Goal: Obtain resource: Download file/media

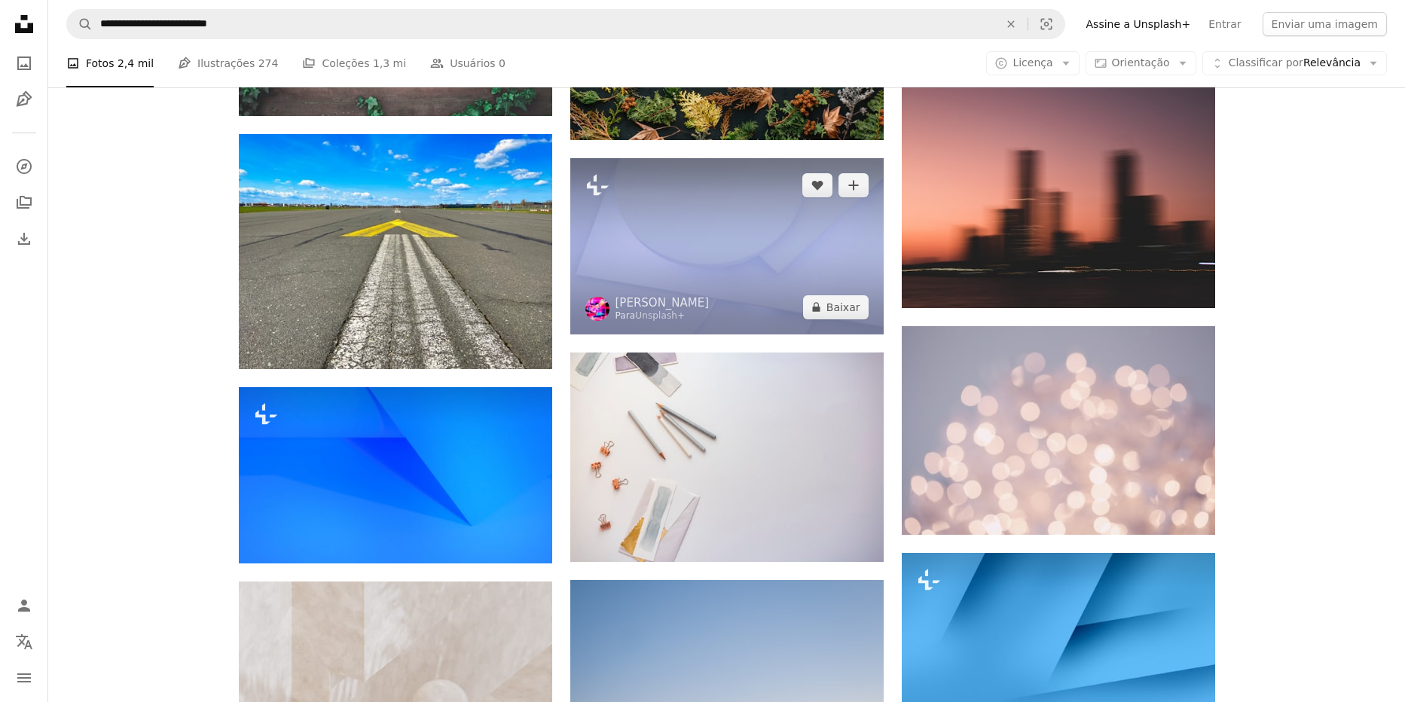
scroll to position [6061, 0]
click at [772, 252] on img at bounding box center [726, 246] width 313 height 176
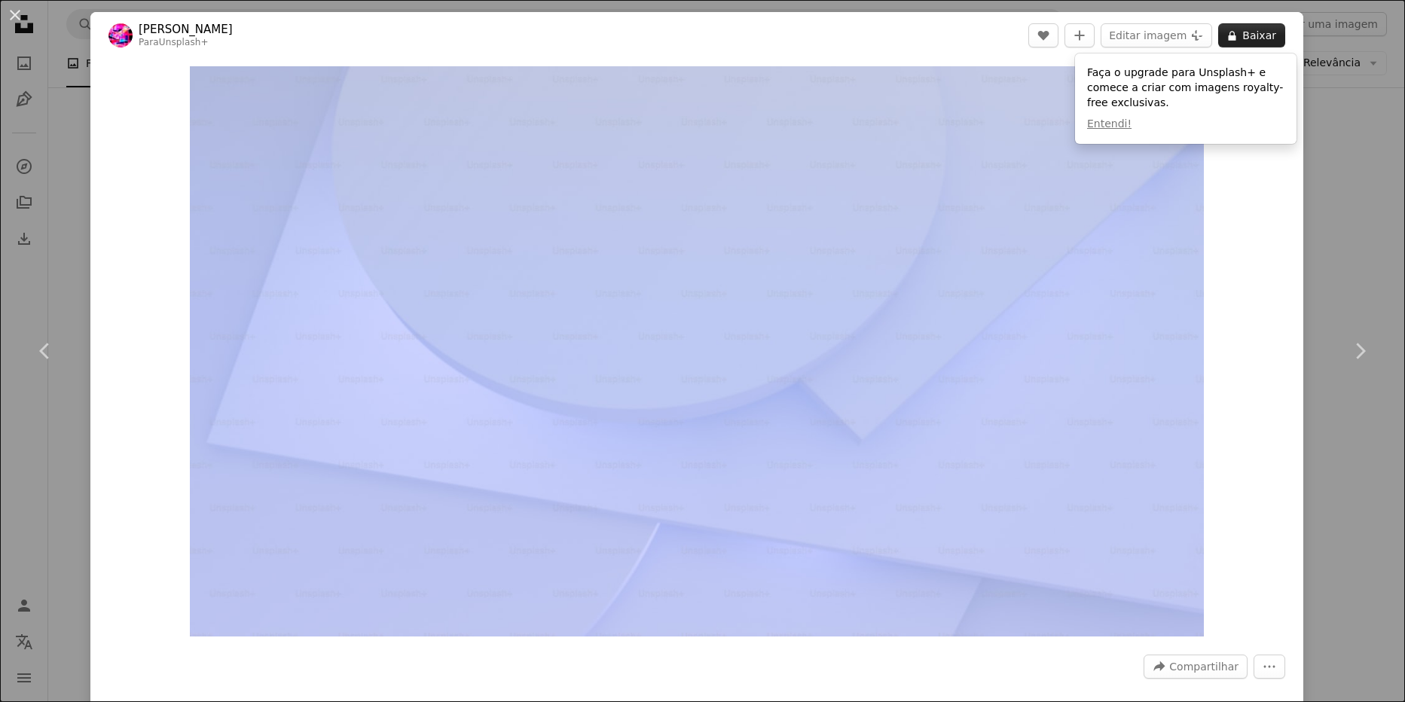
click at [1261, 31] on button "A lock Baixar" at bounding box center [1251, 35] width 67 height 24
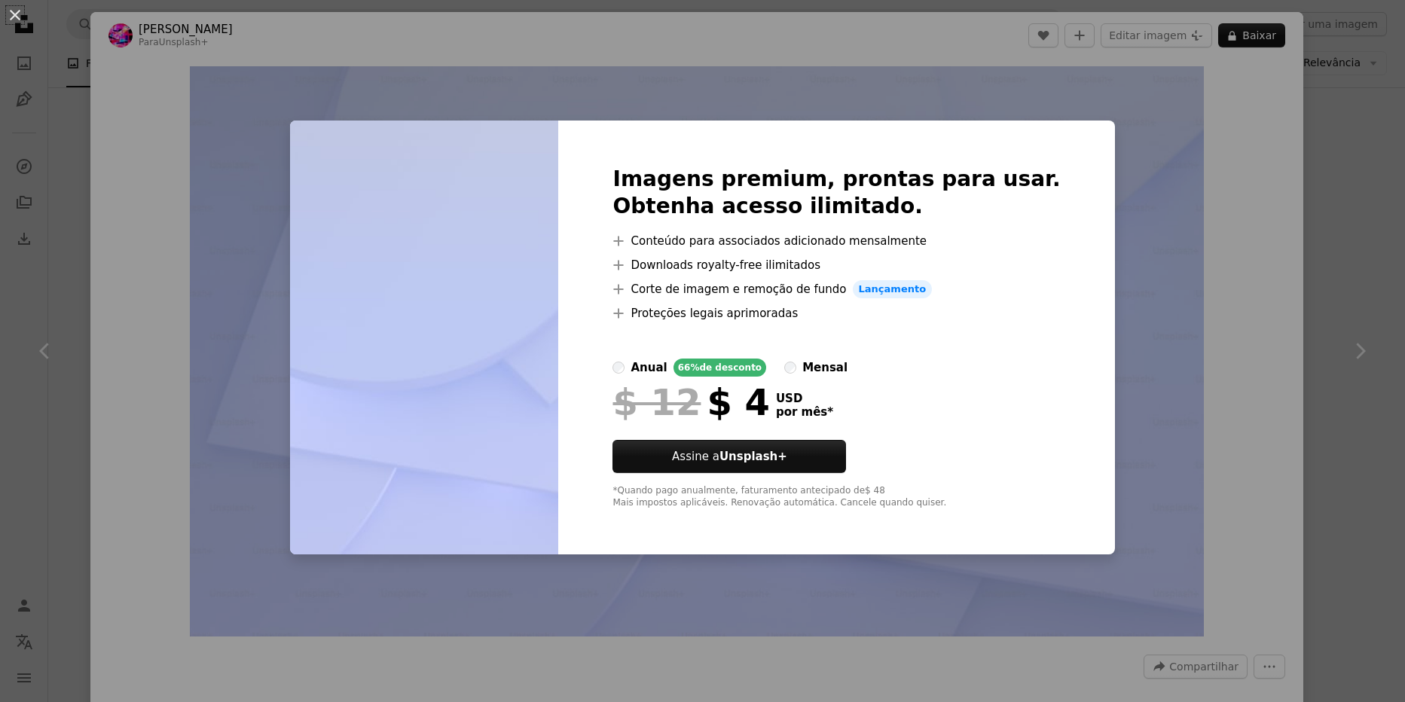
click at [1356, 219] on div "An X shape Imagens premium, prontas para usar. Obtenha acesso ilimitado. A plus…" at bounding box center [702, 351] width 1405 height 702
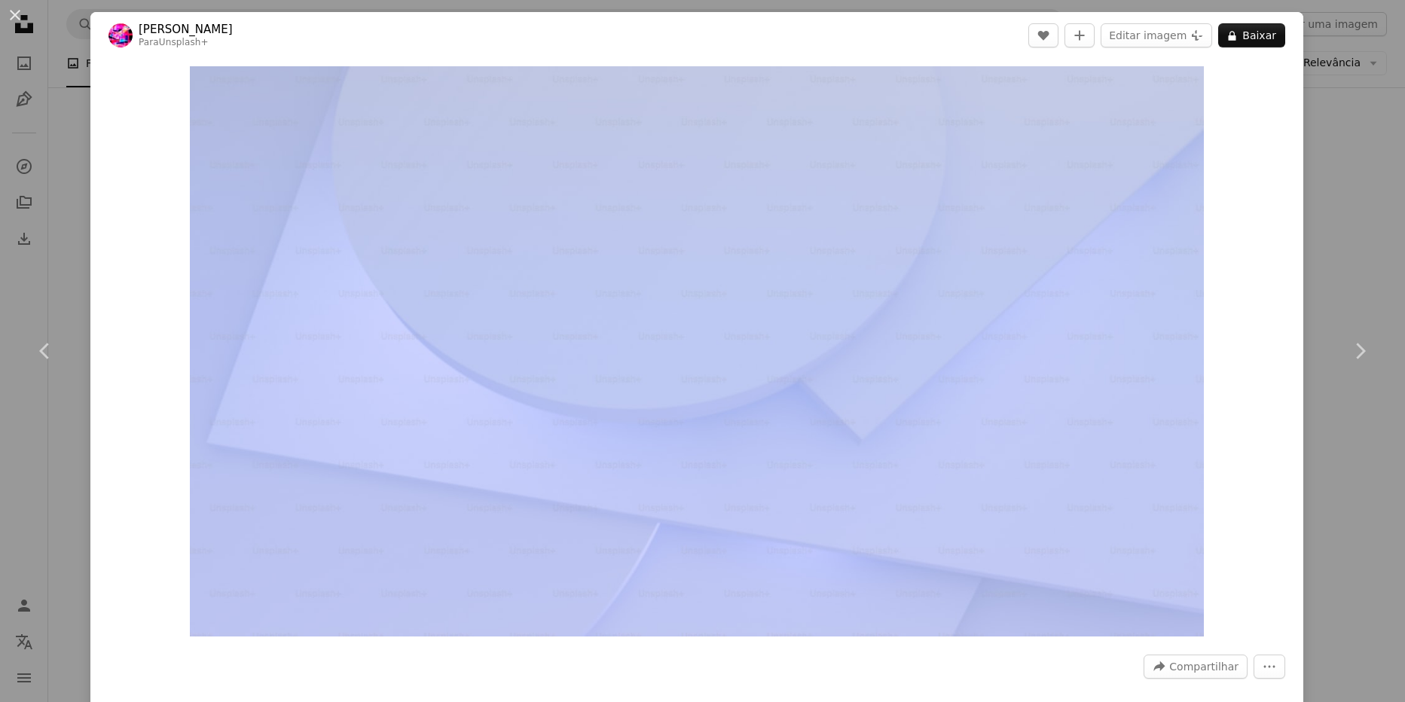
click at [1356, 219] on div "An X shape Chevron left Chevron right [PERSON_NAME] Para Unsplash+ A heart A pl…" at bounding box center [702, 351] width 1405 height 702
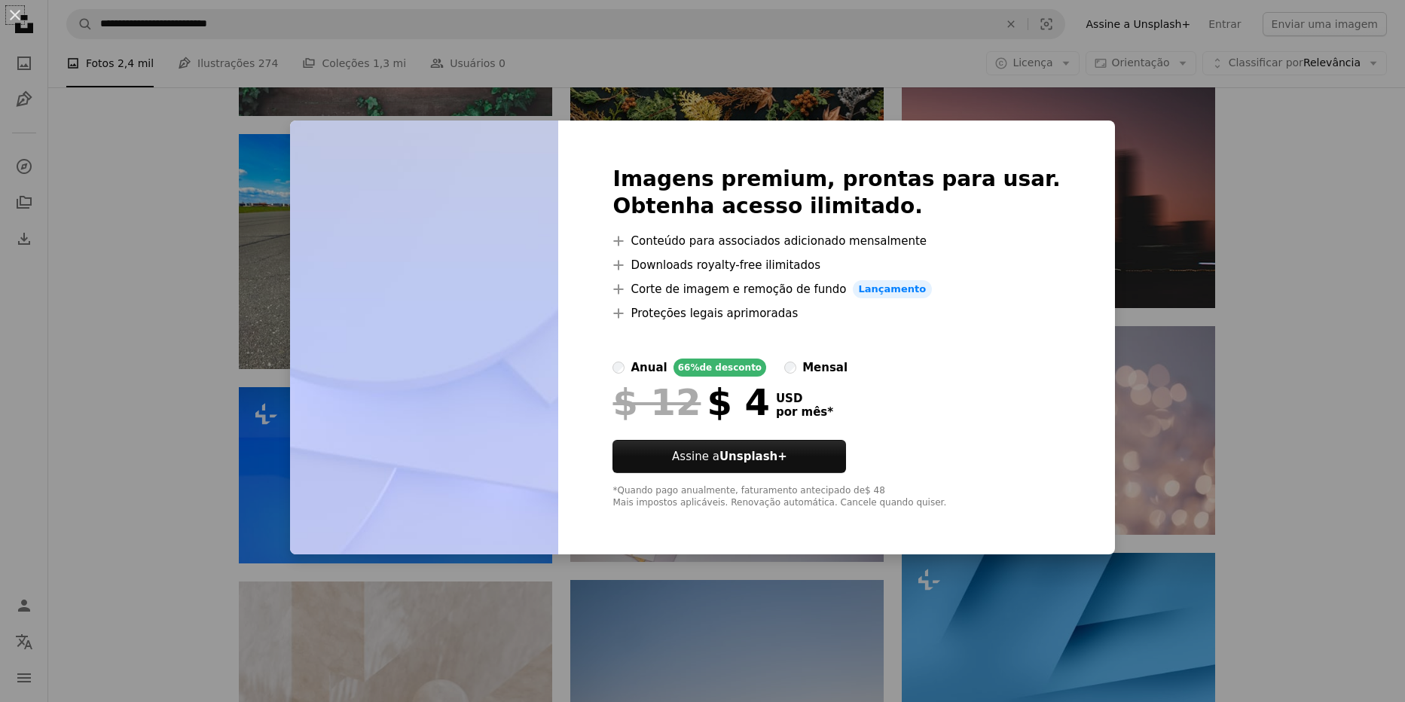
scroll to position [6061, 0]
click at [1090, 377] on div "An X shape Imagens premium, prontas para usar. Obtenha acesso ilimitado. A plus…" at bounding box center [702, 351] width 1405 height 702
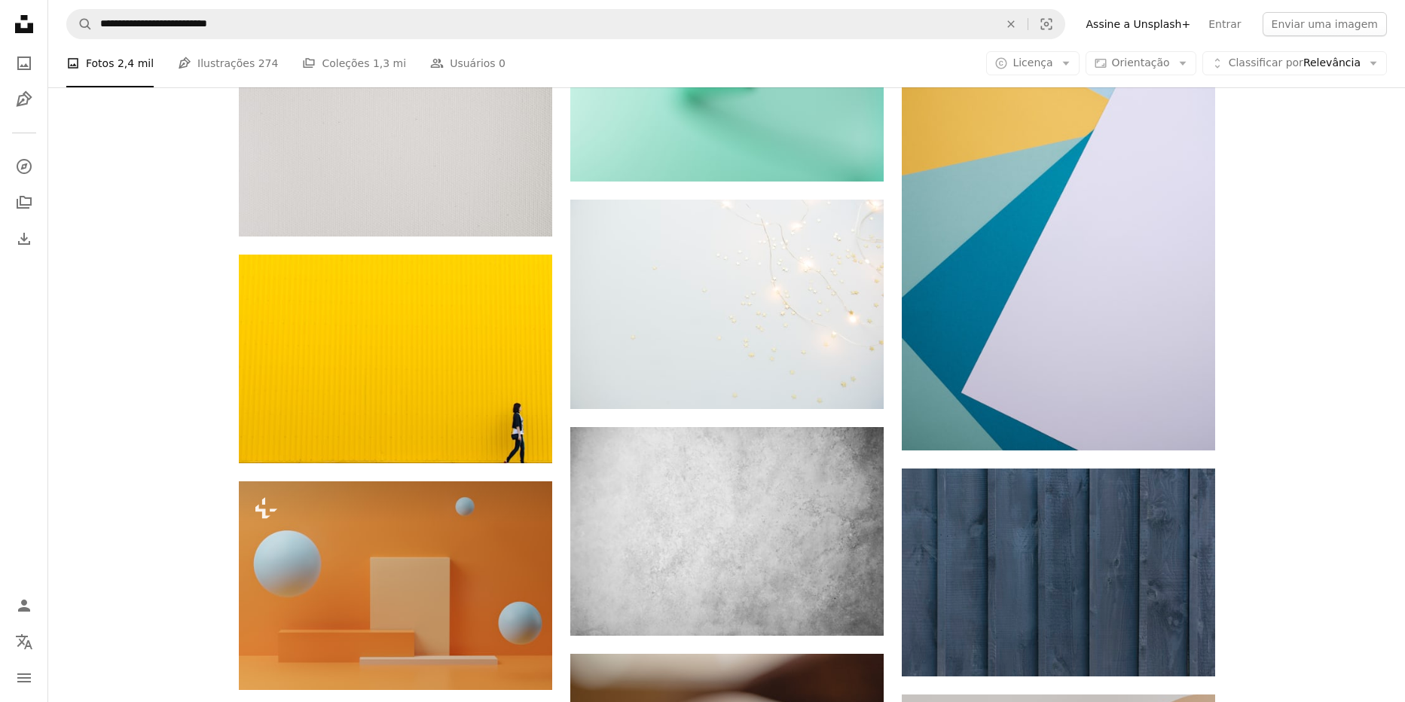
scroll to position [8428, 0]
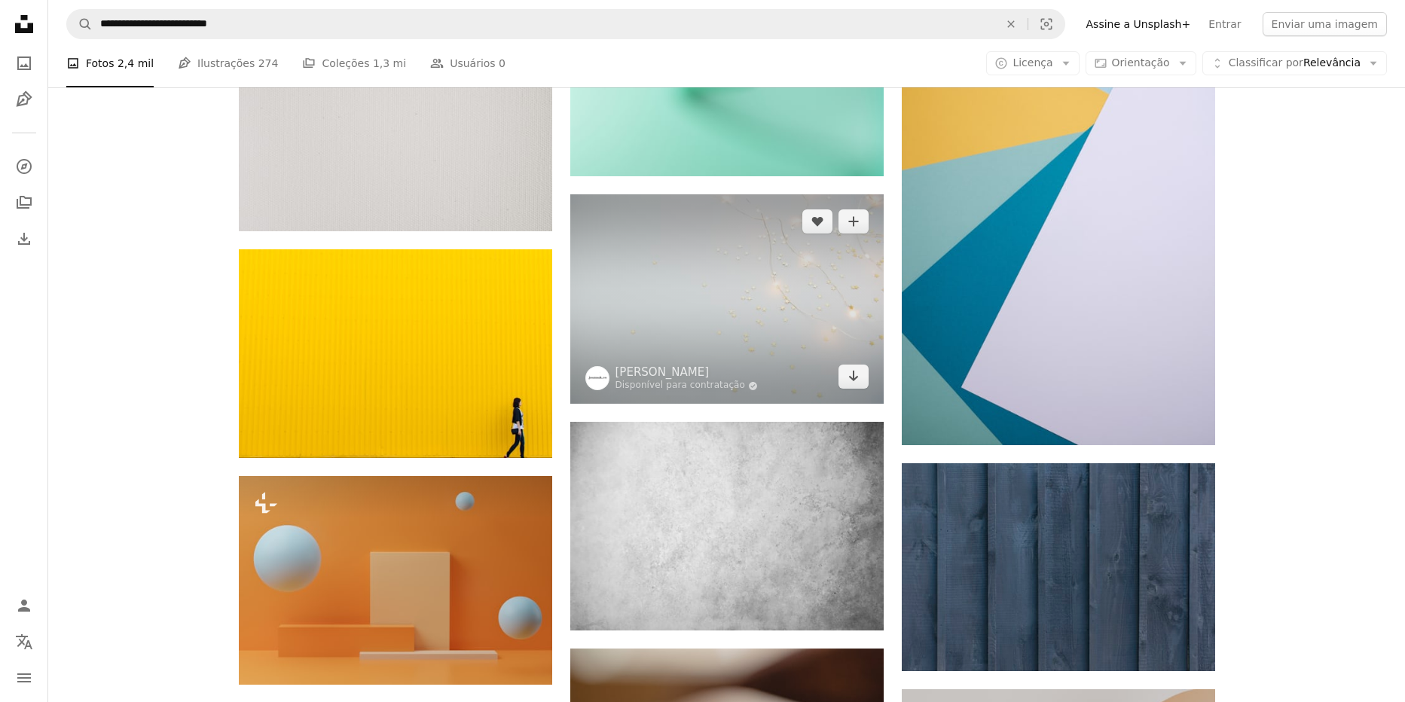
click at [576, 246] on img at bounding box center [726, 298] width 313 height 209
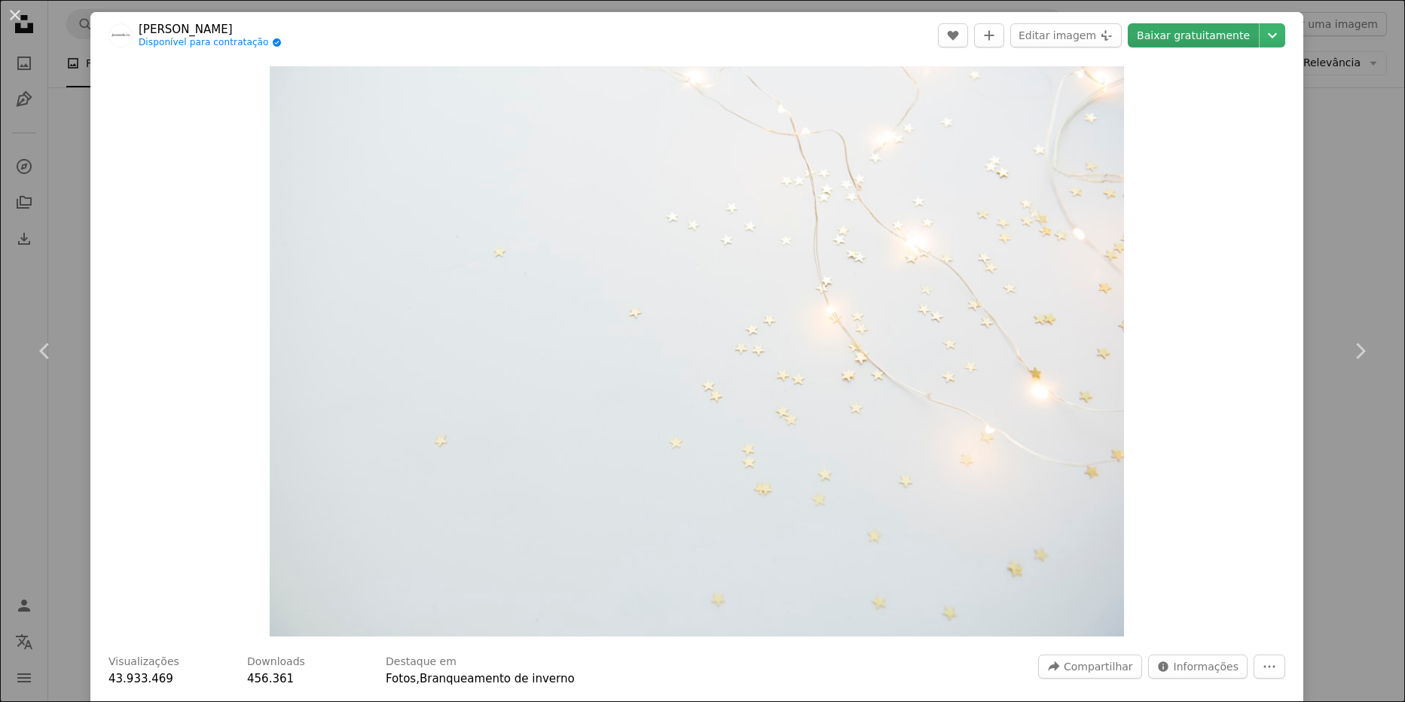
click at [1217, 38] on link "Baixar gratuitamente" at bounding box center [1193, 35] width 131 height 24
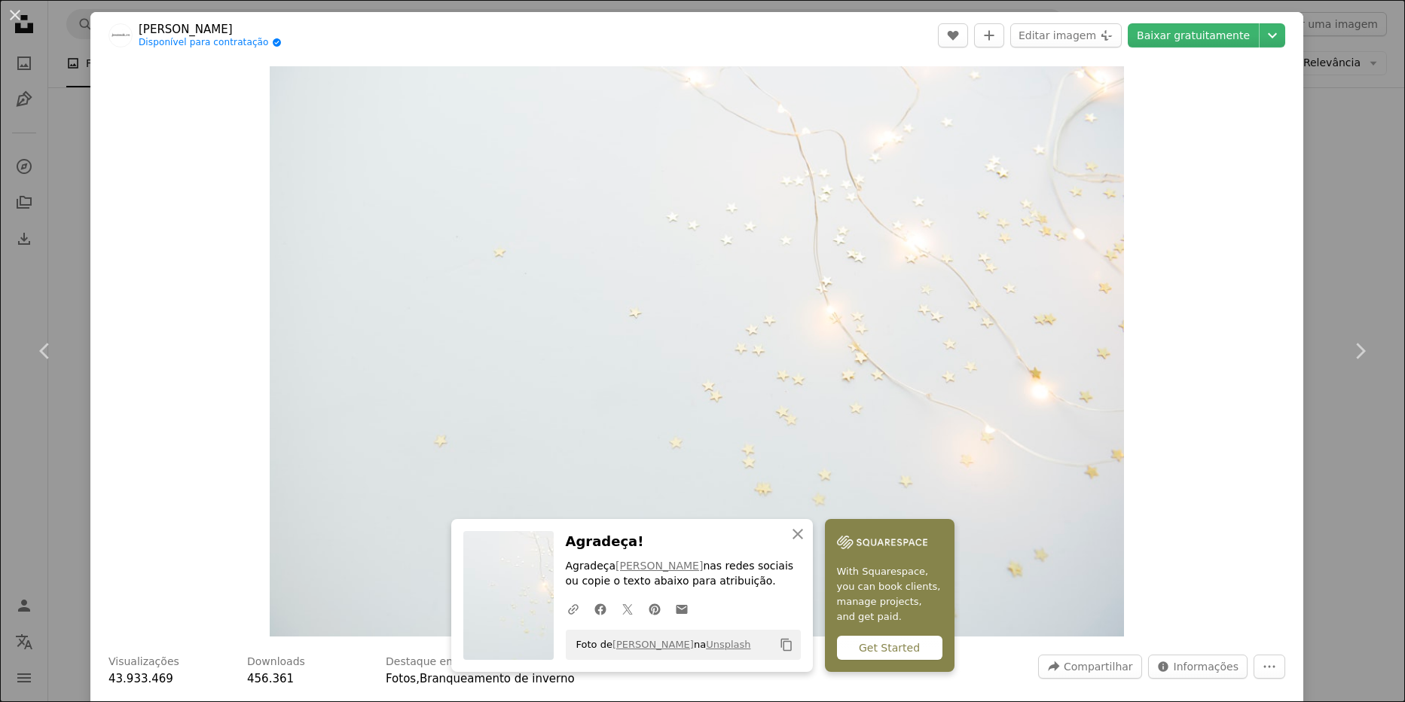
click at [1343, 163] on div "An X shape Chevron left Chevron right [PERSON_NAME] Disponível para contratação…" at bounding box center [702, 351] width 1405 height 702
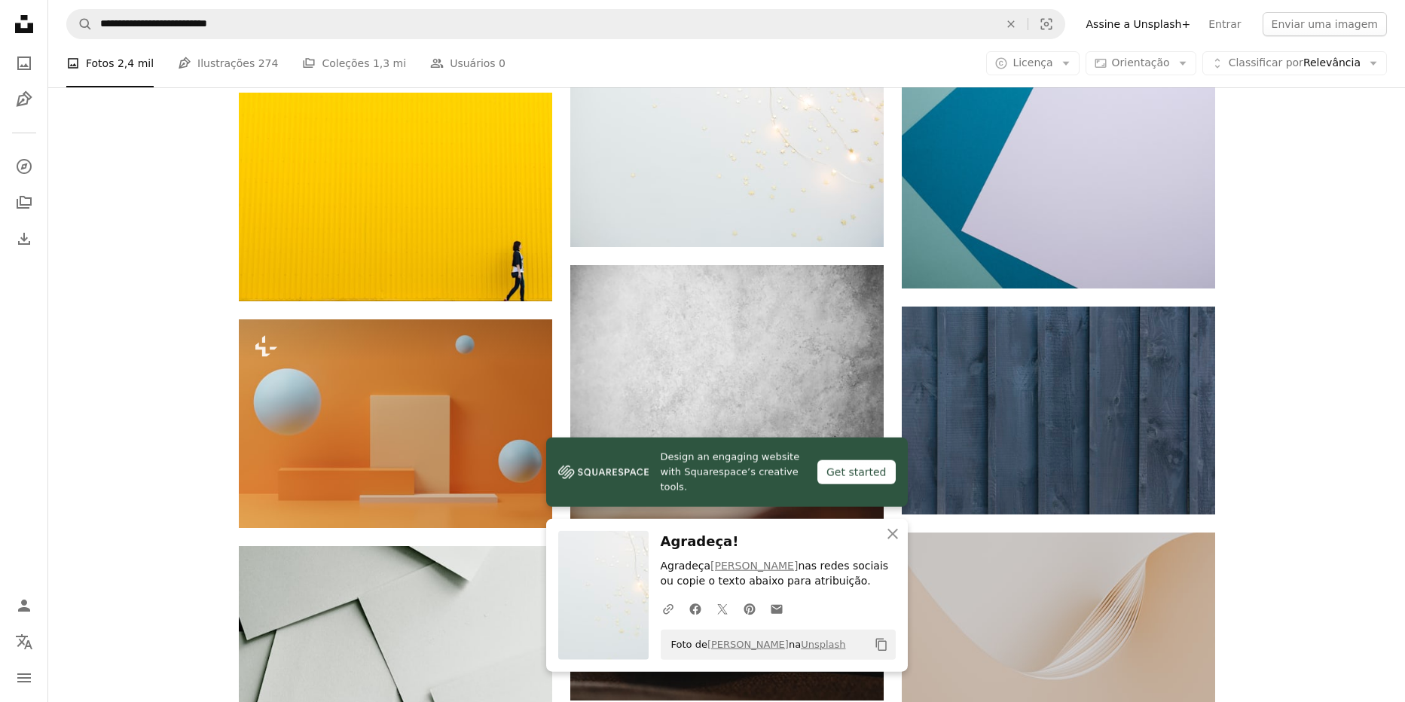
scroll to position [8594, 0]
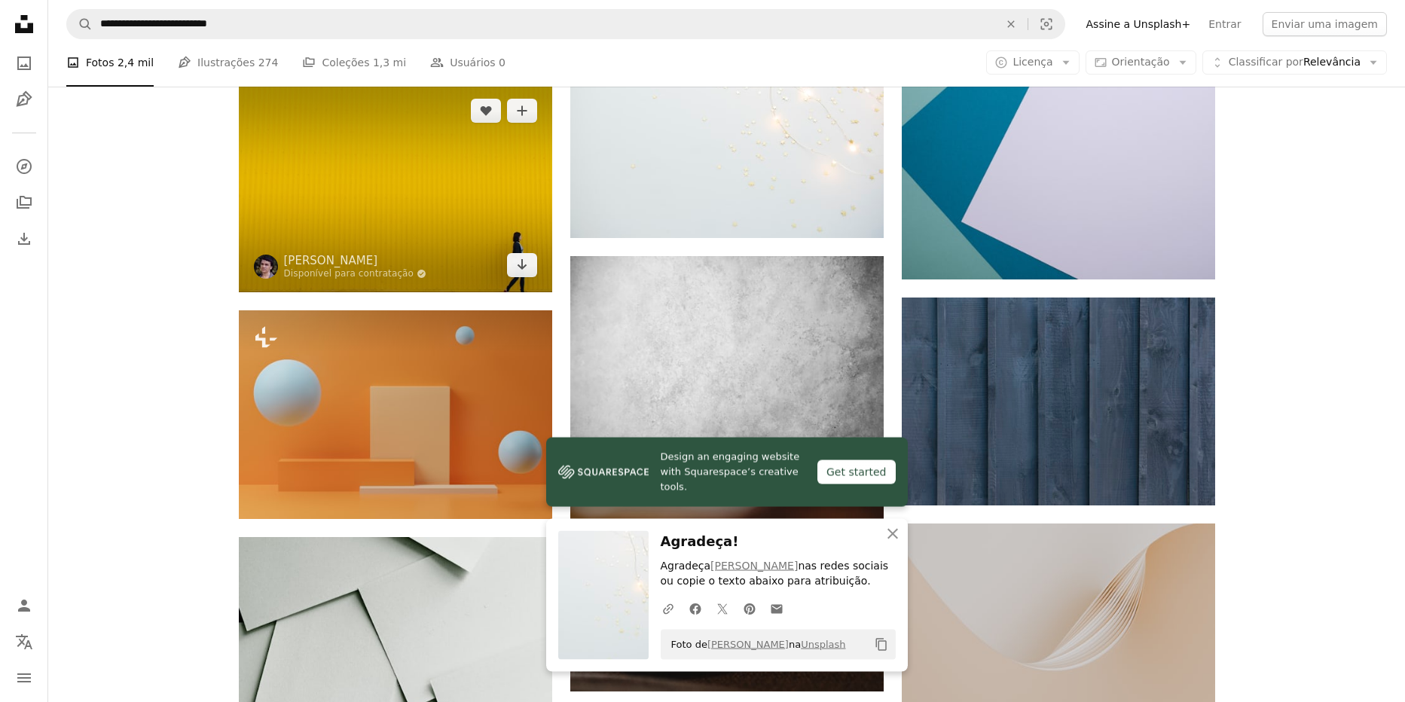
click at [300, 196] on img at bounding box center [395, 188] width 313 height 209
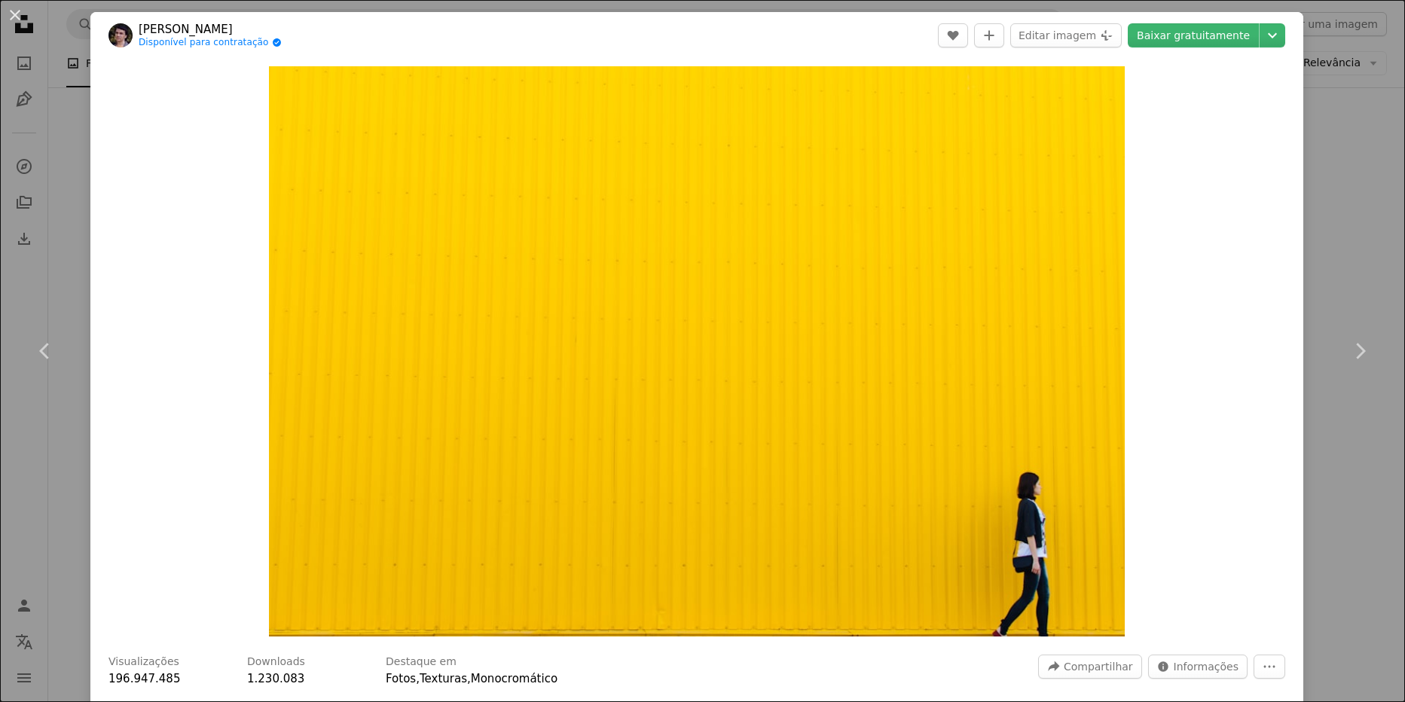
scroll to position [973, 0]
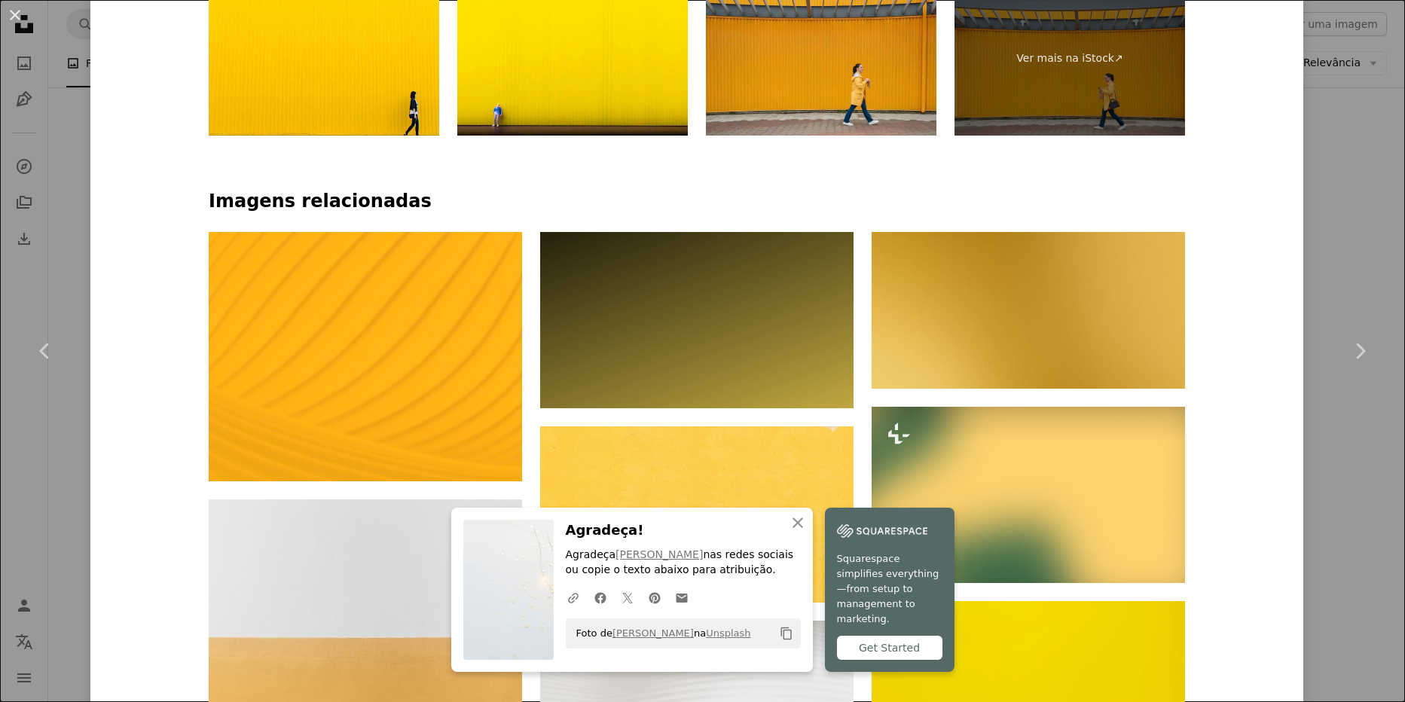
click at [1329, 223] on div "An X shape Chevron left Chevron right Rodion Kutsaiev Disponível para contrataç…" at bounding box center [702, 351] width 1405 height 702
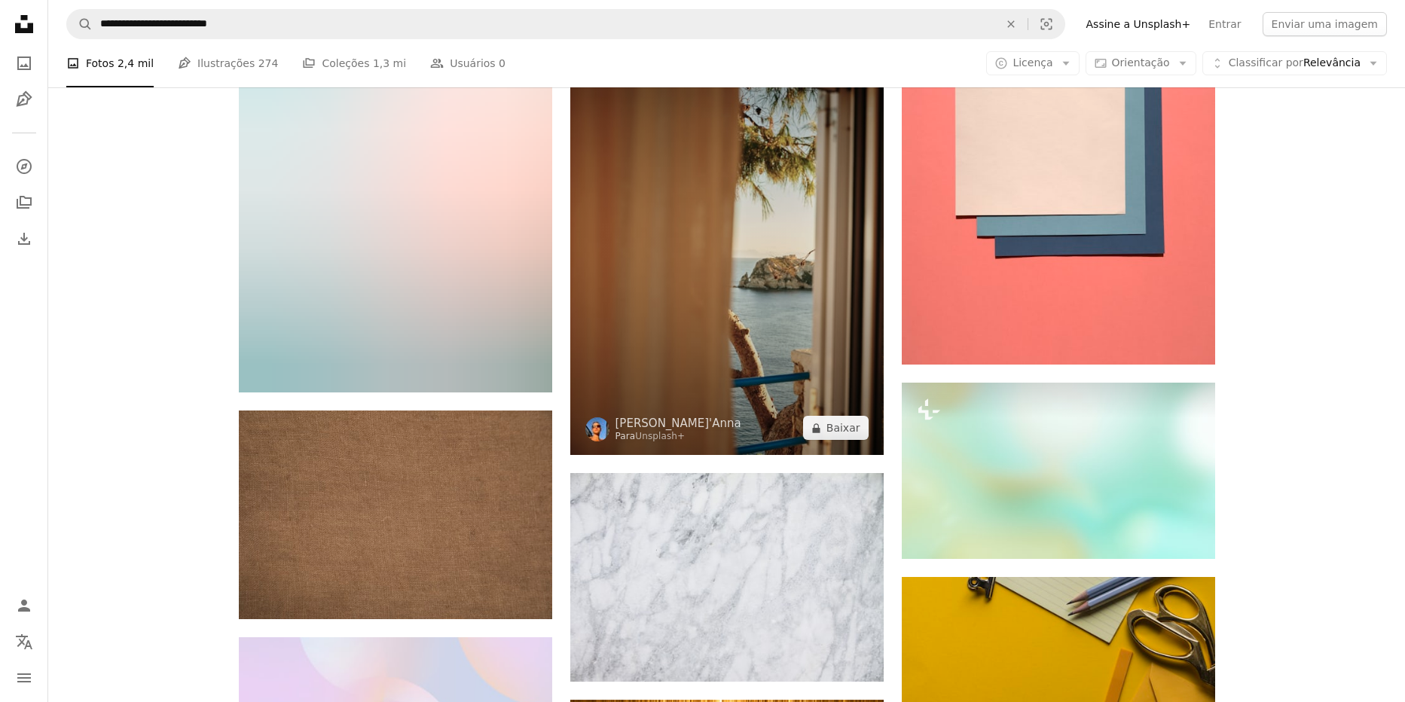
scroll to position [9841, 0]
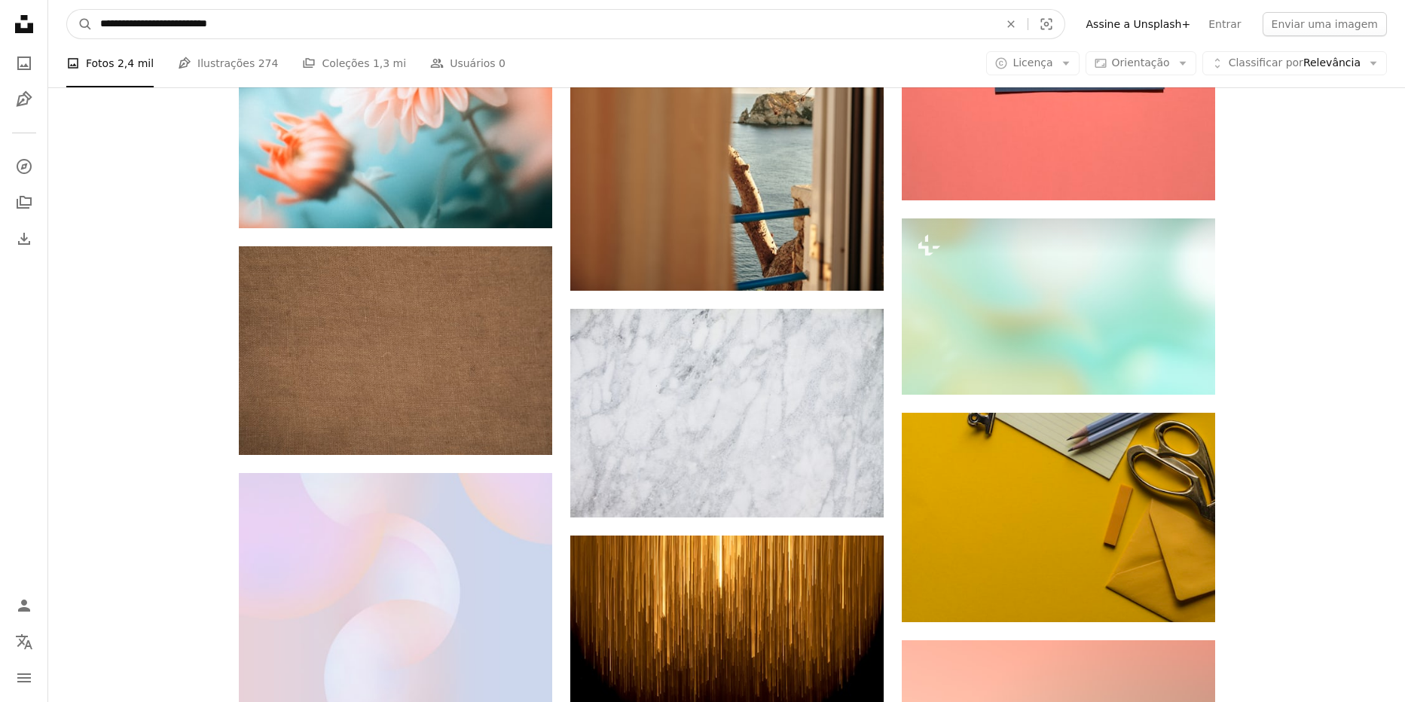
drag, startPoint x: 527, startPoint y: 10, endPoint x: 537, endPoint y: 17, distance: 12.4
click at [537, 17] on input "**********" at bounding box center [544, 24] width 902 height 29
click at [67, 10] on button "A magnifying glass" at bounding box center [80, 24] width 26 height 29
type input "**********"
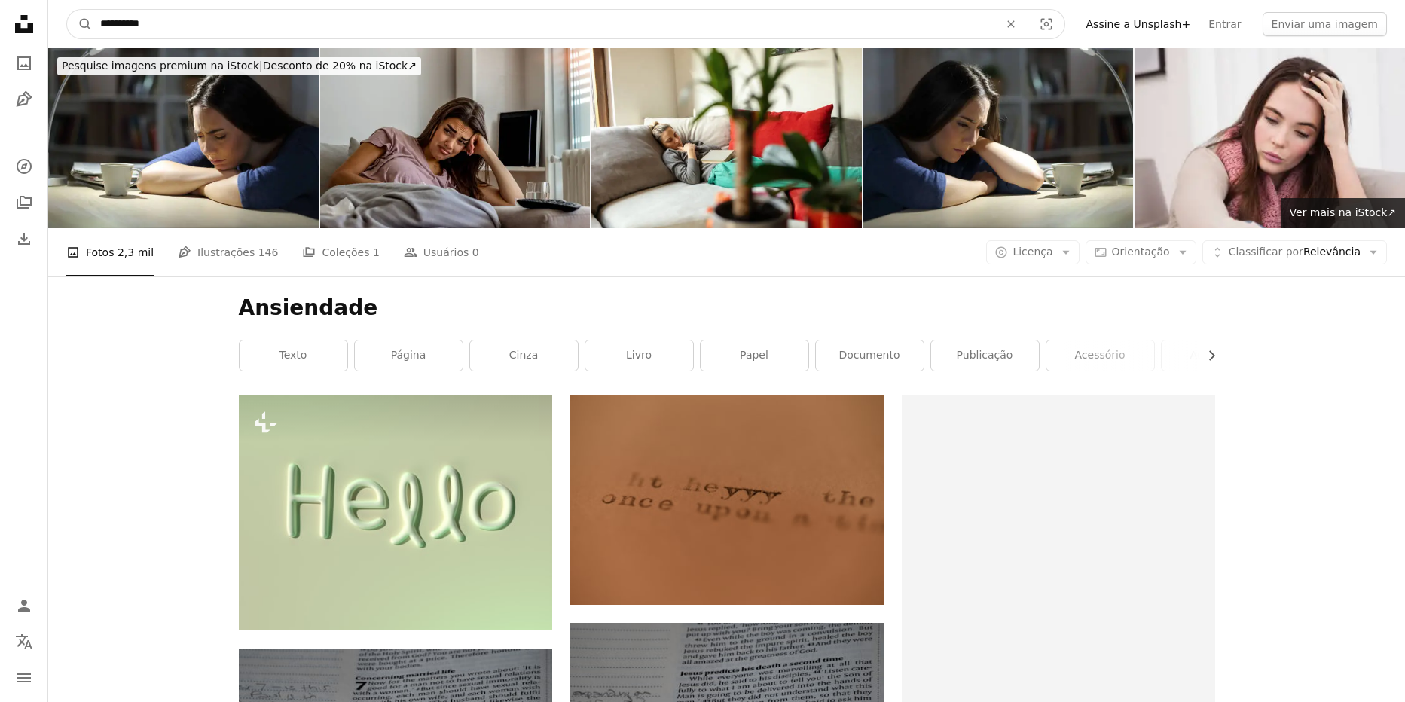
click at [415, 19] on input "**********" at bounding box center [544, 24] width 902 height 29
click at [67, 10] on button "A magnifying glass" at bounding box center [80, 24] width 26 height 29
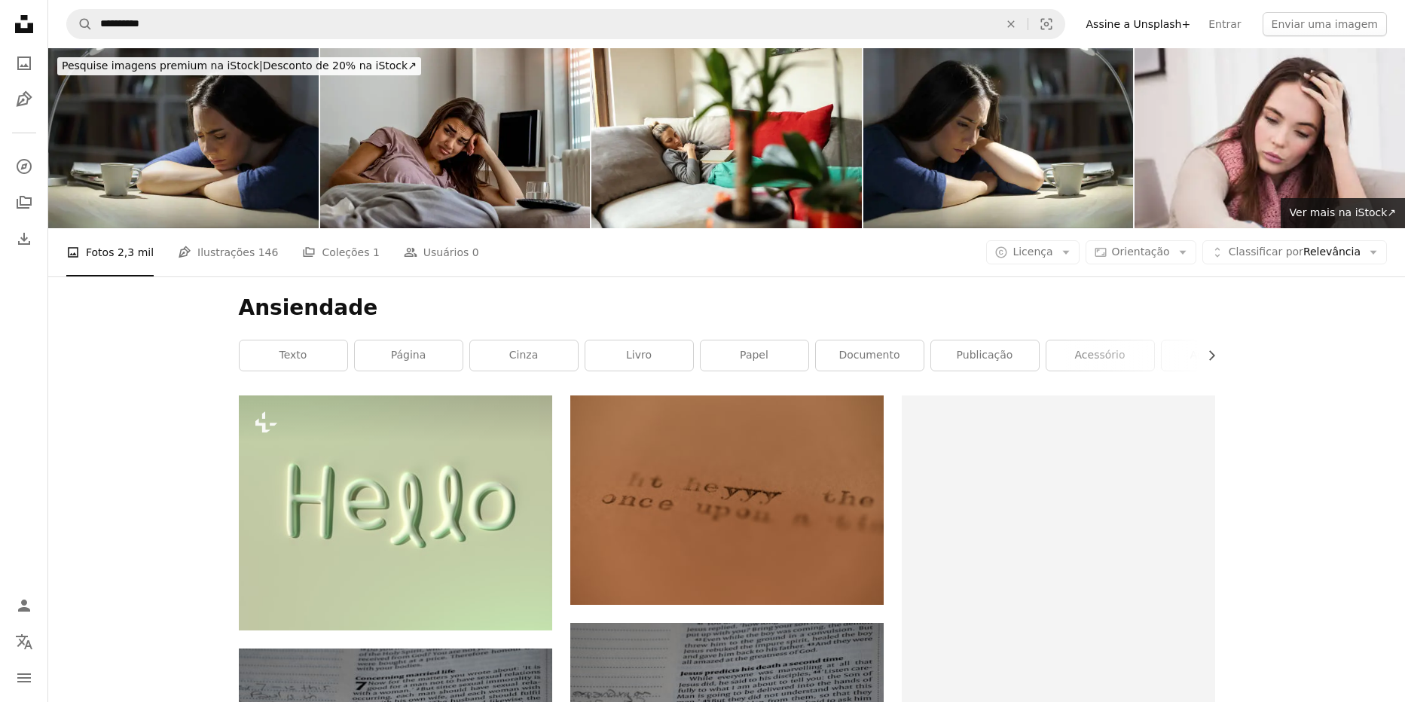
click at [271, 146] on img at bounding box center [183, 138] width 270 height 180
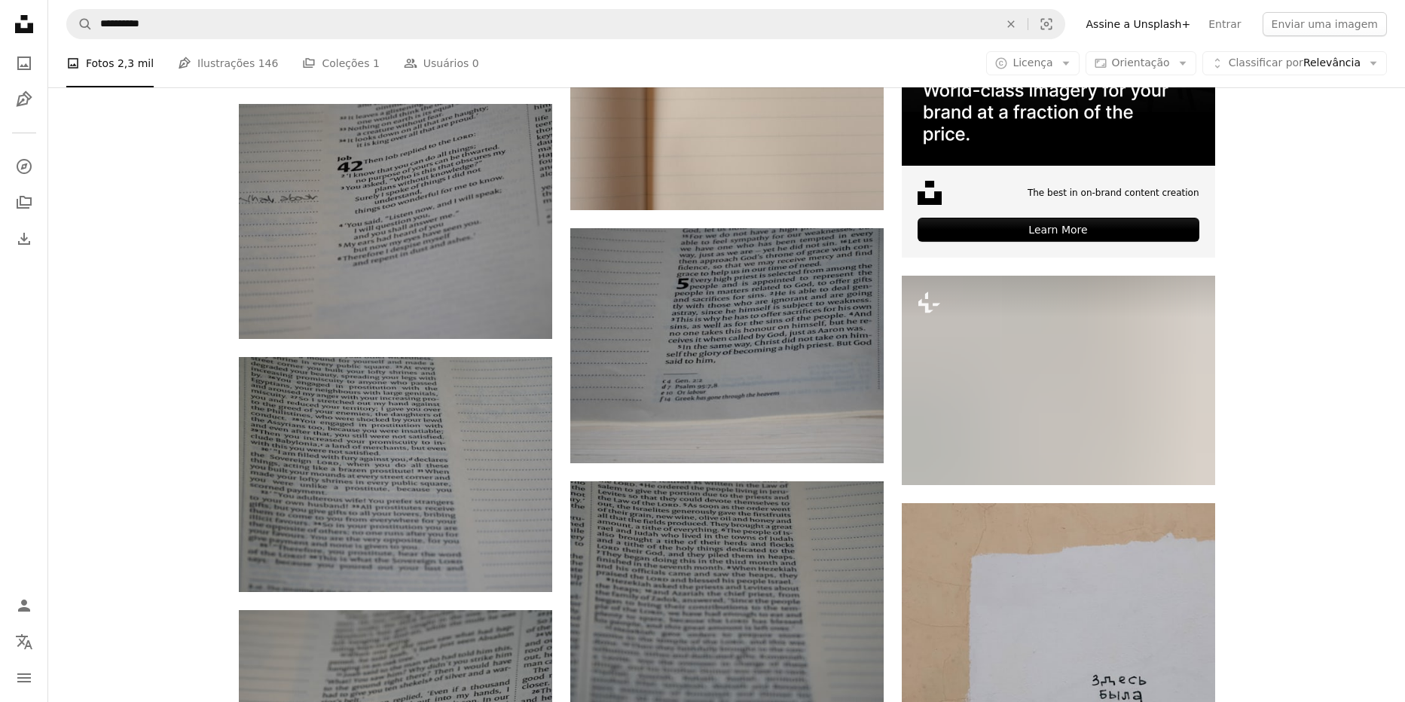
scroll to position [4635, 0]
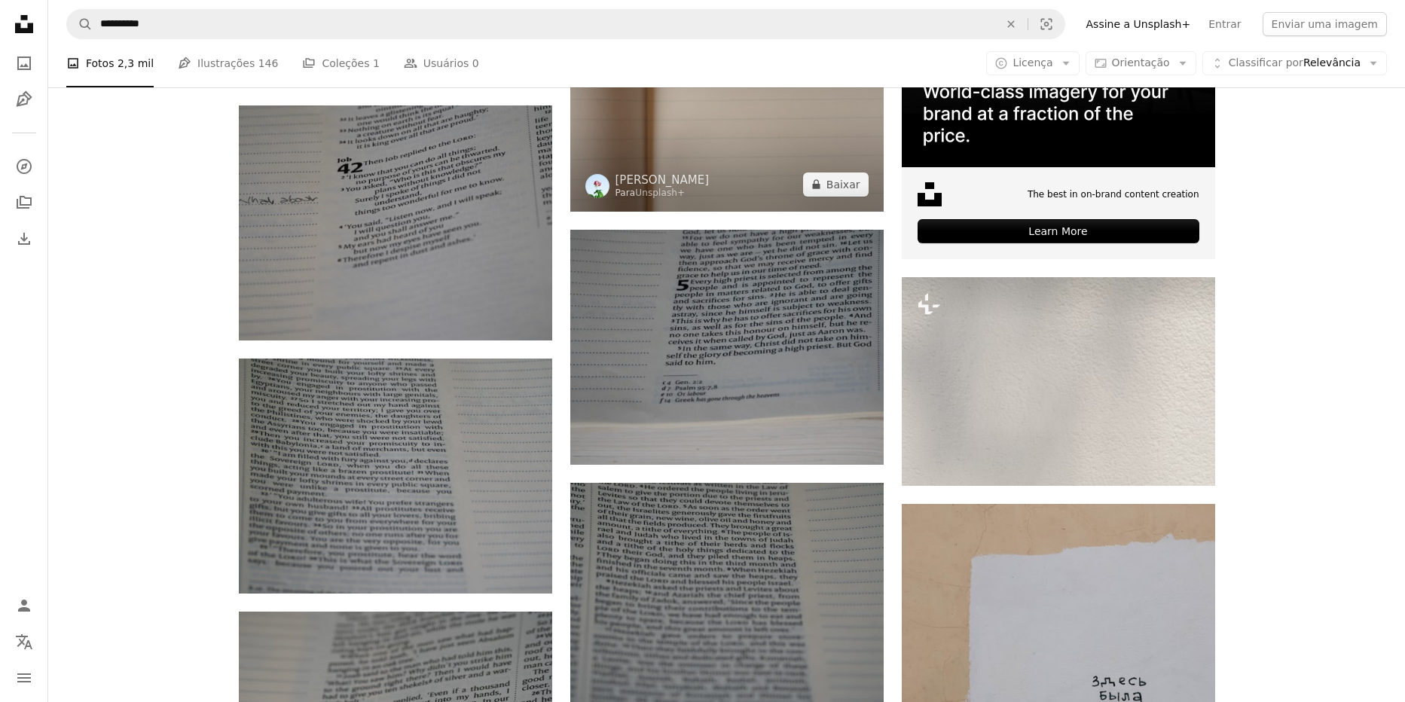
click at [769, 128] on img at bounding box center [726, 107] width 313 height 209
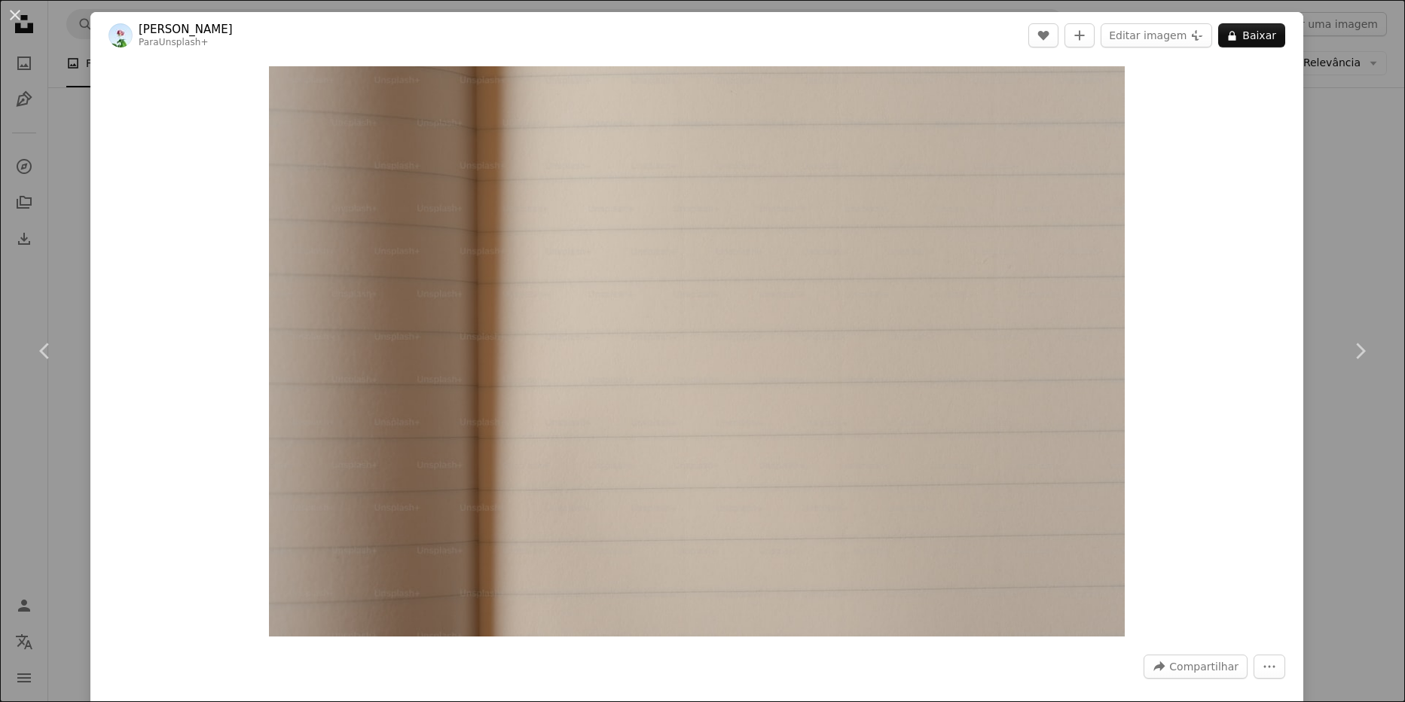
click at [1367, 228] on div "An X shape Chevron left Chevron right [PERSON_NAME] Para Unsplash+ A heart A pl…" at bounding box center [702, 351] width 1405 height 702
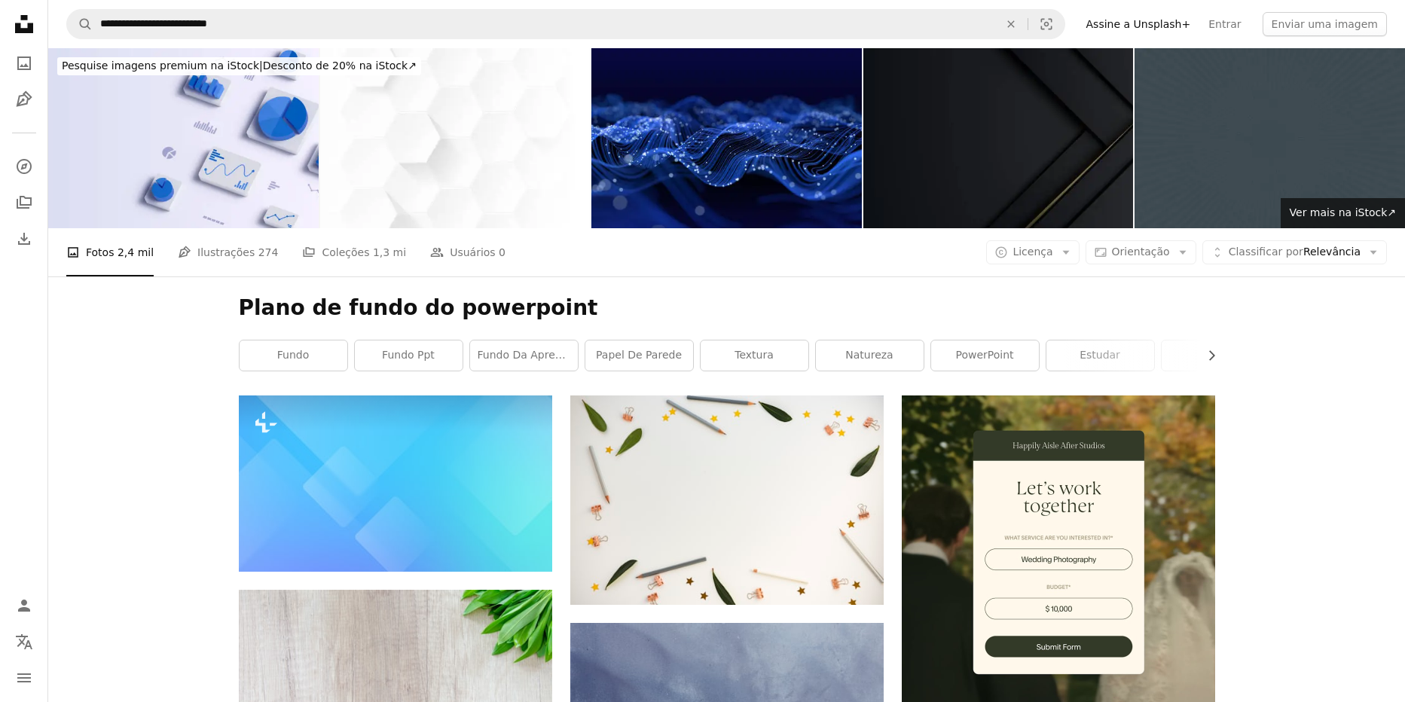
scroll to position [9841, 0]
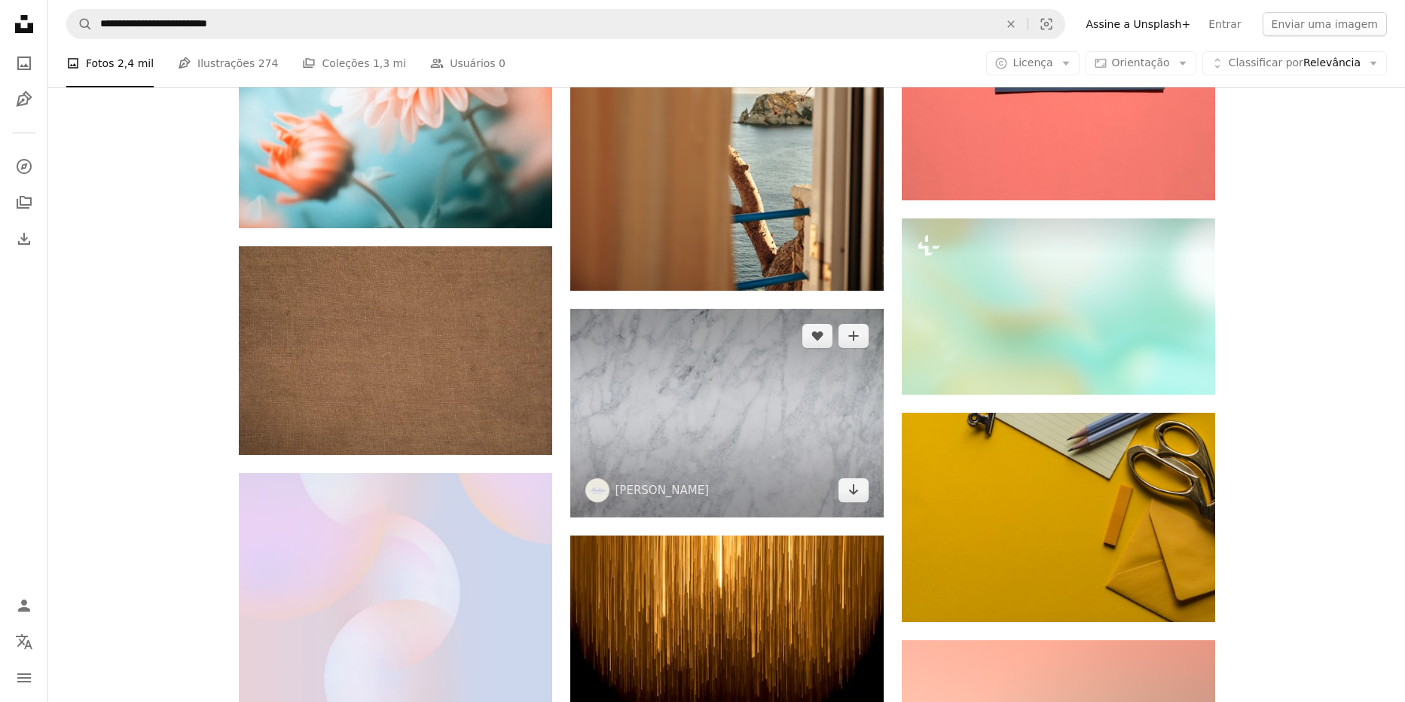
click at [732, 383] on img at bounding box center [726, 413] width 313 height 209
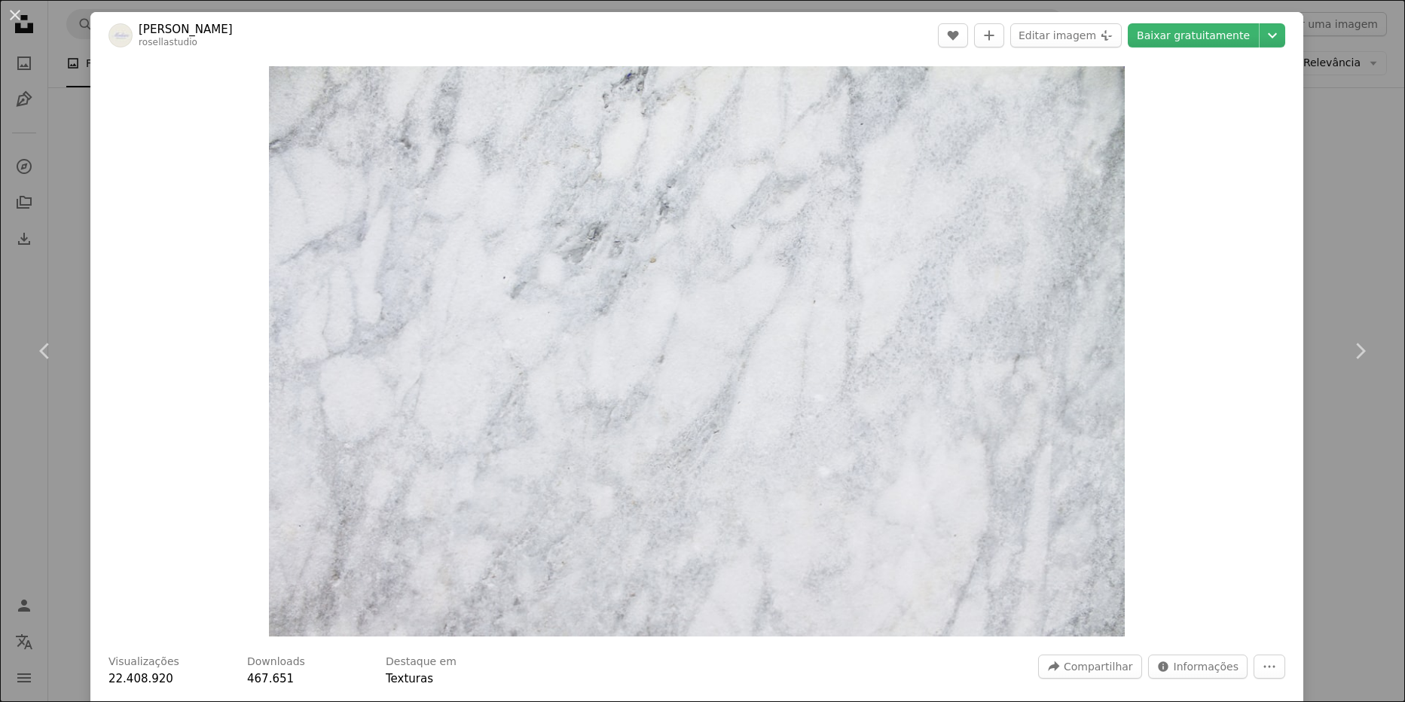
click at [1378, 228] on div "An X shape Chevron left Chevron right Madison Bracaglia rosellastudio A heart A…" at bounding box center [702, 351] width 1405 height 702
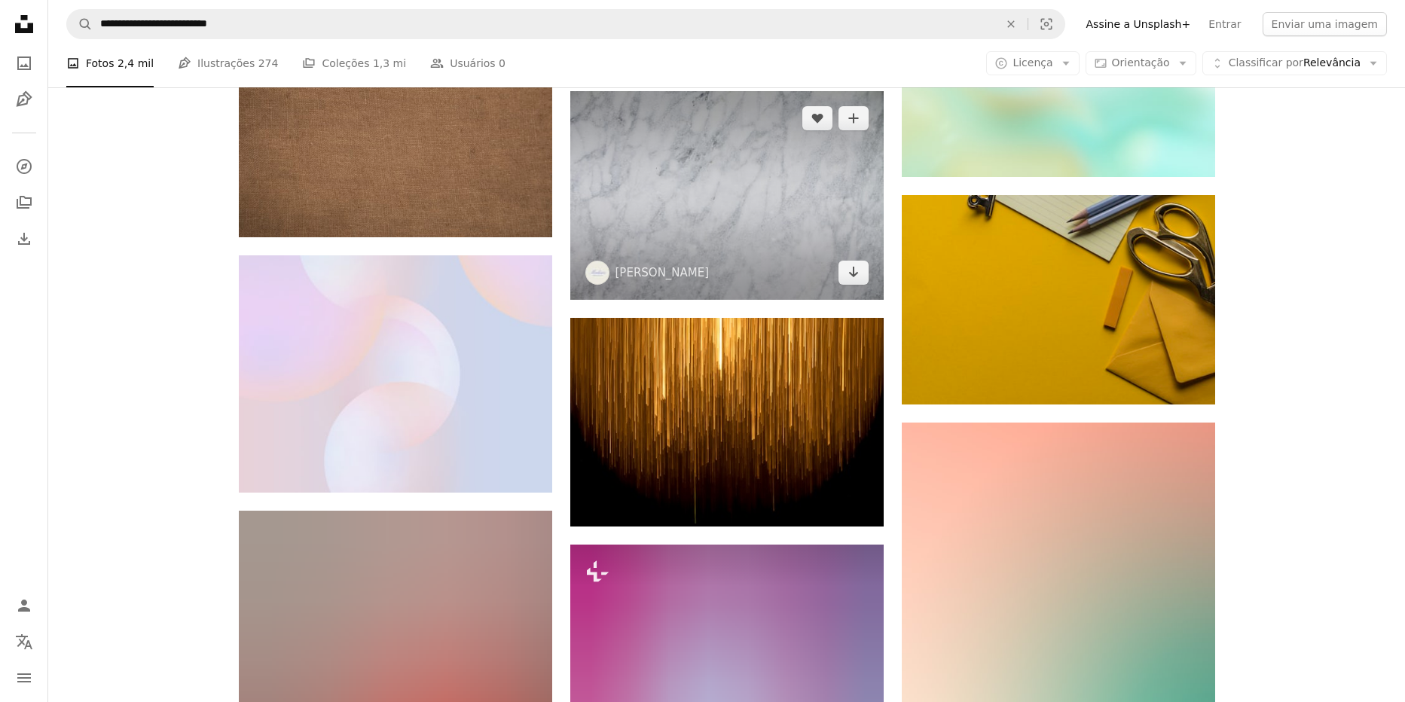
scroll to position [10066, 0]
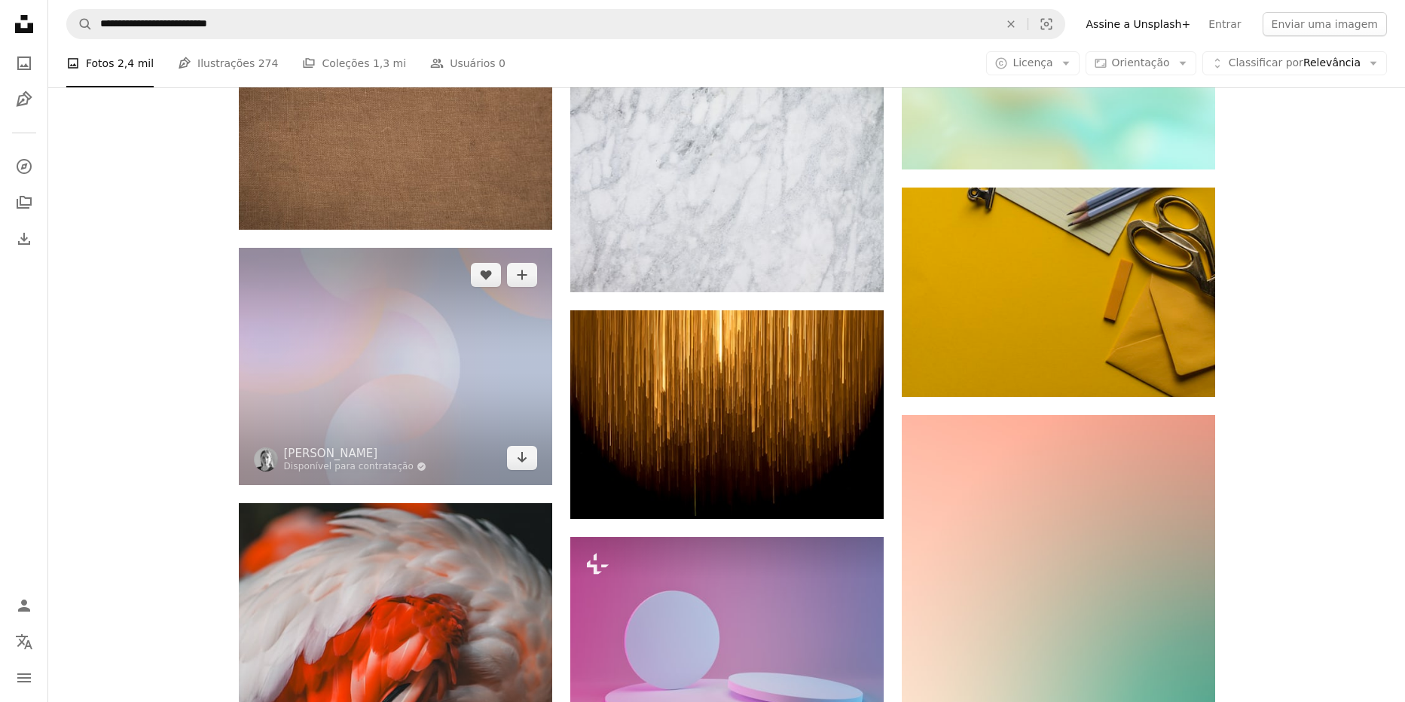
click at [432, 379] on img at bounding box center [395, 366] width 313 height 237
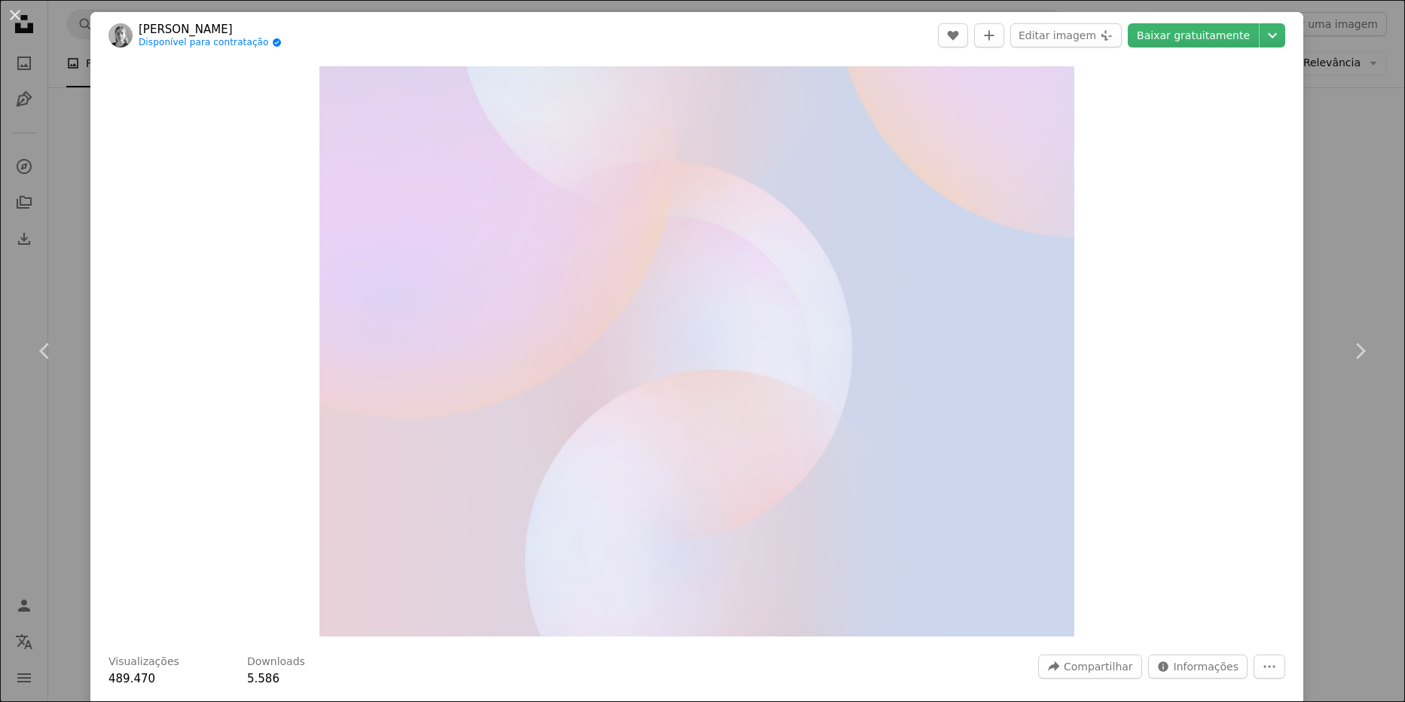
click at [1355, 261] on div "An X shape Chevron left Chevron right [PERSON_NAME] Disponível para contratação…" at bounding box center [702, 351] width 1405 height 702
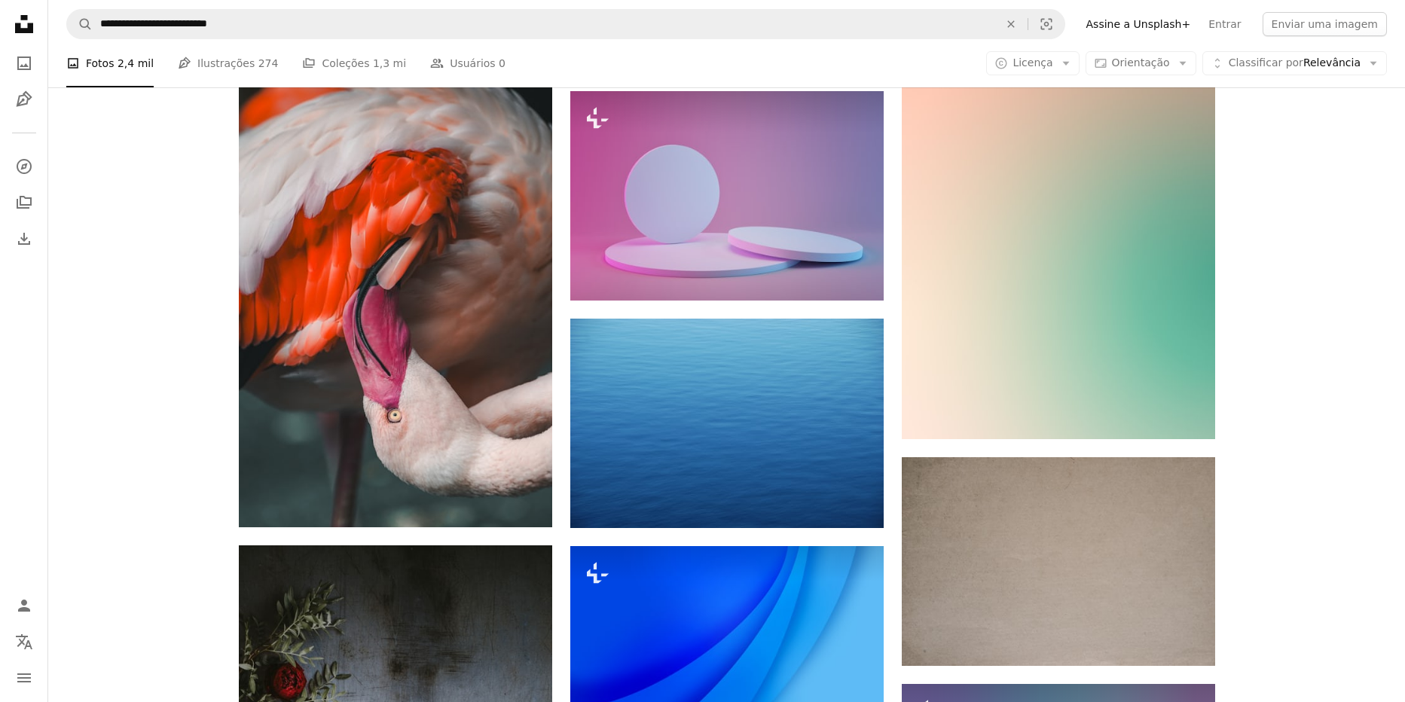
scroll to position [10517, 0]
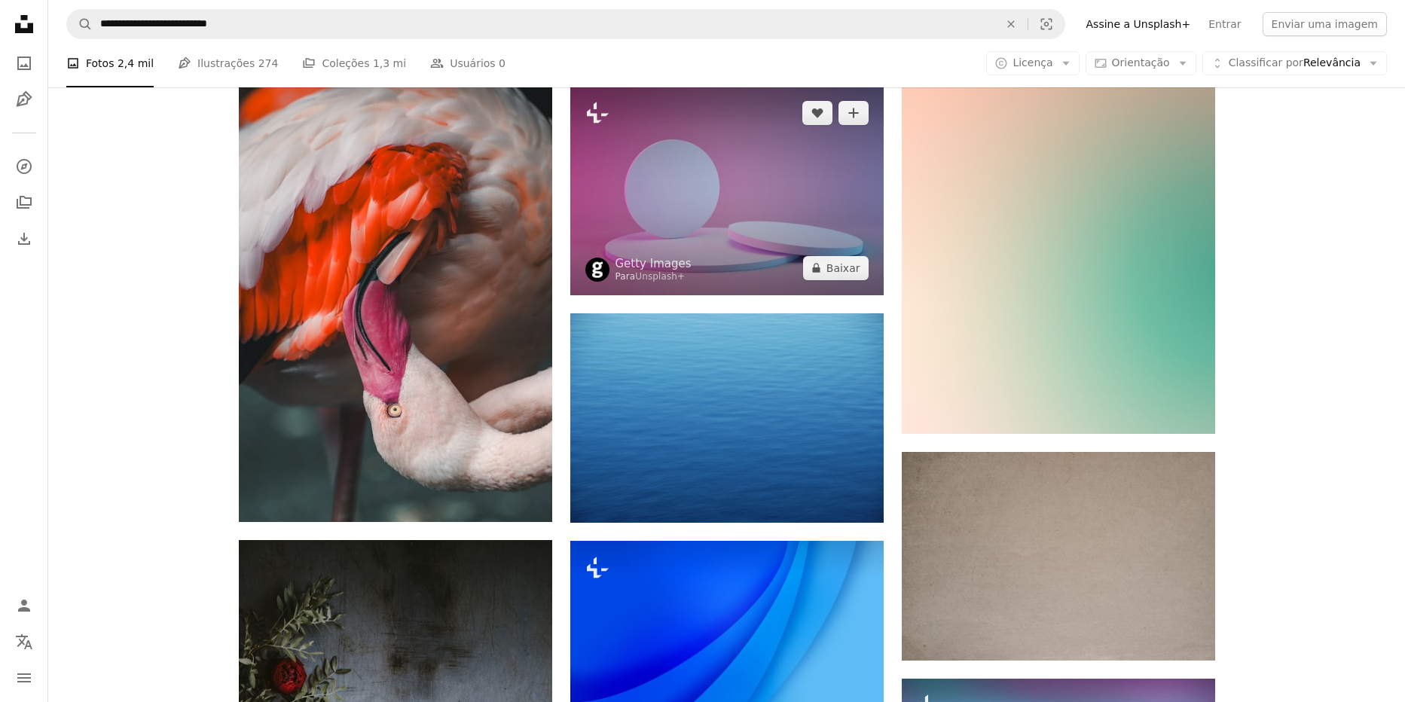
click at [714, 214] on img at bounding box center [726, 190] width 313 height 209
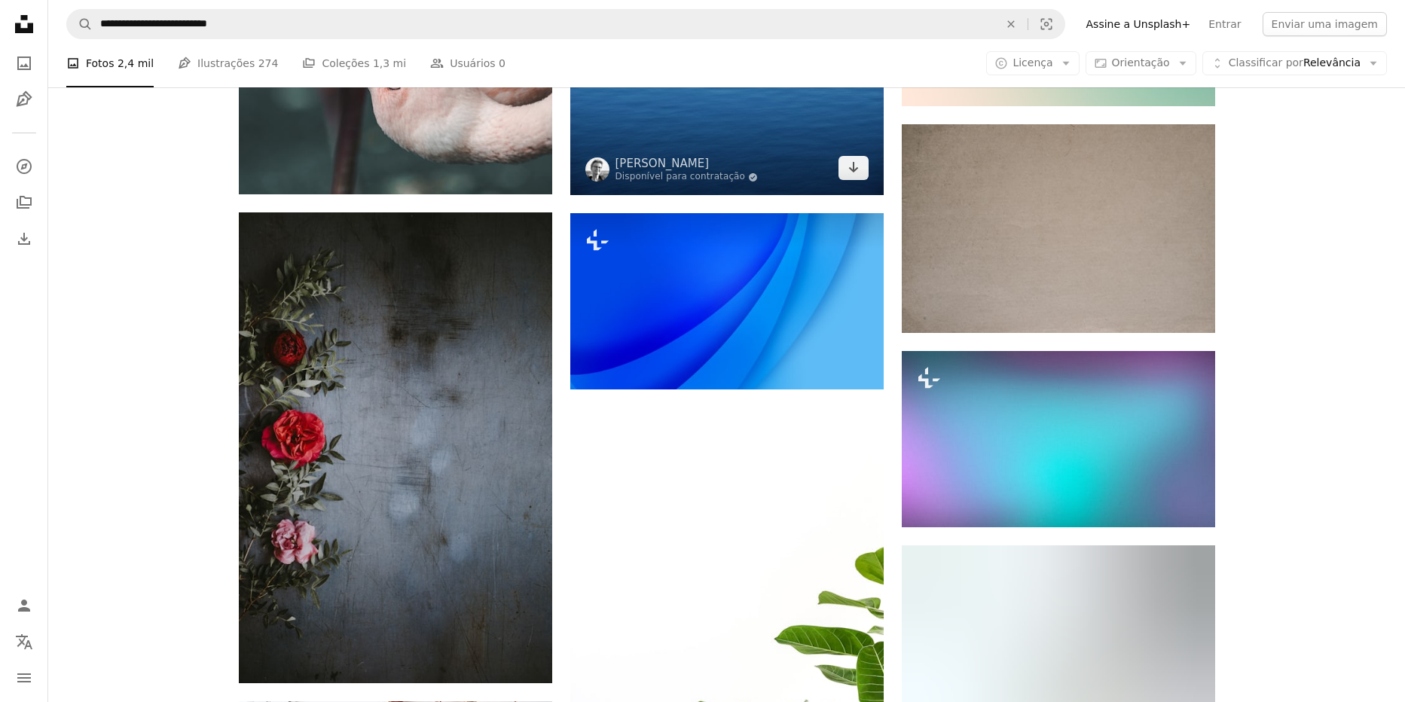
scroll to position [10846, 0]
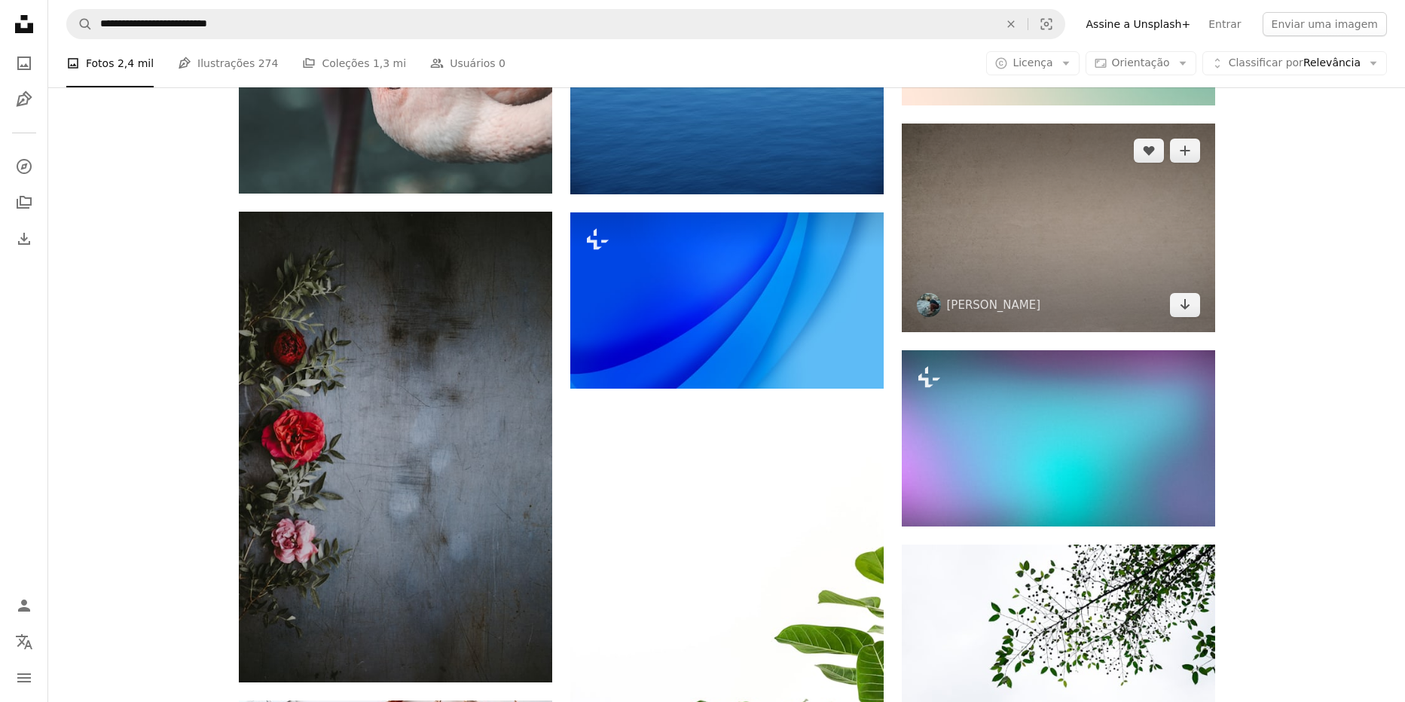
click at [1034, 216] on img at bounding box center [1058, 228] width 313 height 209
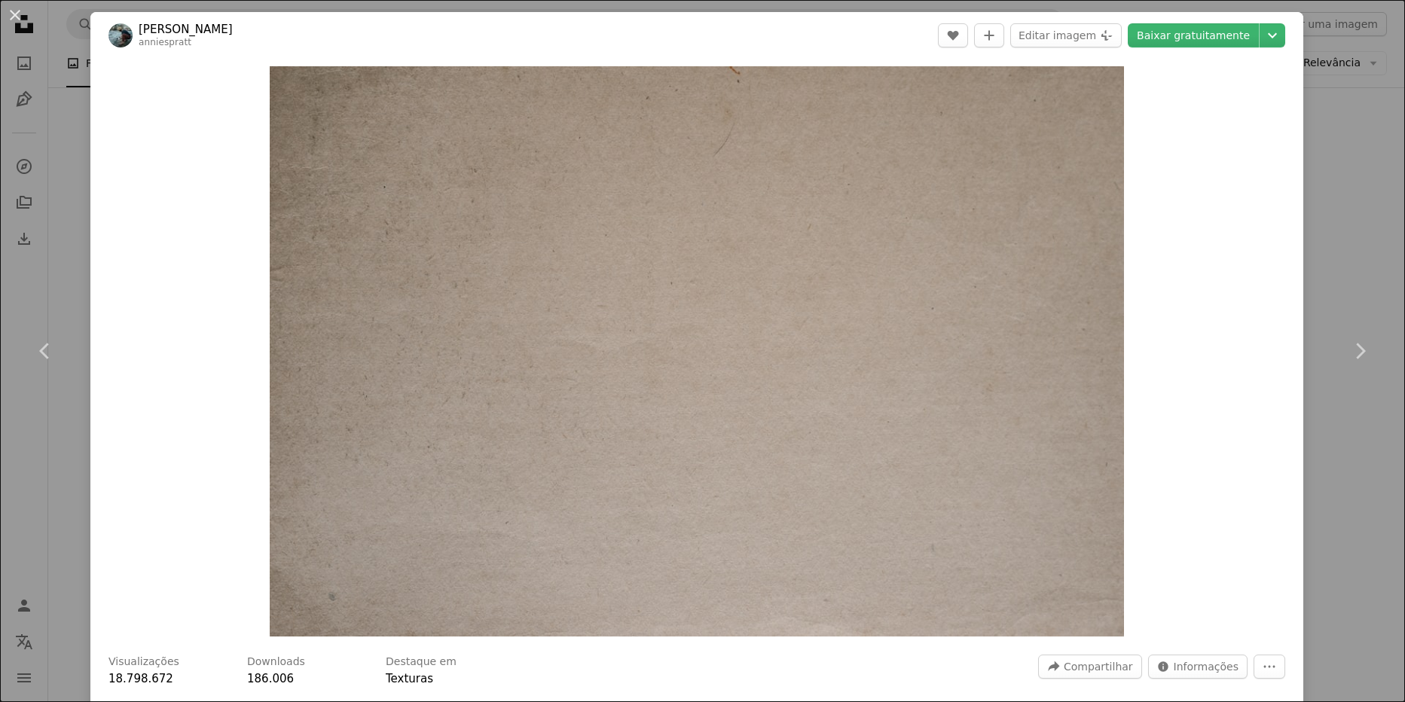
click at [1328, 248] on div "An X shape Chevron left Chevron right [PERSON_NAME] anniespratt A heart A plus …" at bounding box center [702, 351] width 1405 height 702
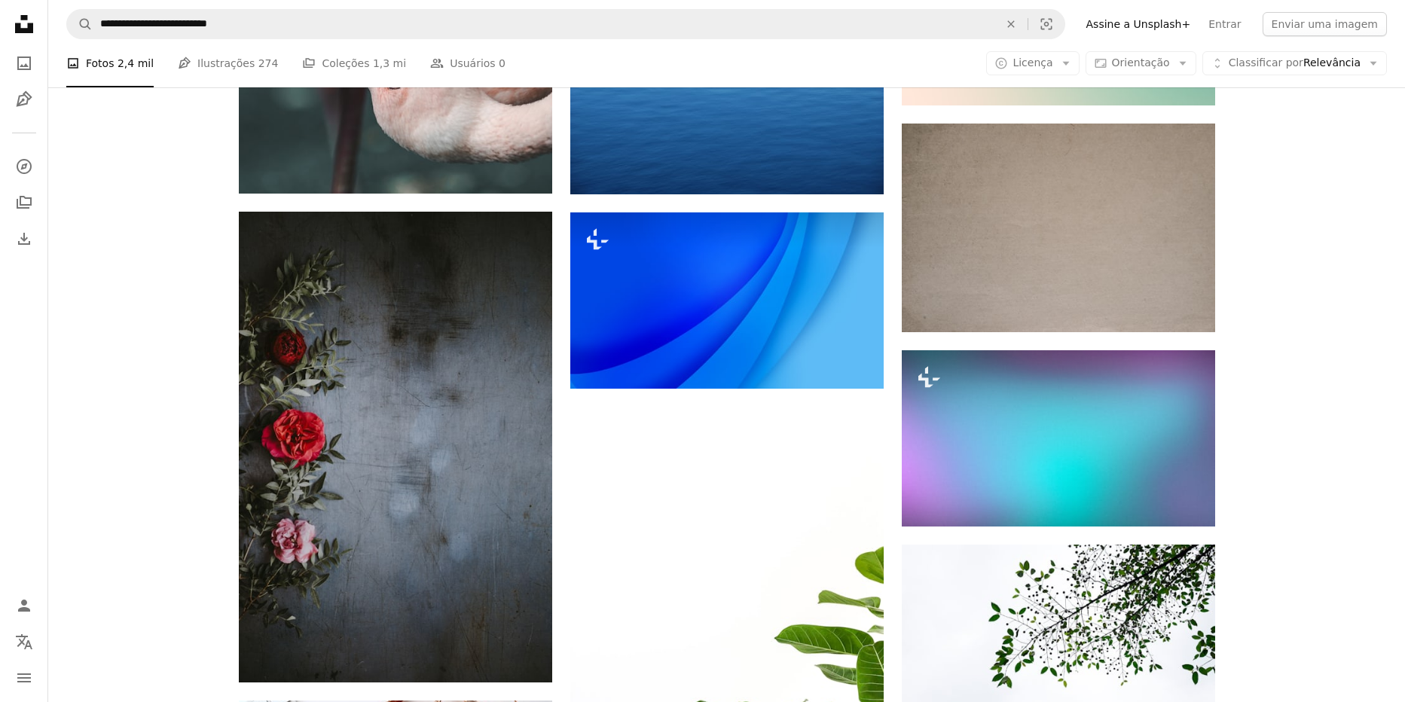
scroll to position [10845, 0]
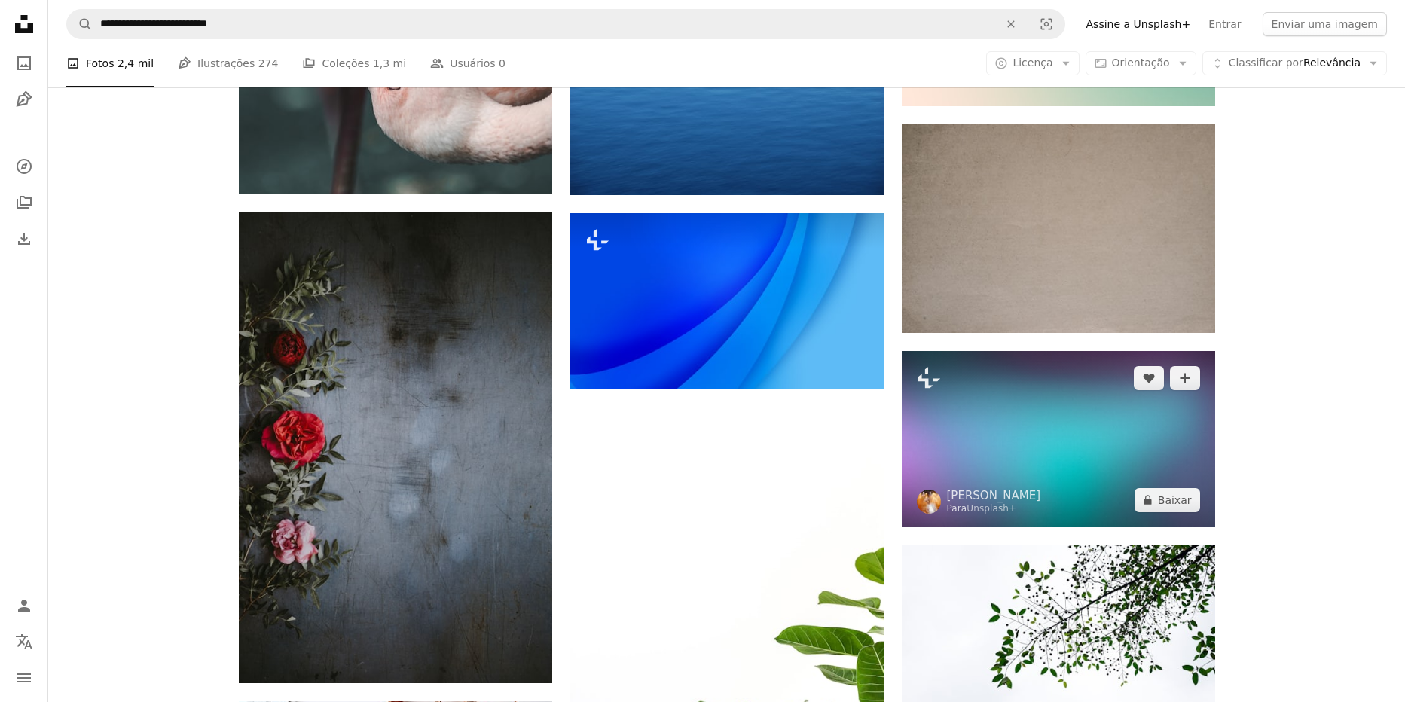
click at [976, 464] on img at bounding box center [1058, 439] width 313 height 176
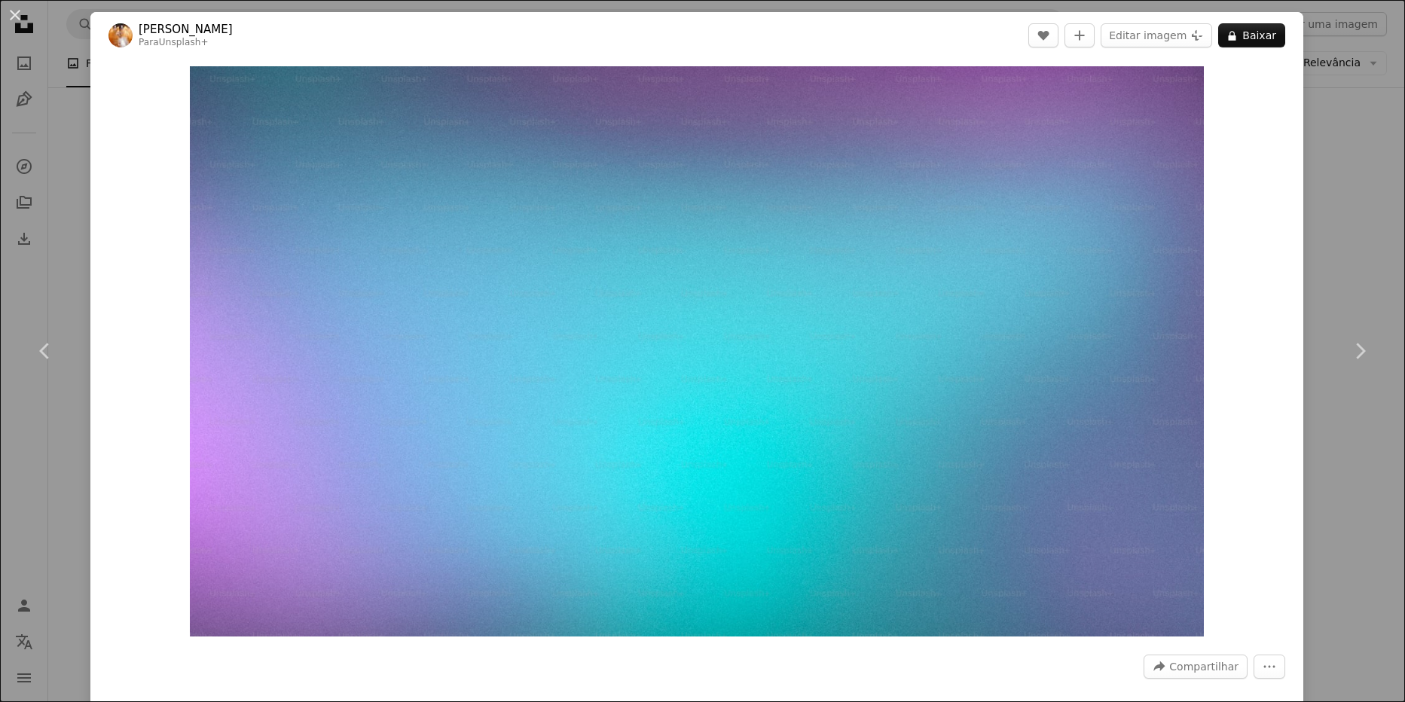
click at [1328, 234] on div "An X shape Chevron left Chevron right [PERSON_NAME] Para Unsplash+ A heart A pl…" at bounding box center [702, 351] width 1405 height 702
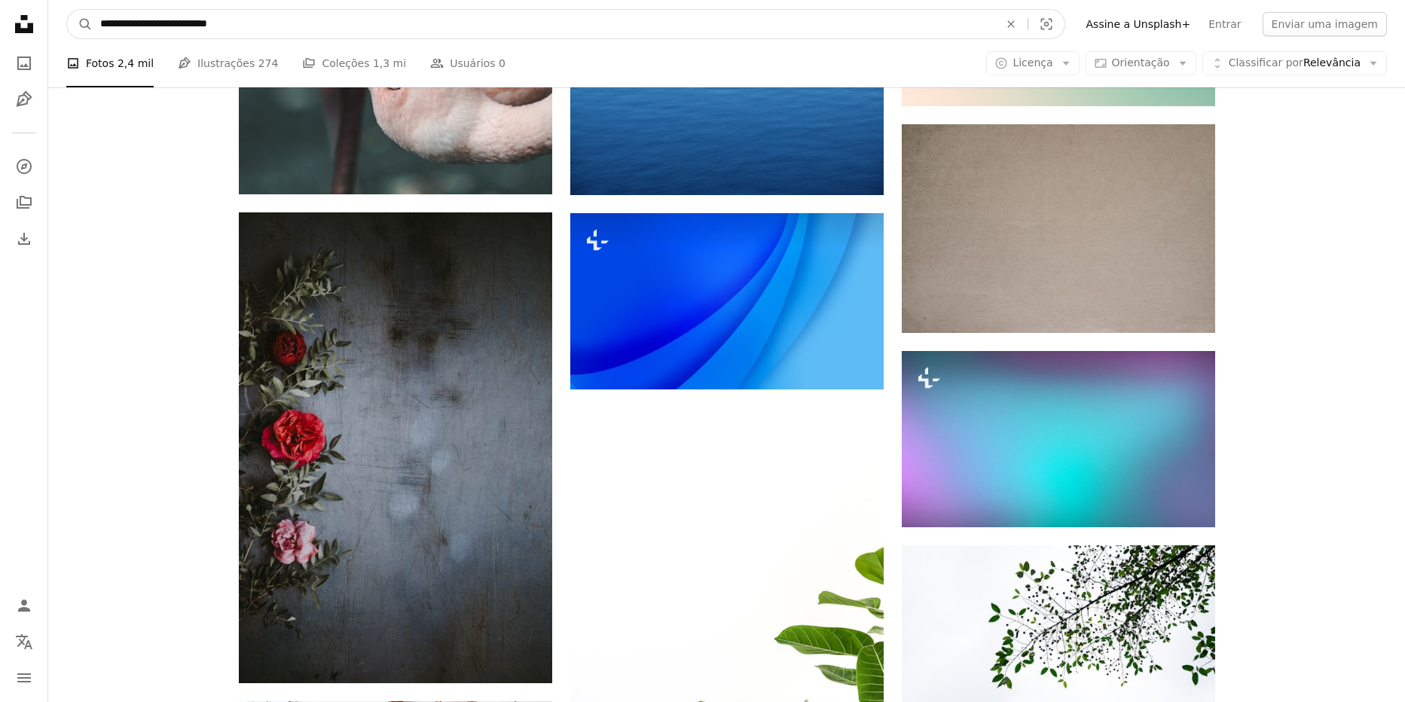
click at [194, 28] on input "**********" at bounding box center [544, 24] width 902 height 29
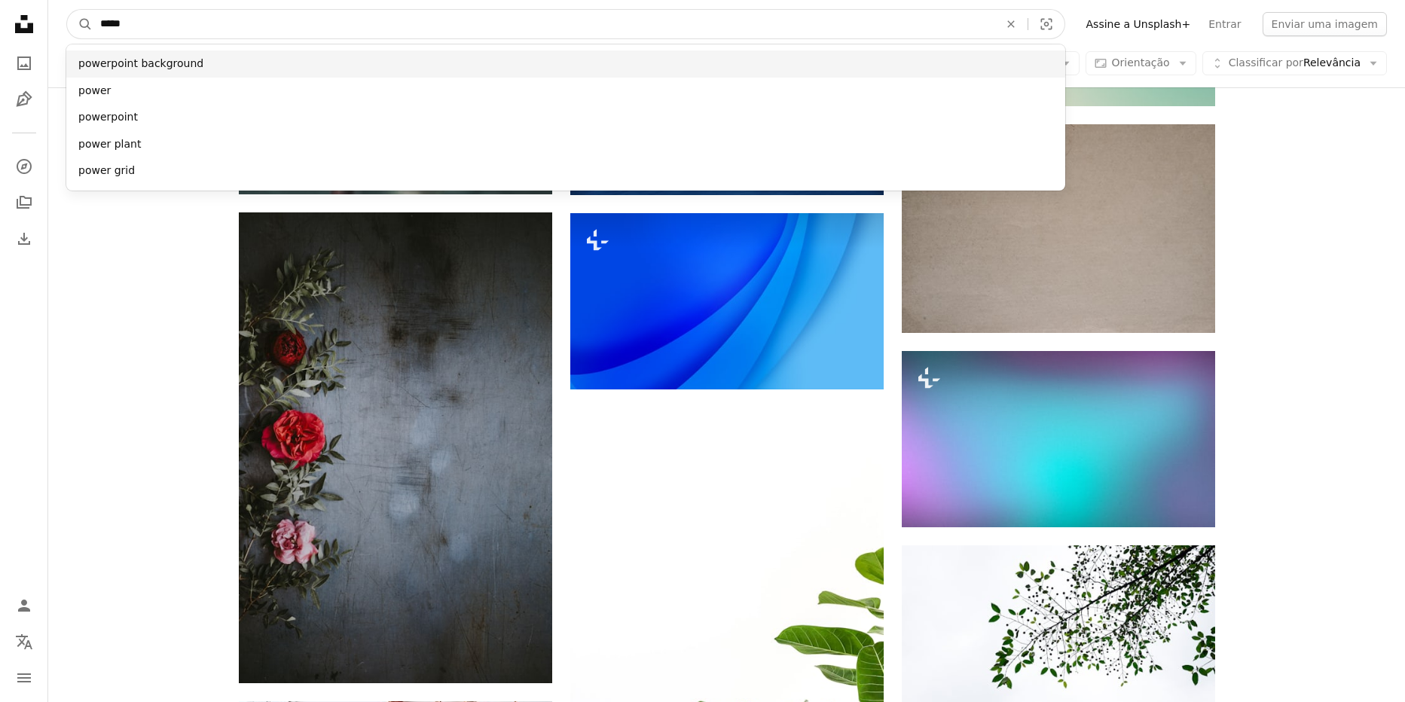
type input "*****"
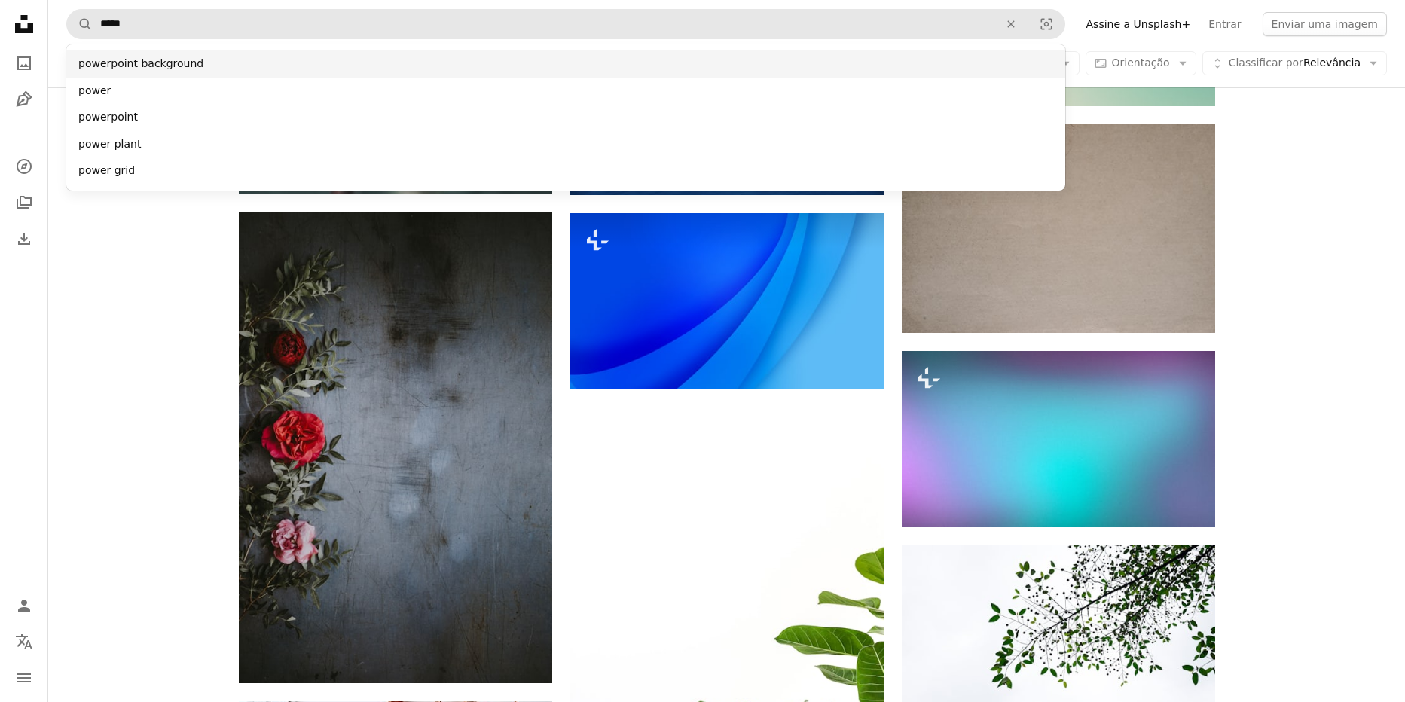
click at [169, 70] on div "powerpoint background" at bounding box center [565, 63] width 999 height 27
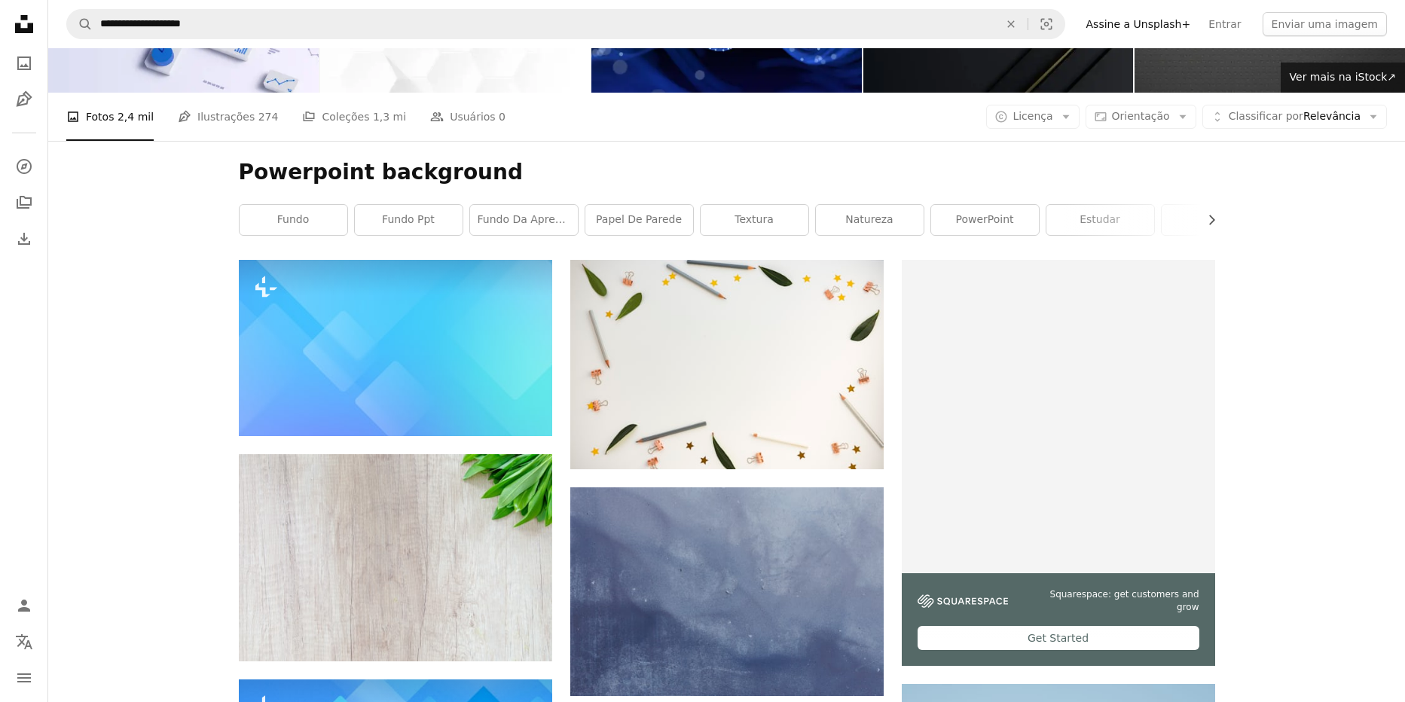
scroll to position [140, 0]
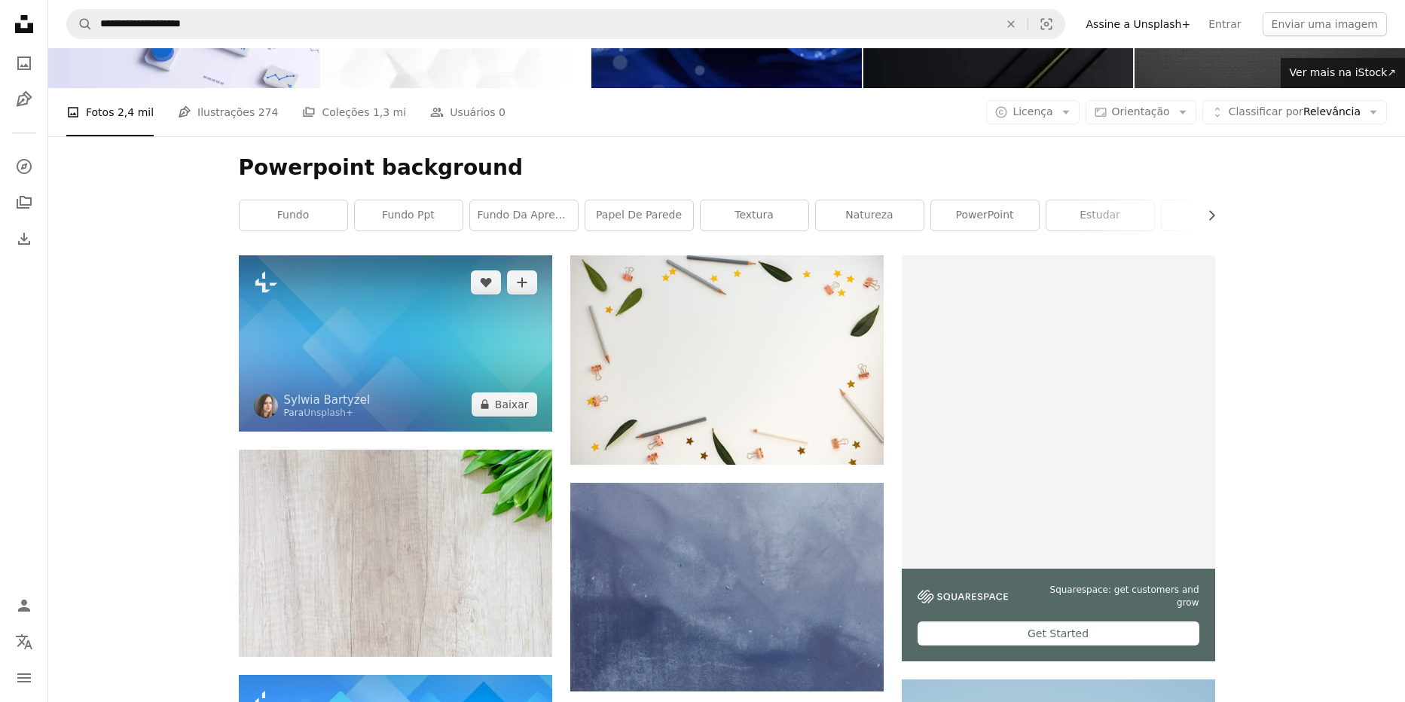
click at [412, 309] on img at bounding box center [395, 343] width 313 height 176
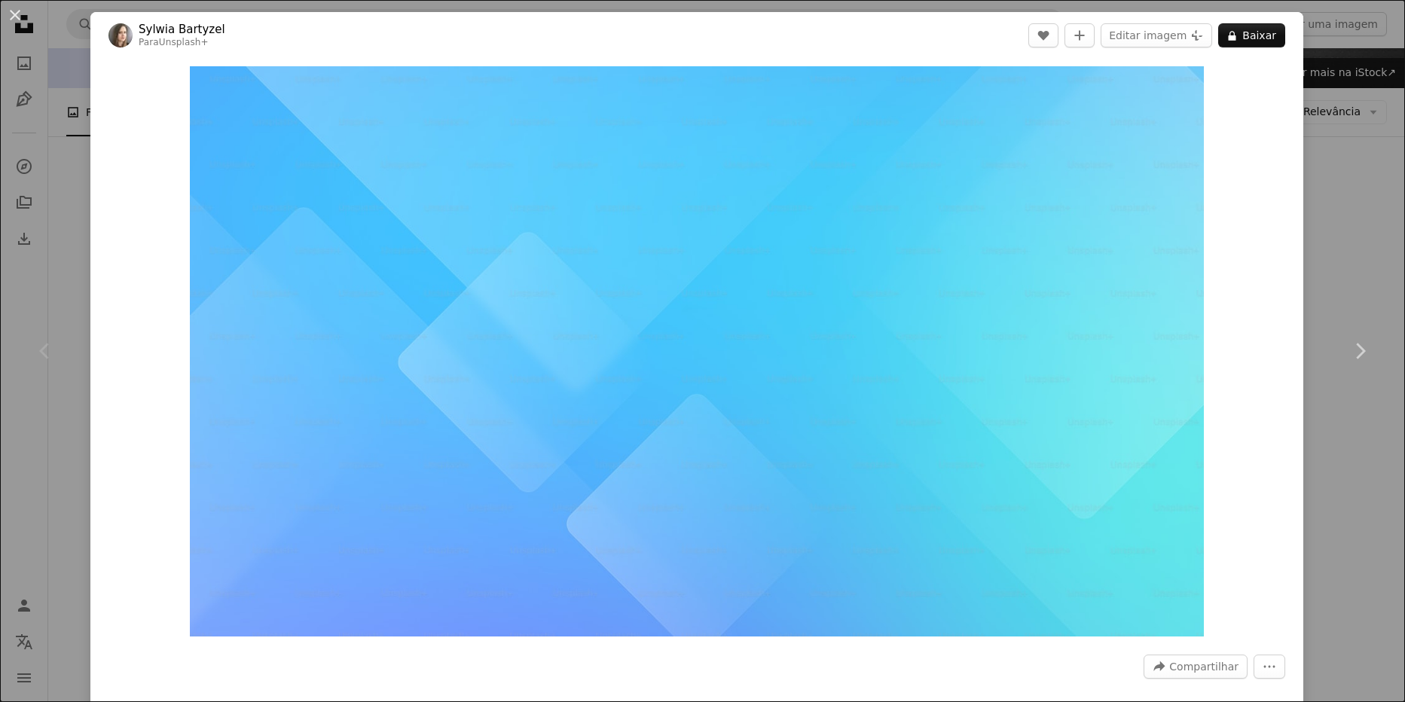
click at [1364, 223] on div "An X shape Chevron left Chevron right Sylwia Bartyzel Para Unsplash+ A heart A …" at bounding box center [702, 351] width 1405 height 702
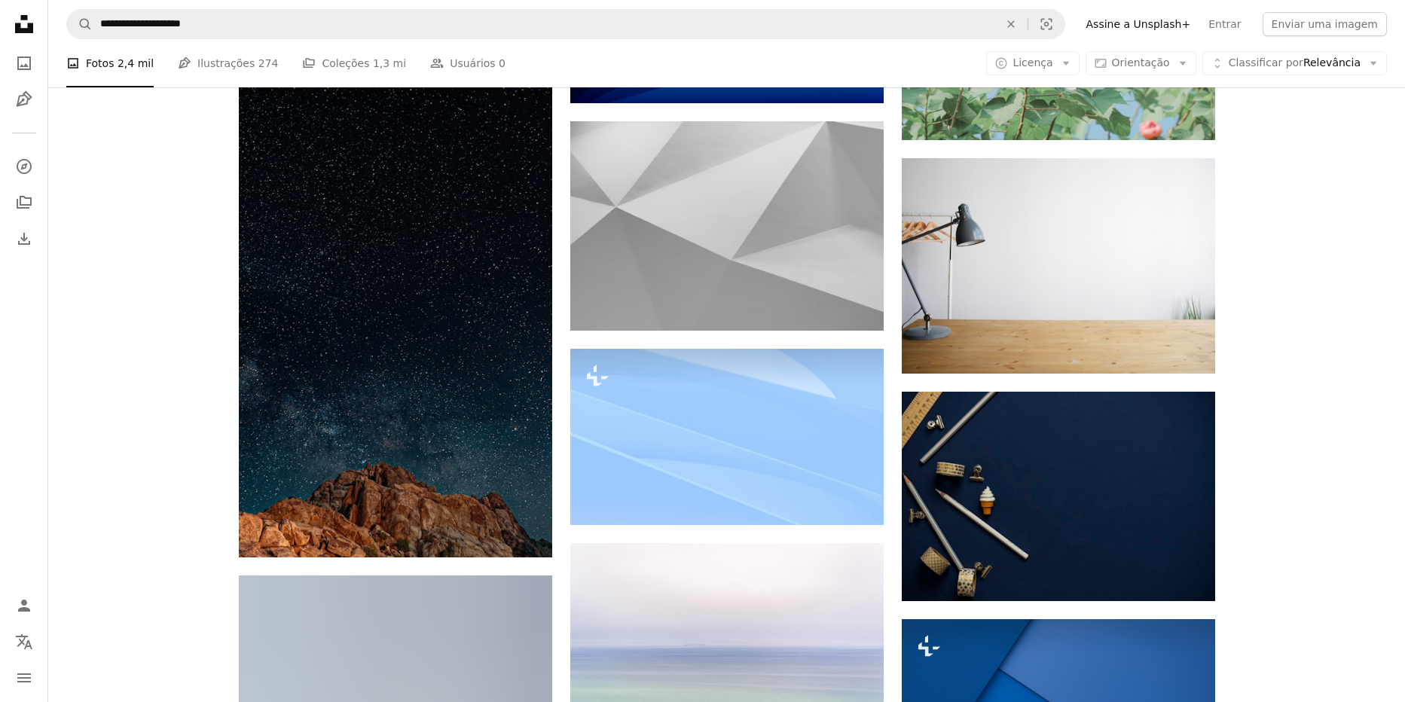
scroll to position [1153, 0]
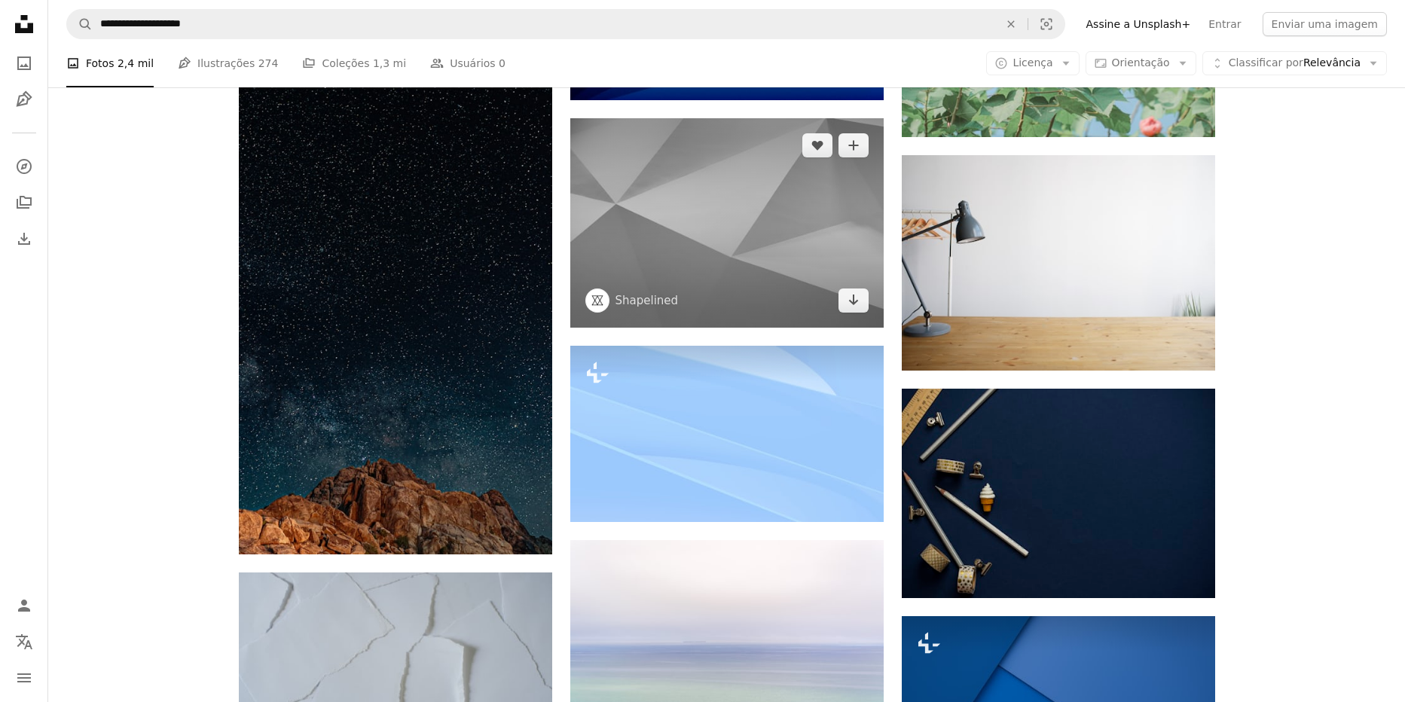
click at [845, 240] on img at bounding box center [726, 222] width 313 height 209
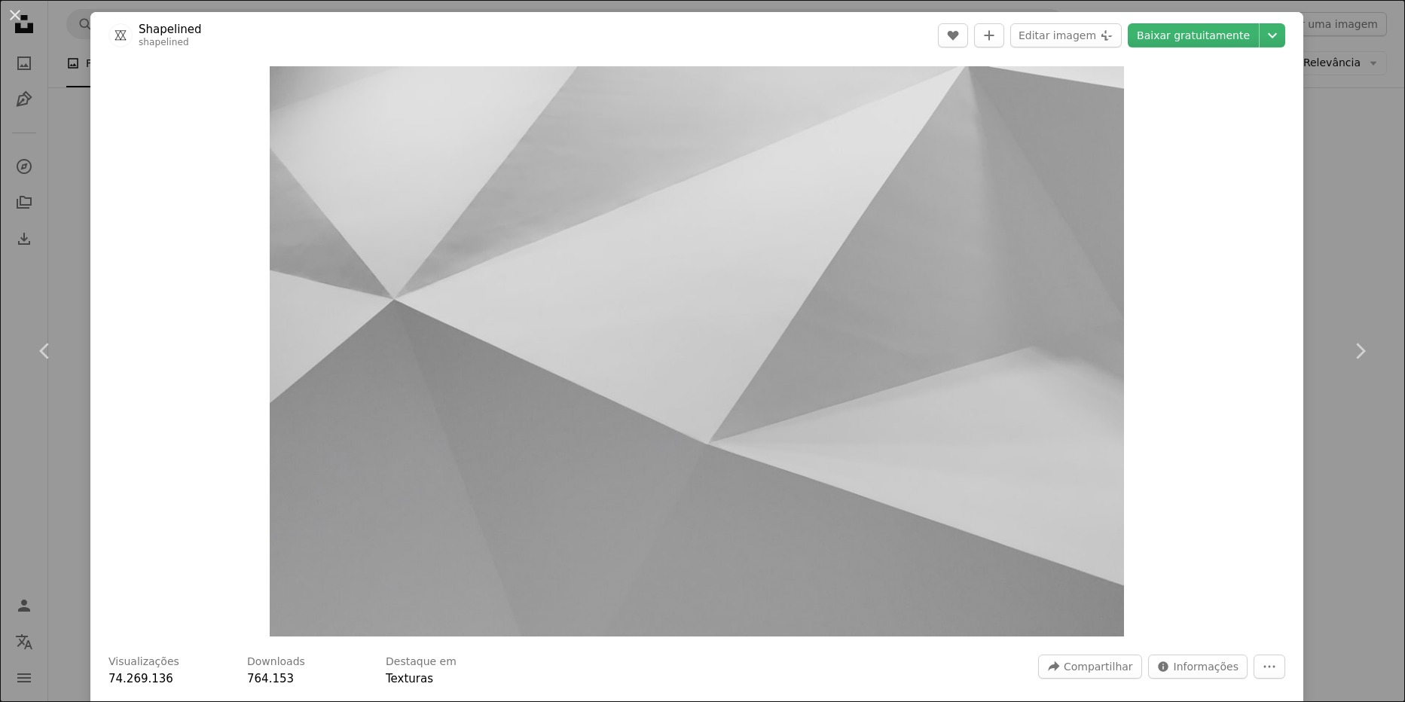
click at [1316, 209] on div "An X shape Chevron left Chevron right Shapelined shapelined A heart A plus sign…" at bounding box center [702, 351] width 1405 height 702
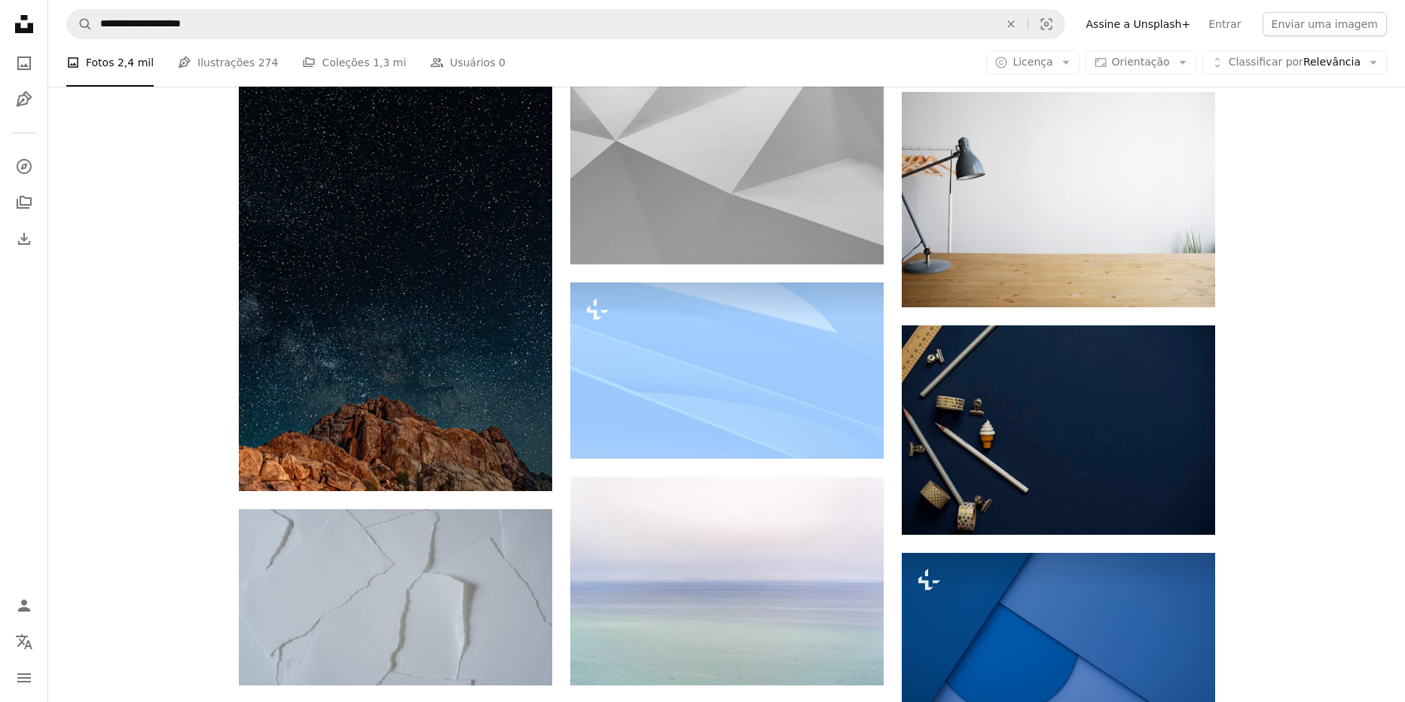
scroll to position [1215, 0]
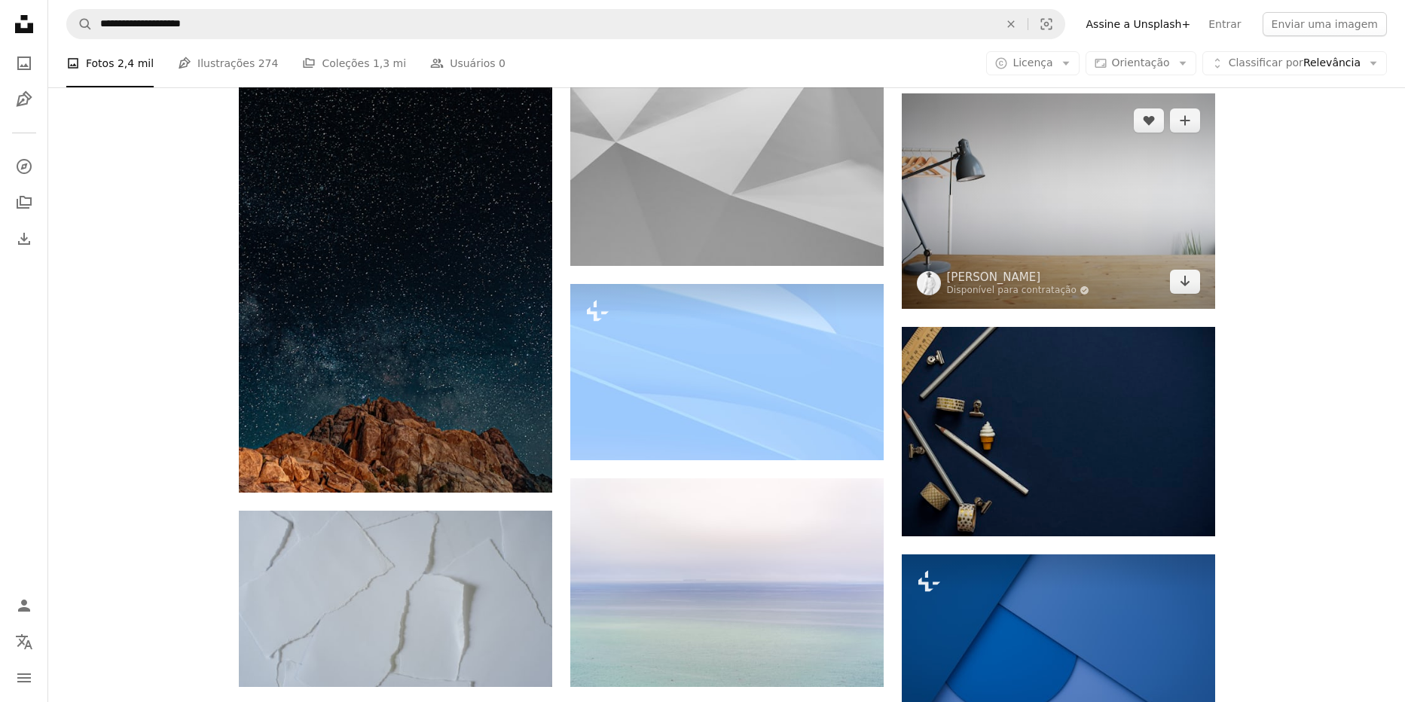
click at [970, 137] on img at bounding box center [1058, 200] width 313 height 215
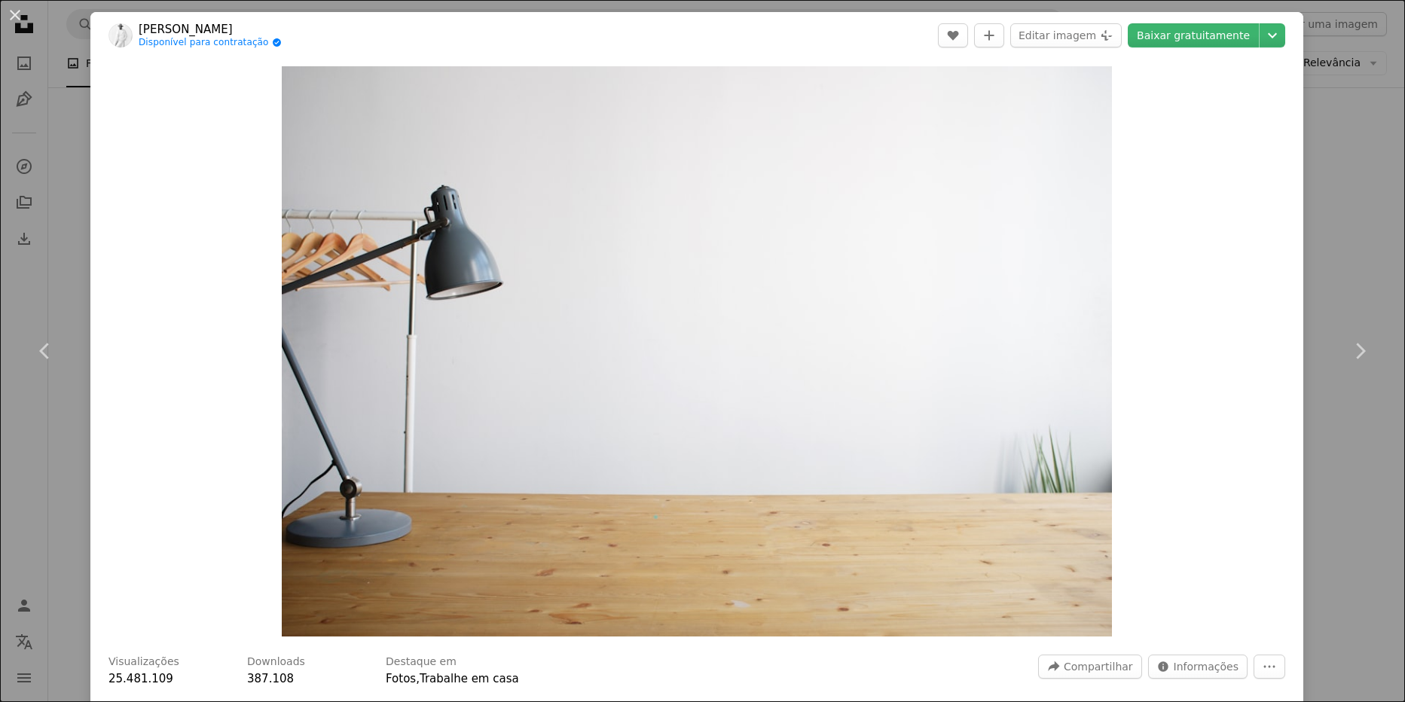
click at [1331, 274] on div "An X shape Chevron left Chevron right [PERSON_NAME] Disponível para contratação…" at bounding box center [702, 351] width 1405 height 702
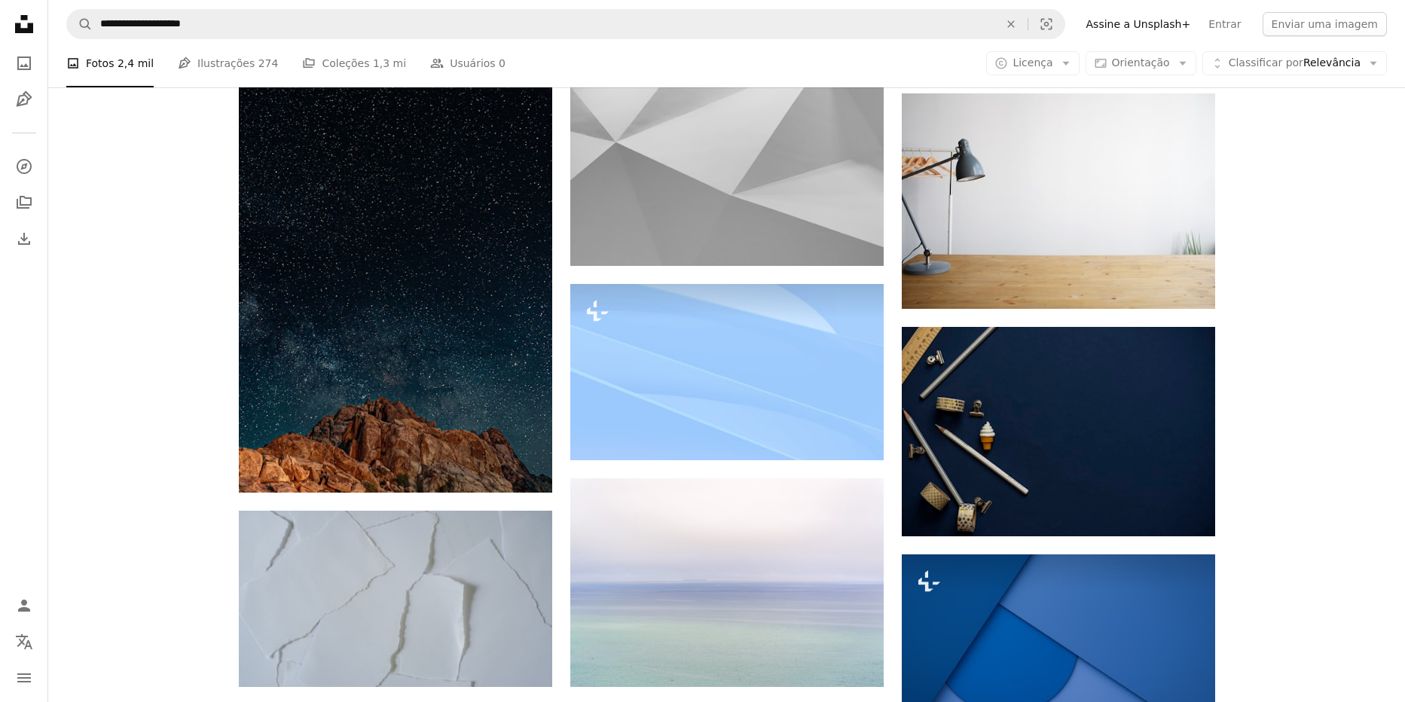
scroll to position [1215, 0]
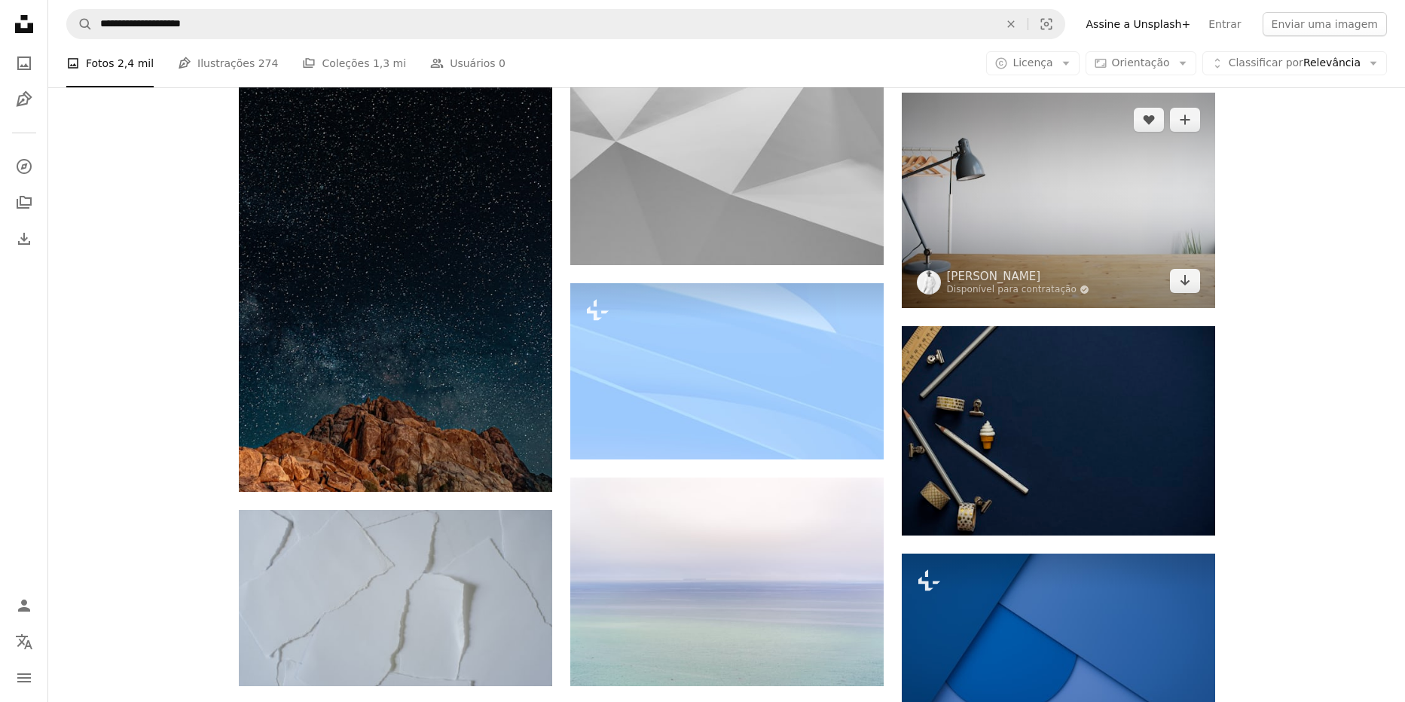
click at [1102, 235] on img at bounding box center [1058, 200] width 313 height 215
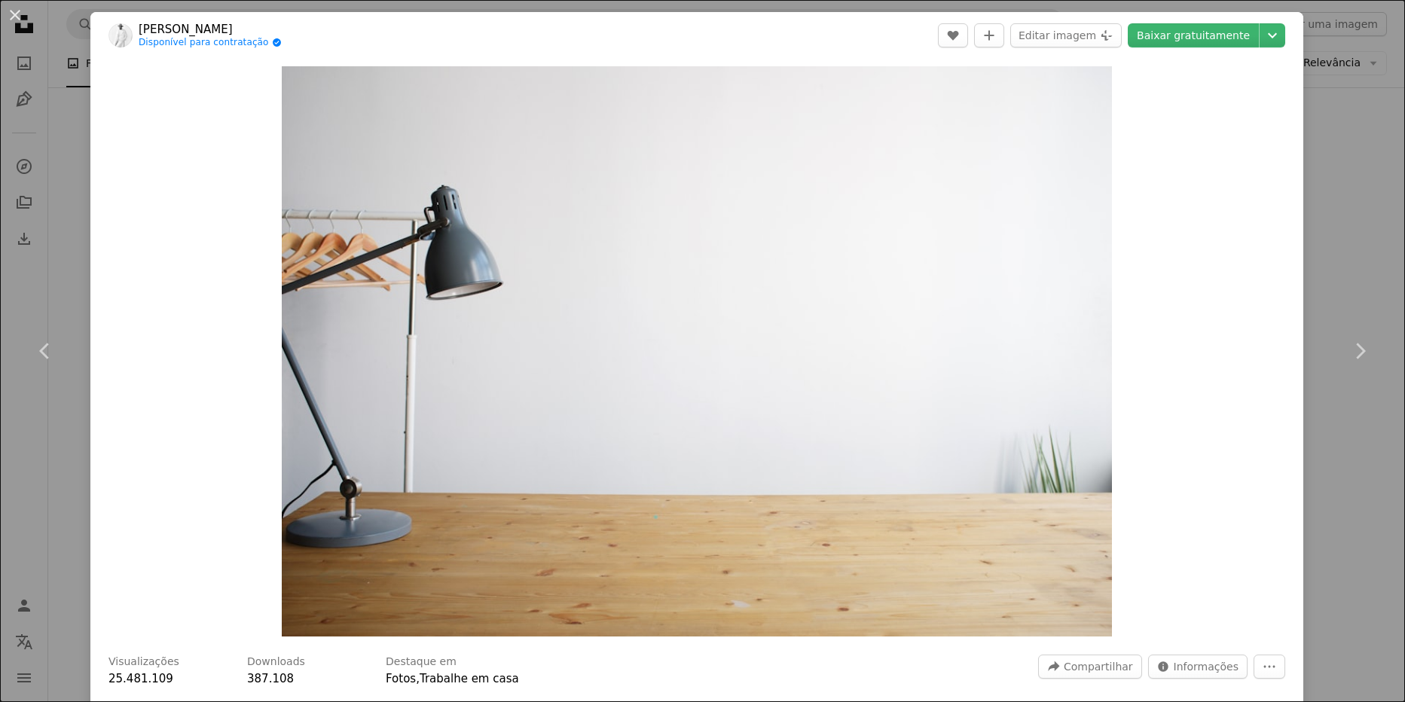
click at [1355, 197] on div "An X shape Chevron left Chevron right [PERSON_NAME] Disponível para contratação…" at bounding box center [702, 351] width 1405 height 702
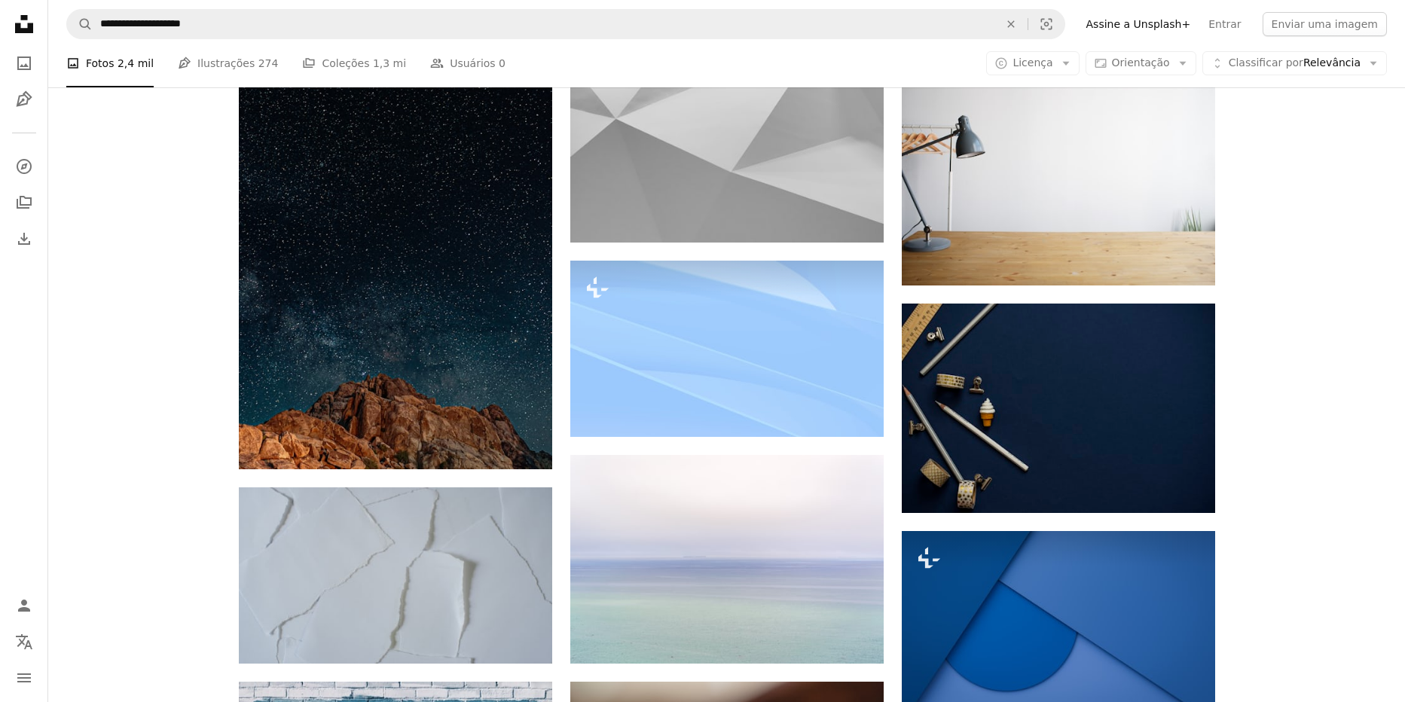
scroll to position [1245, 0]
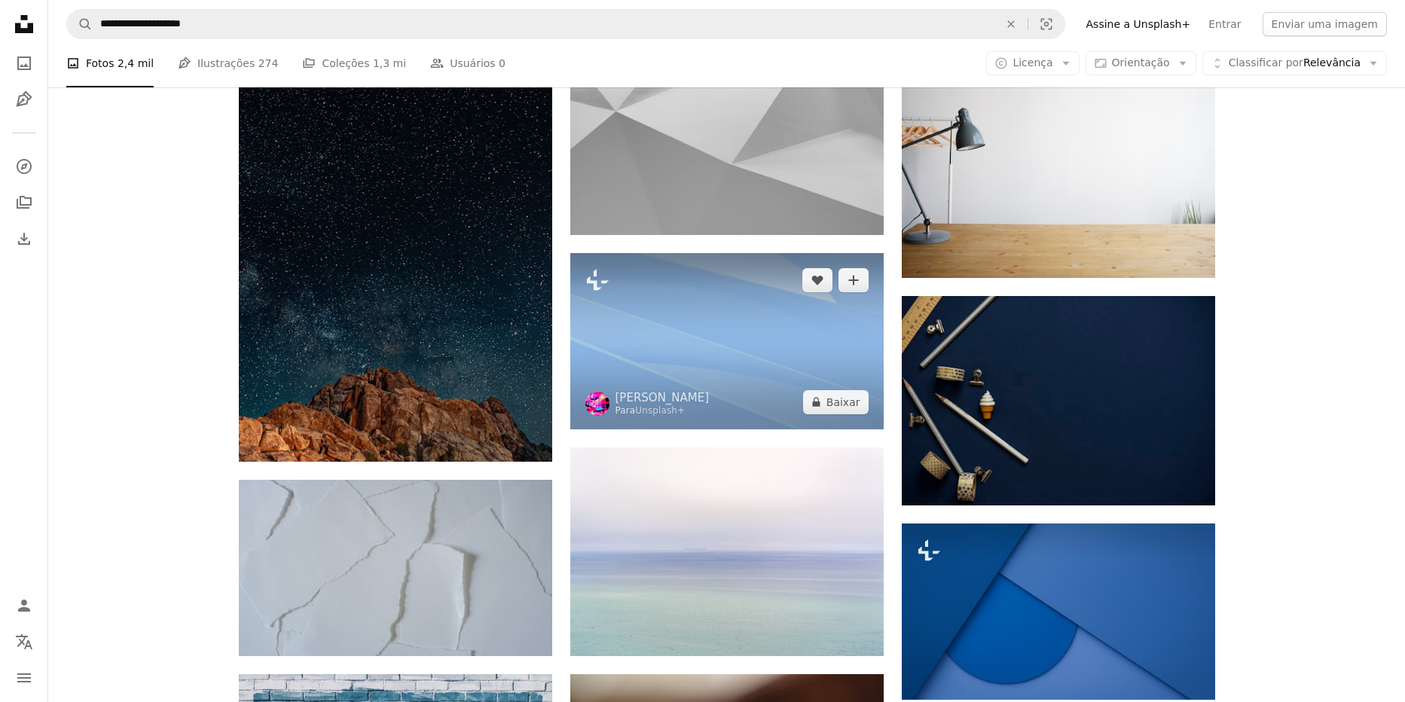
click at [675, 316] on img at bounding box center [726, 341] width 313 height 176
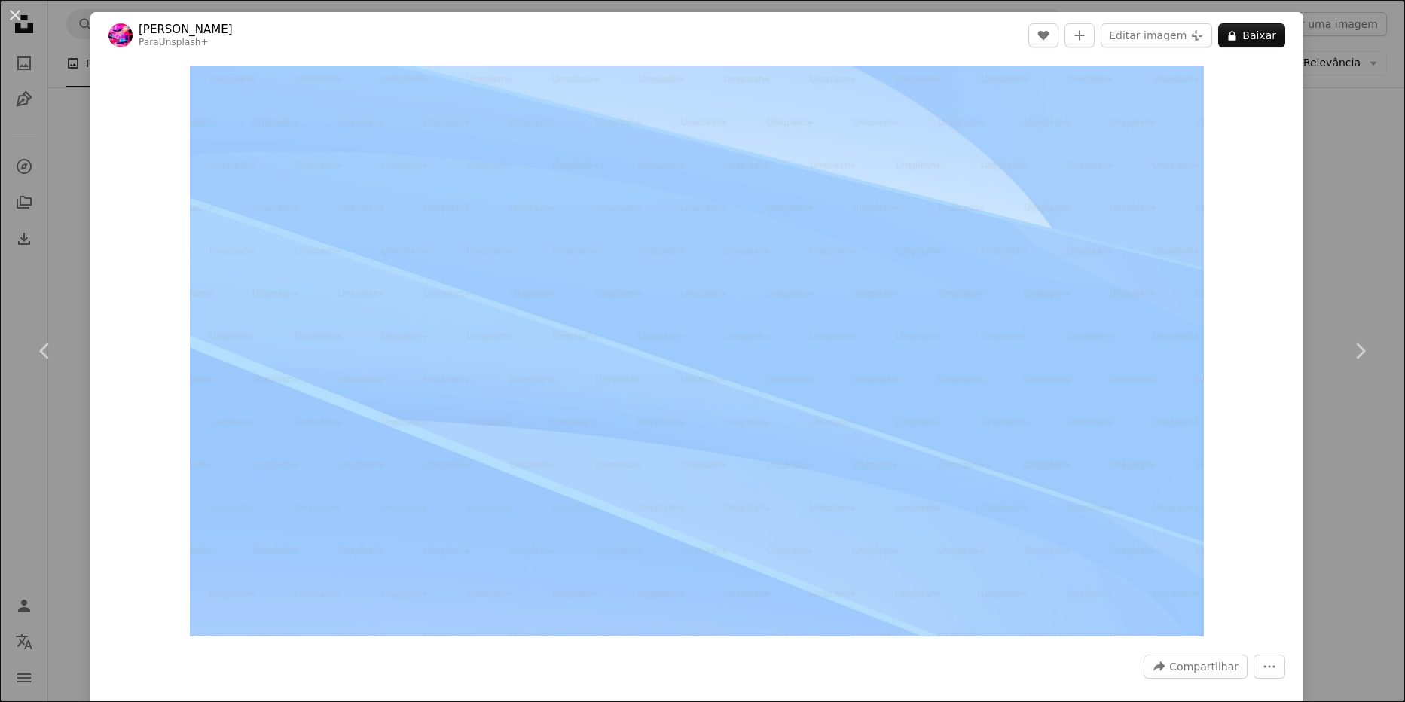
click at [1346, 269] on div "An X shape Chevron left Chevron right [PERSON_NAME] Para Unsplash+ A heart A pl…" at bounding box center [702, 351] width 1405 height 702
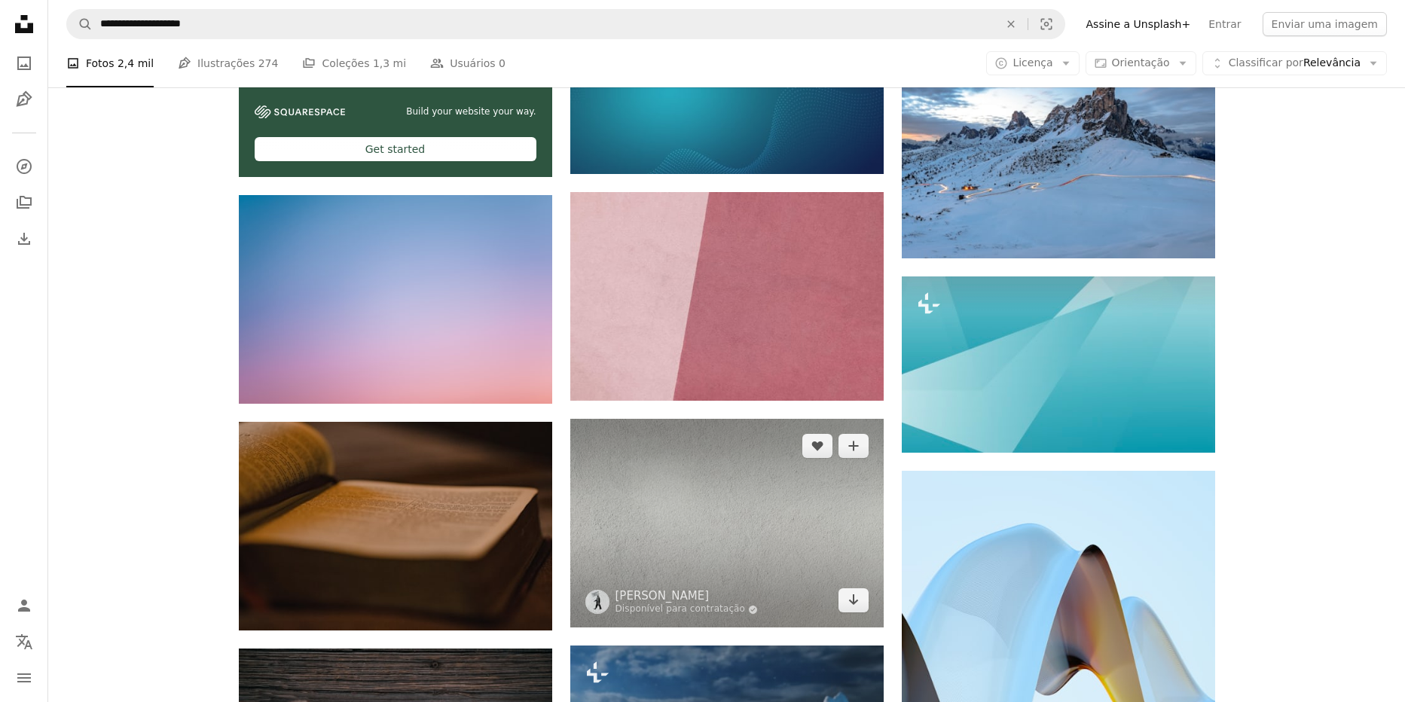
scroll to position [2633, 0]
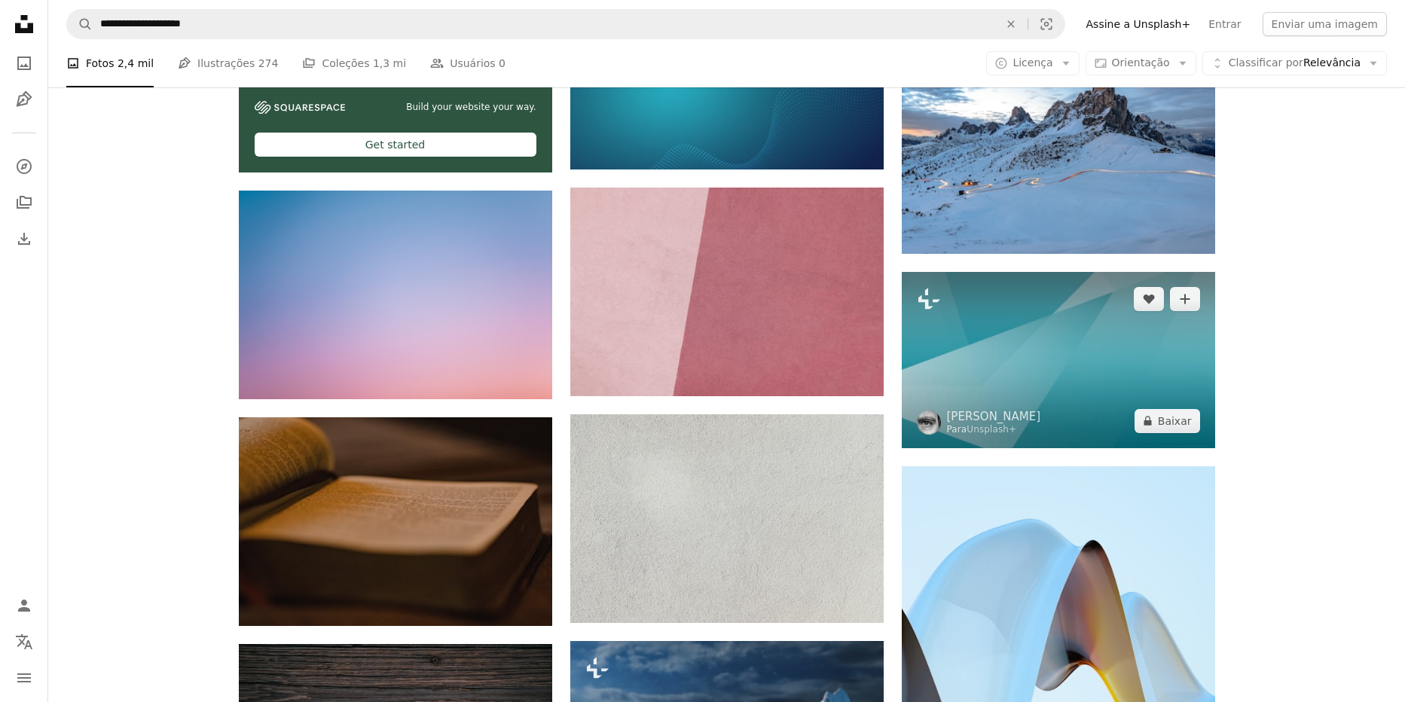
click at [1025, 341] on img at bounding box center [1058, 360] width 313 height 176
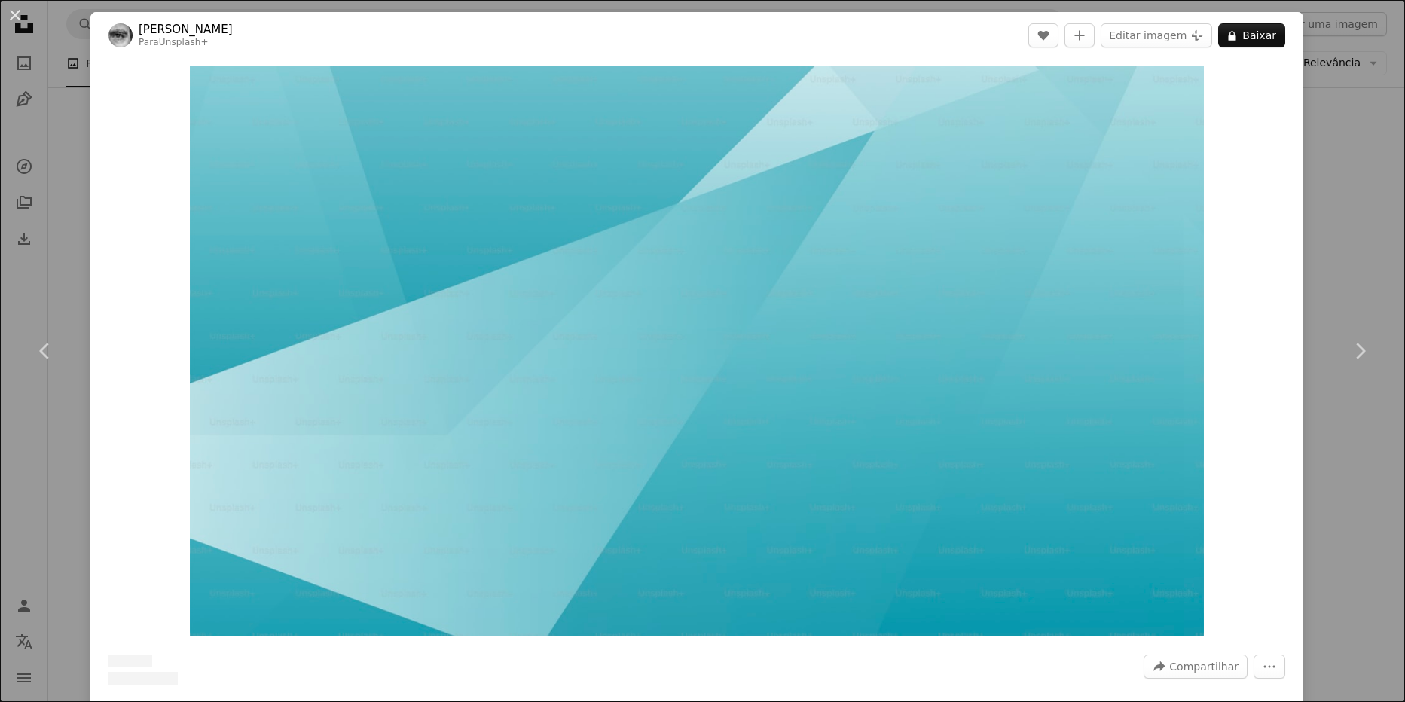
click at [1373, 234] on div "An X shape Chevron left Chevron right [PERSON_NAME] Para Unsplash+ A heart A pl…" at bounding box center [702, 351] width 1405 height 702
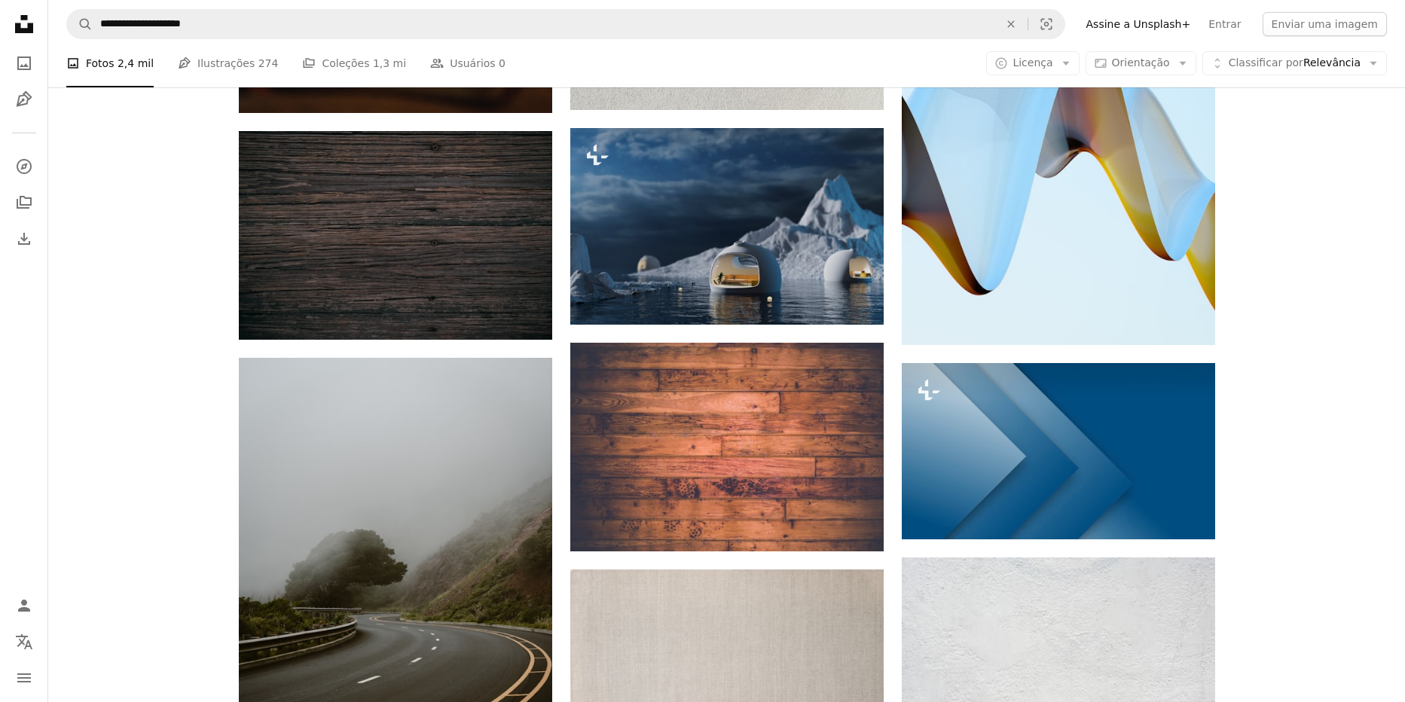
scroll to position [3219, 0]
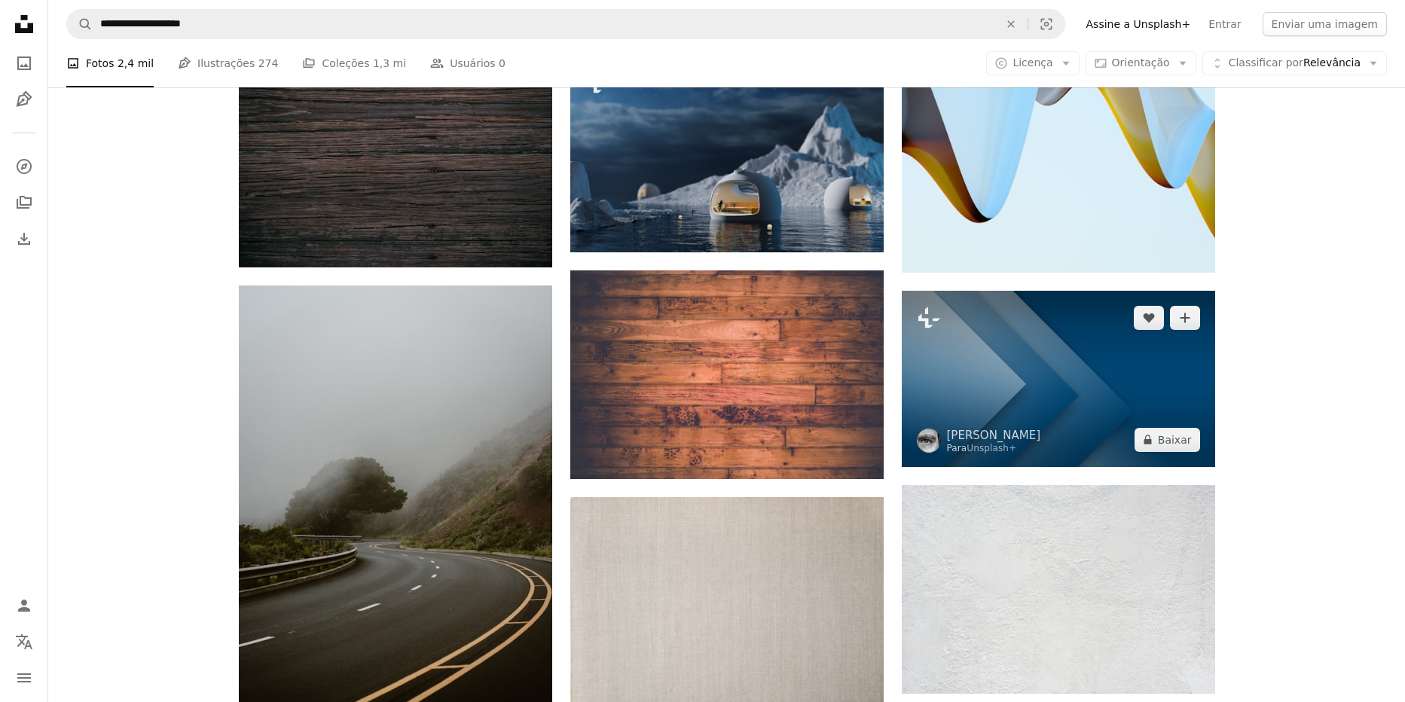
click at [1068, 348] on img at bounding box center [1058, 379] width 313 height 176
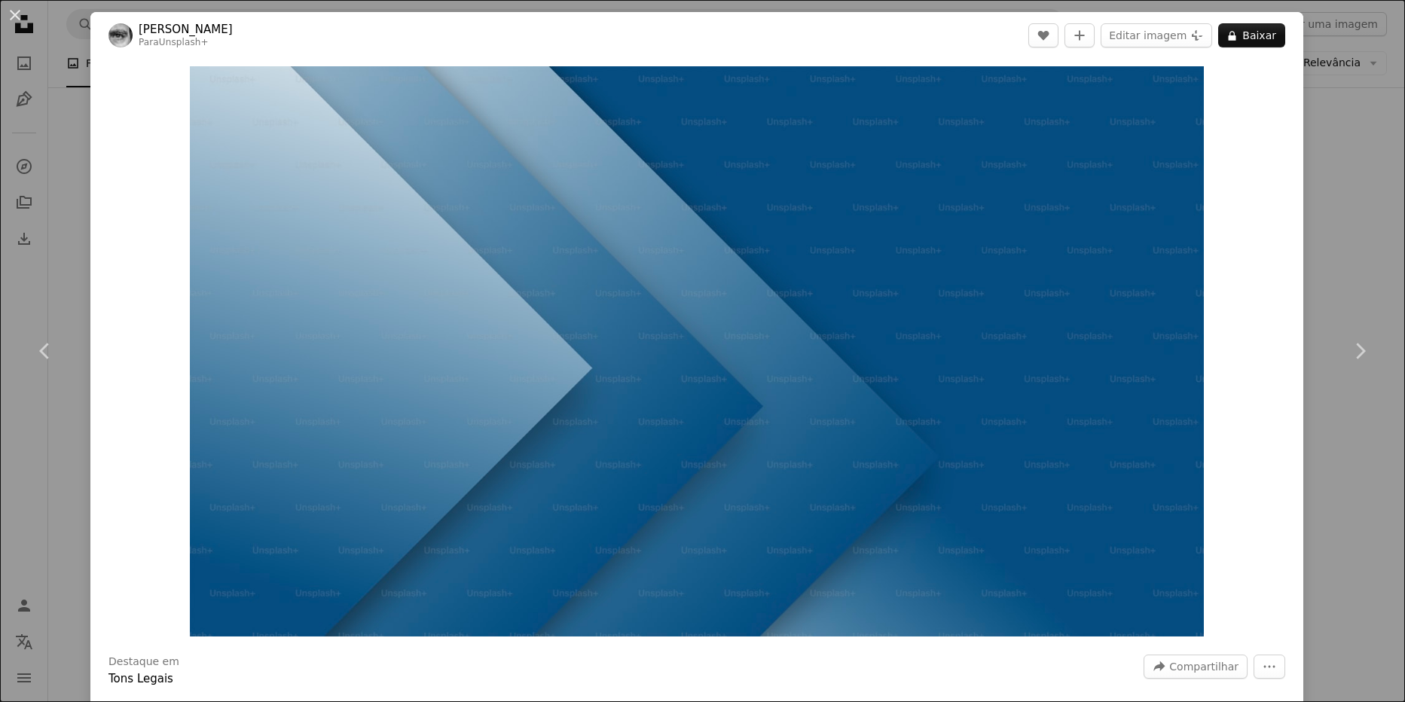
click at [1328, 252] on div "An X shape Chevron left Chevron right [PERSON_NAME] Para Unsplash+ A heart A pl…" at bounding box center [702, 351] width 1405 height 702
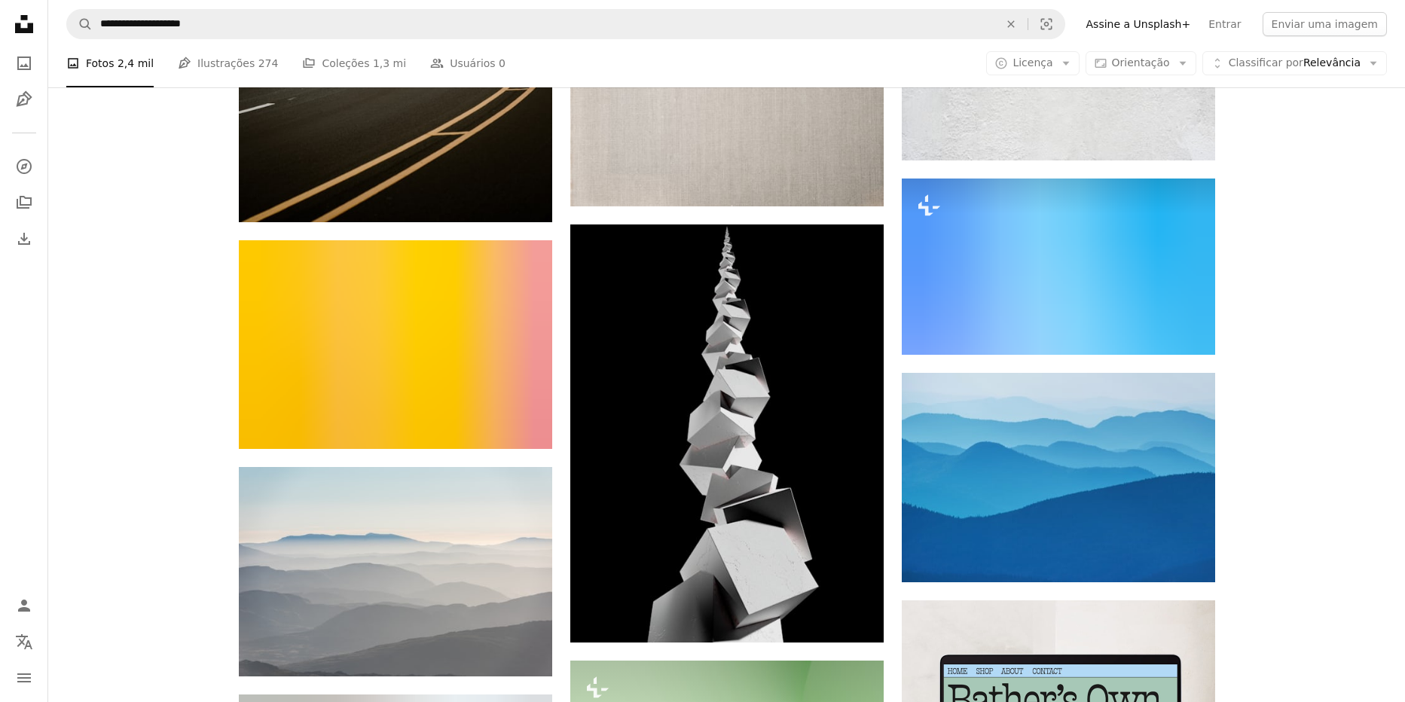
scroll to position [3755, 0]
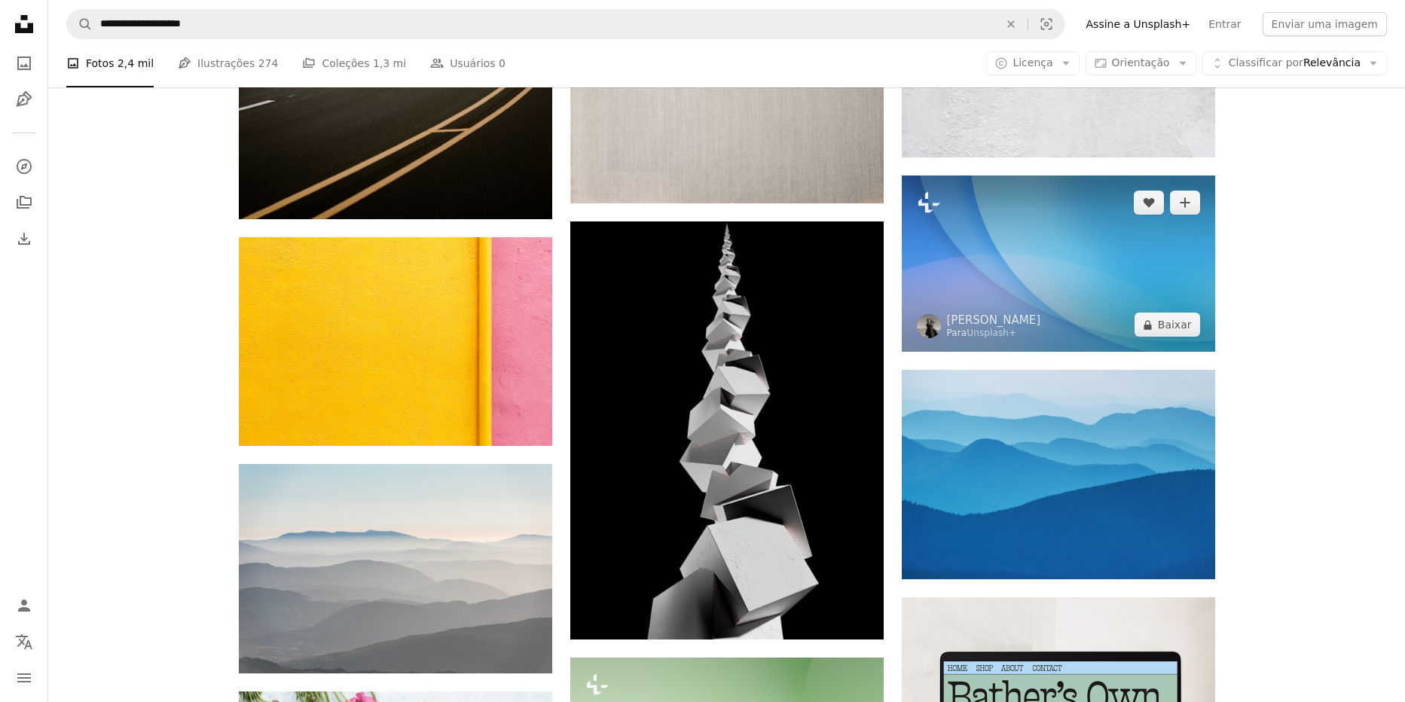
click at [1065, 239] on img at bounding box center [1058, 264] width 313 height 176
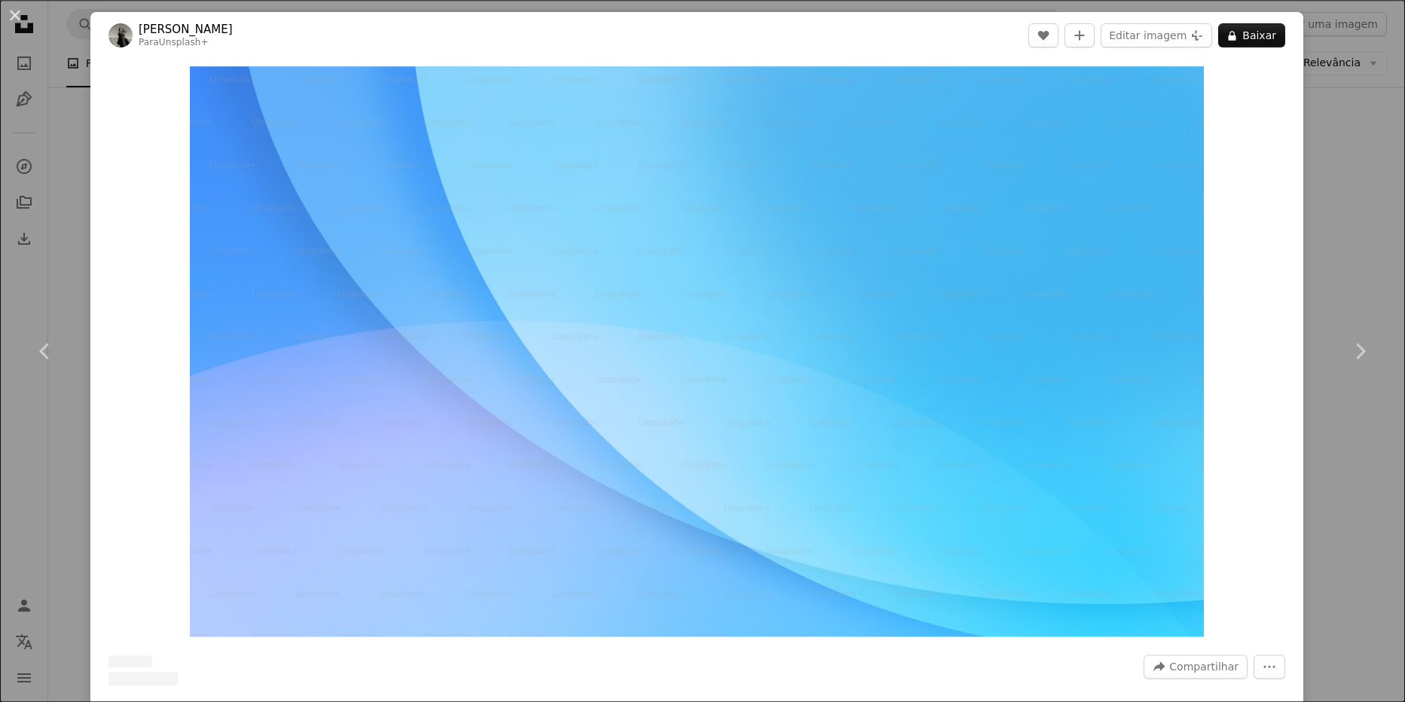
click at [1359, 196] on div "An X shape Chevron left Chevron right Diana Light Para Unsplash+ A heart A plus…" at bounding box center [702, 351] width 1405 height 702
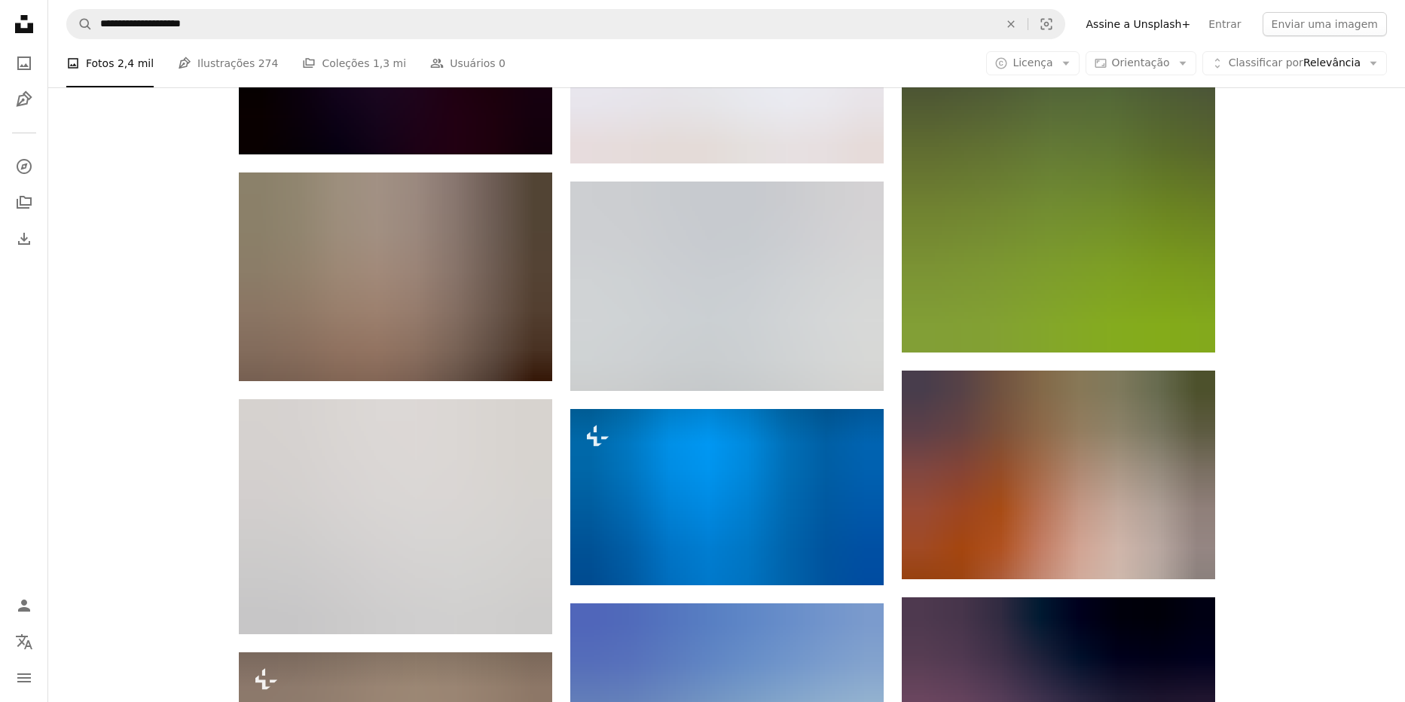
scroll to position [4889, 0]
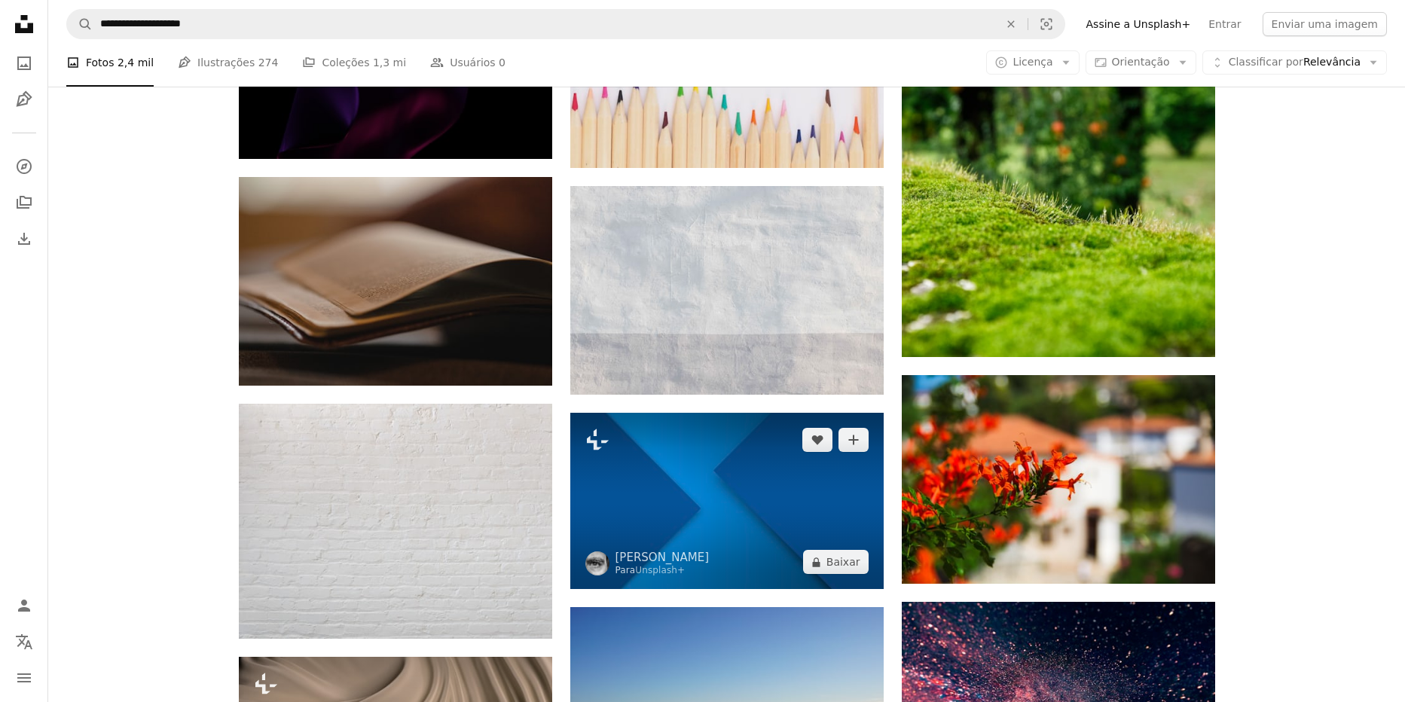
click at [779, 477] on img at bounding box center [726, 502] width 313 height 176
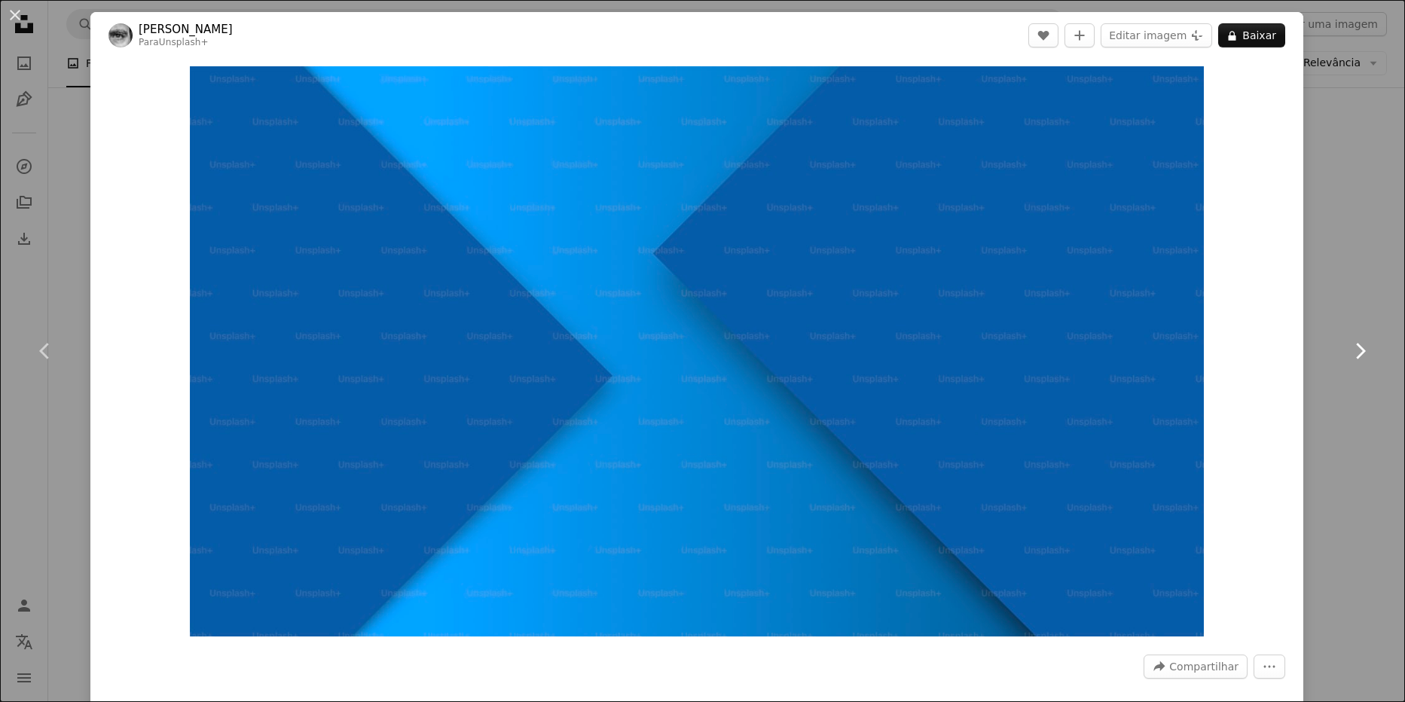
click at [1353, 291] on link "Chevron right" at bounding box center [1360, 351] width 90 height 145
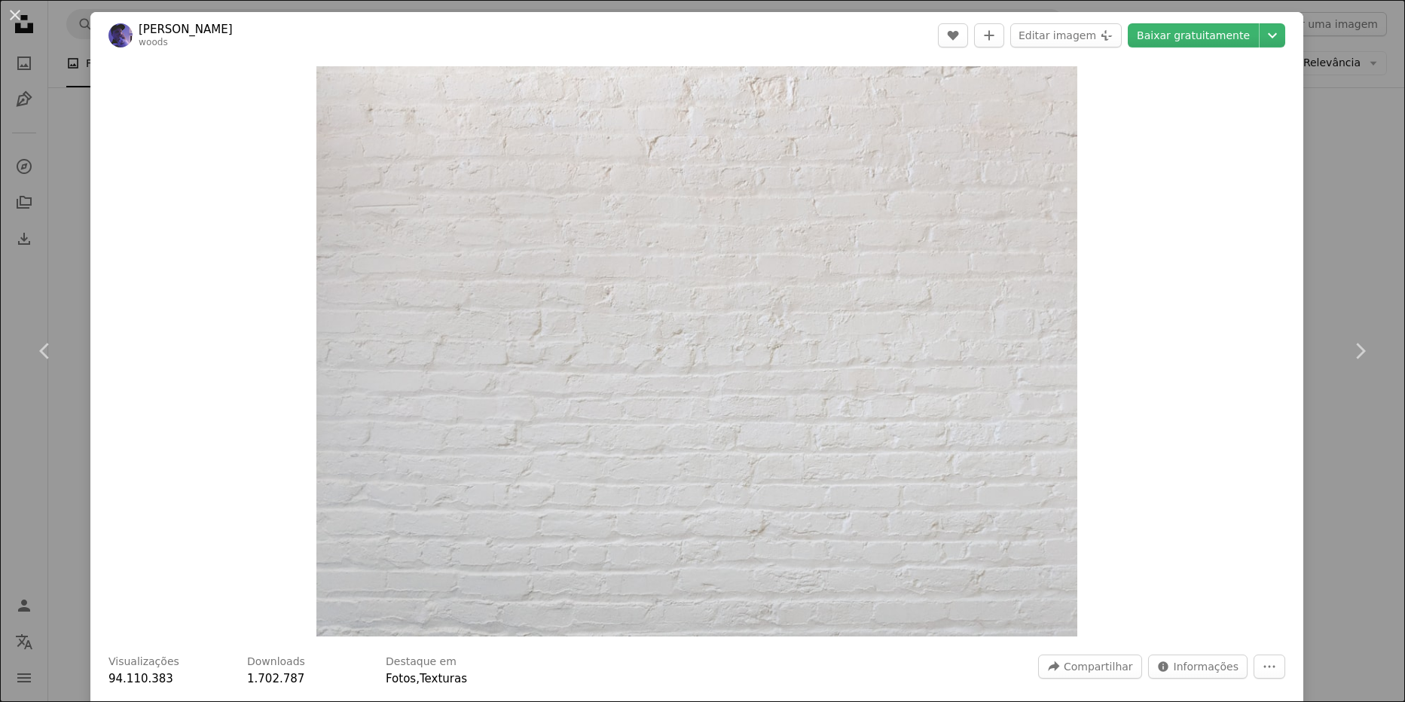
click at [1383, 200] on div "An X shape Chevron left Chevron right [PERSON_NAME] woods A heart A plus sign E…" at bounding box center [702, 351] width 1405 height 702
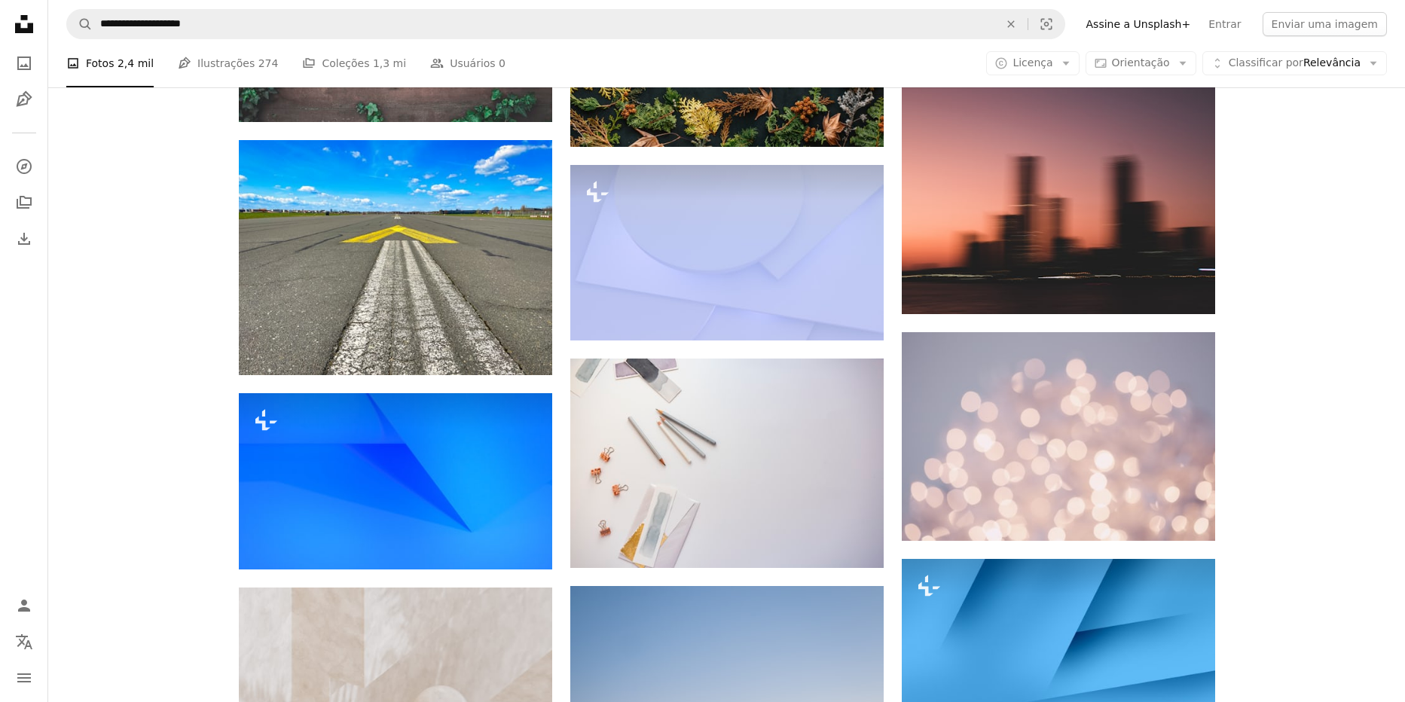
scroll to position [6059, 0]
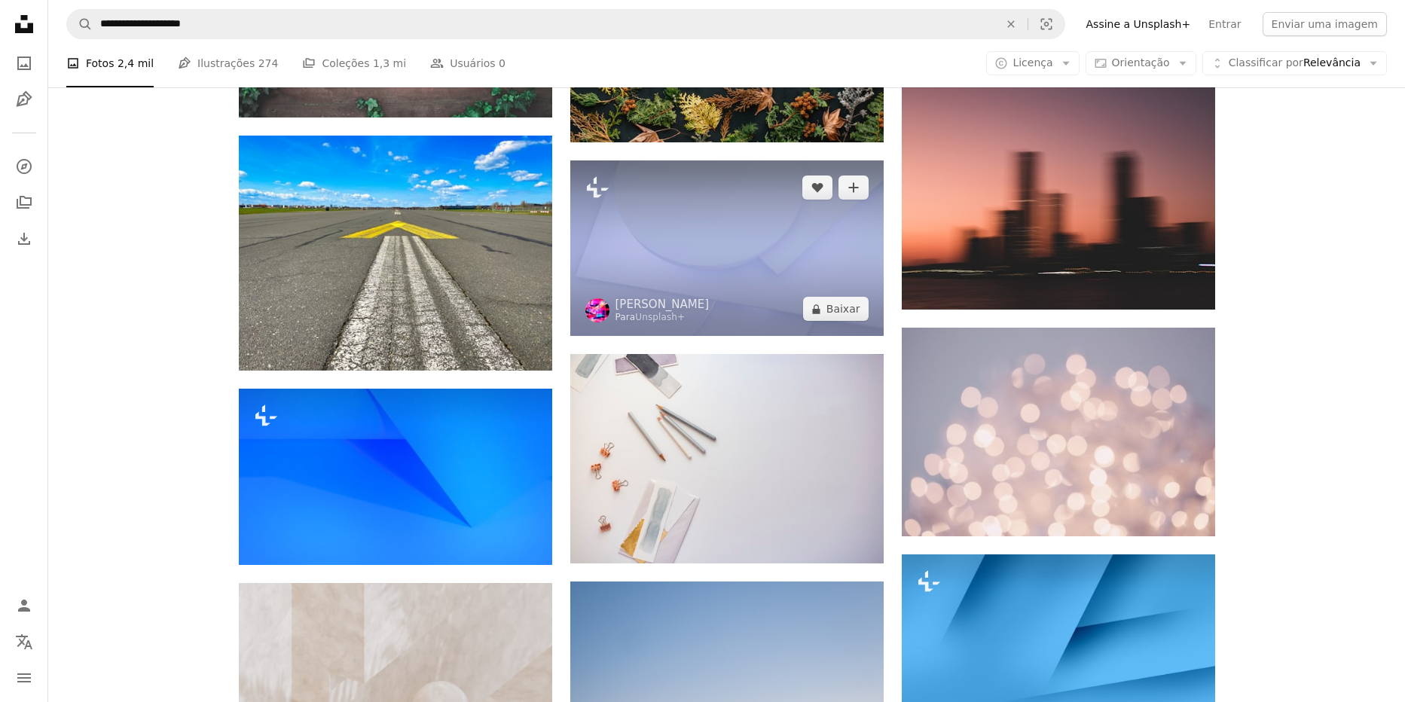
click at [756, 217] on img at bounding box center [726, 248] width 313 height 176
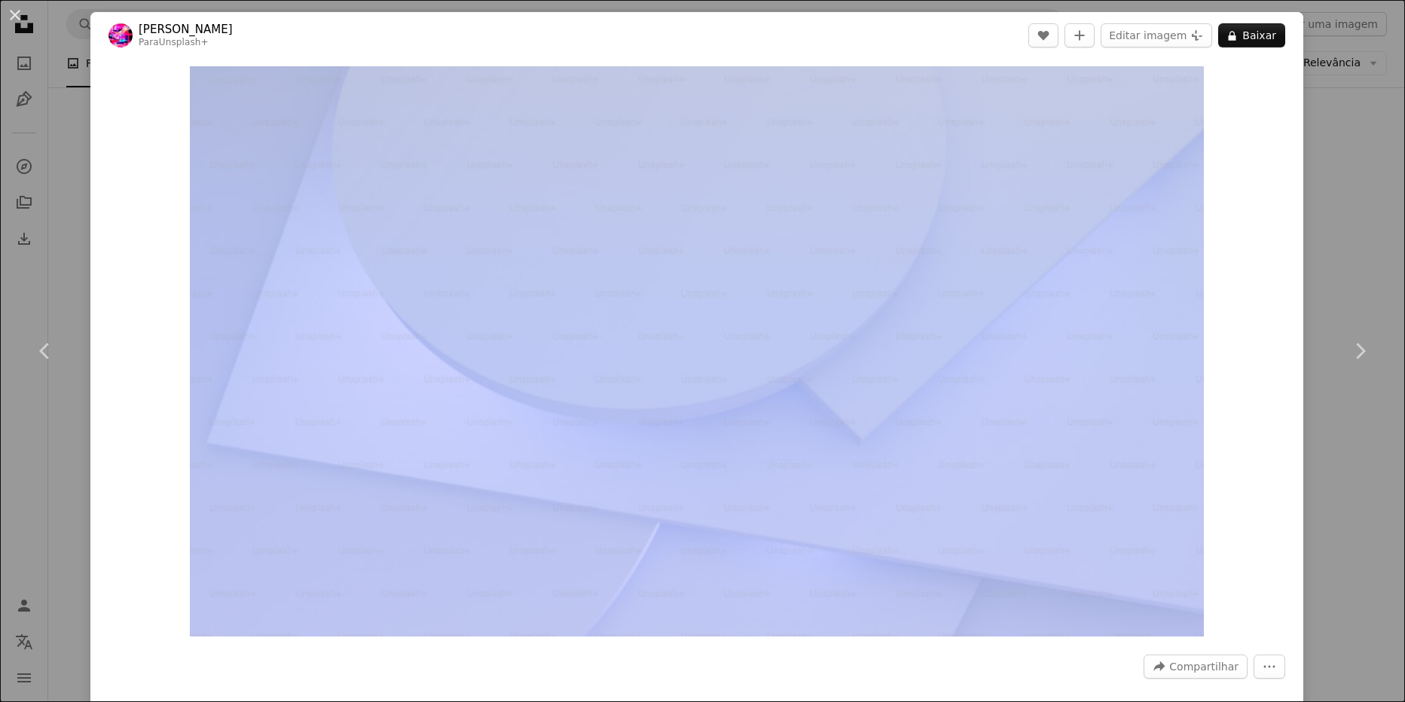
click at [1342, 255] on div "An X shape Chevron left Chevron right [PERSON_NAME] Para Unsplash+ A heart A pl…" at bounding box center [702, 351] width 1405 height 702
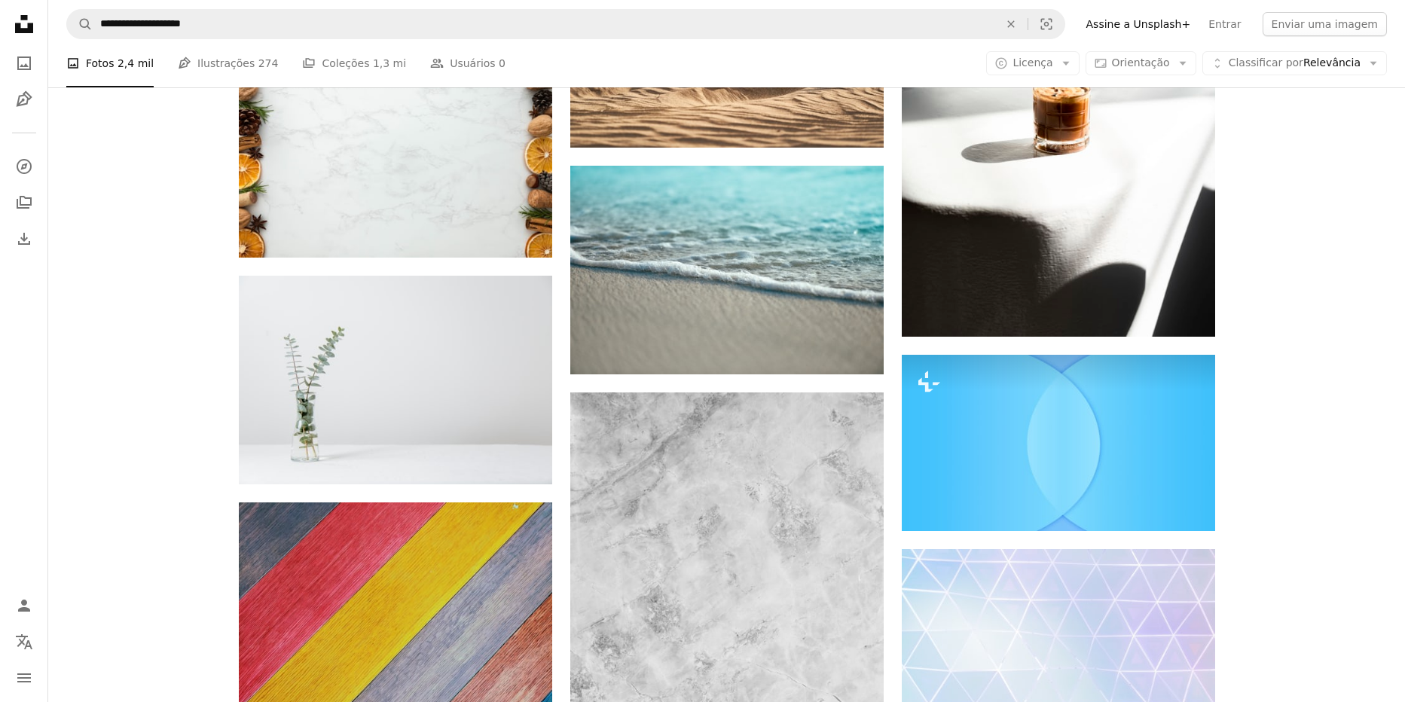
scroll to position [11978, 0]
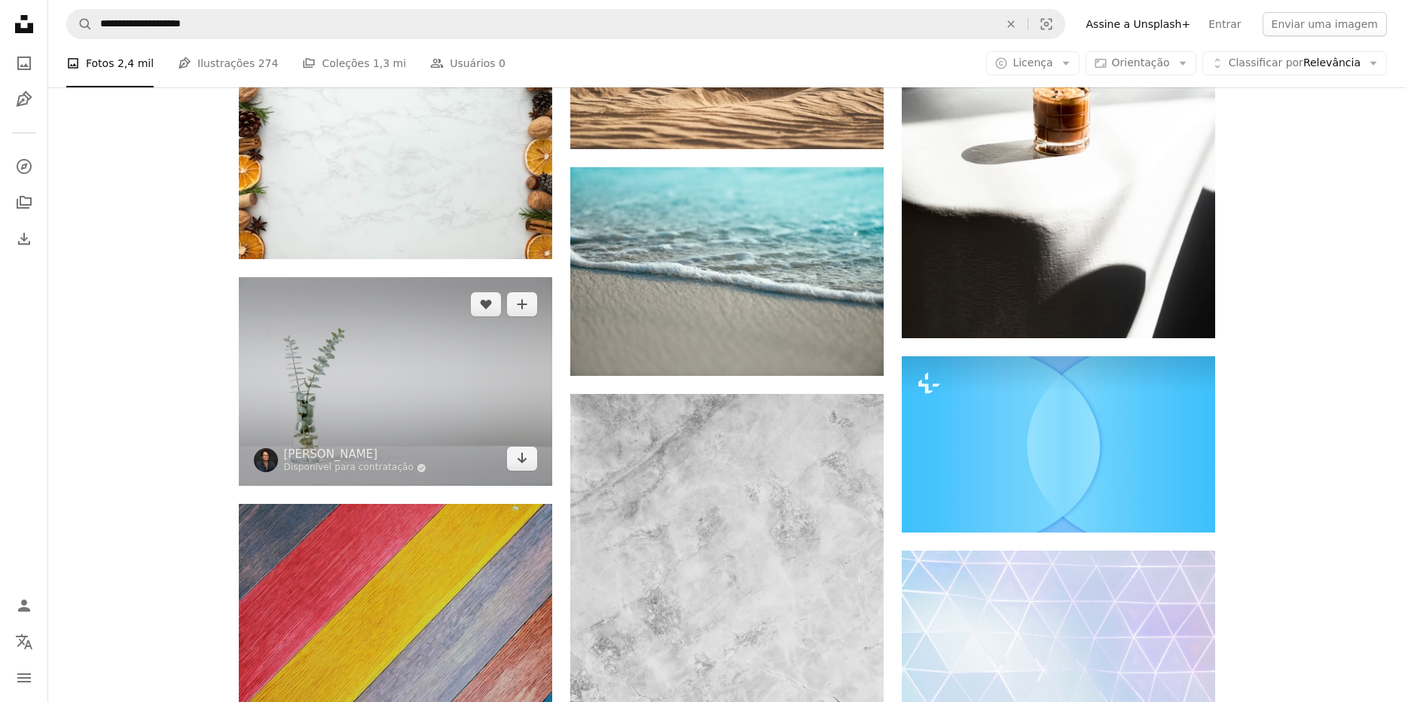
click at [448, 367] on img at bounding box center [395, 381] width 313 height 209
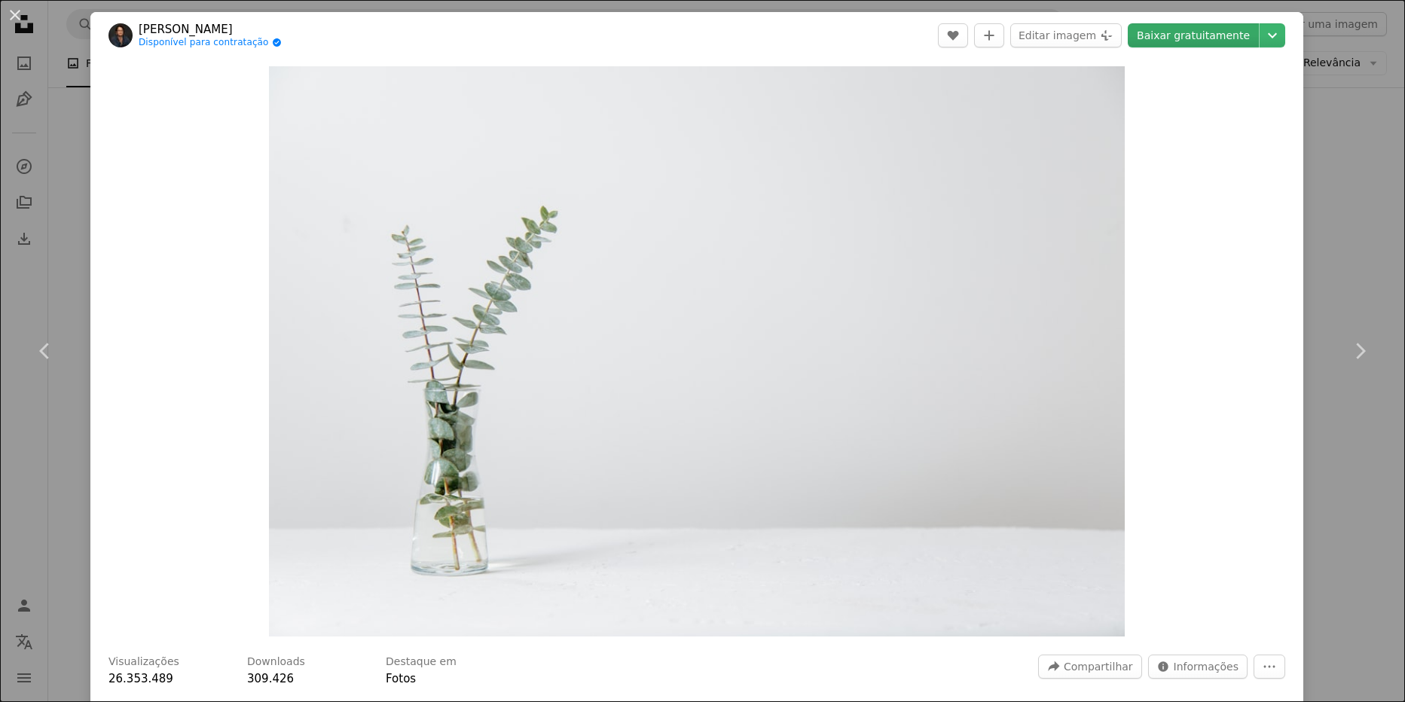
click at [1192, 32] on link "Baixar gratuitamente" at bounding box center [1193, 35] width 131 height 24
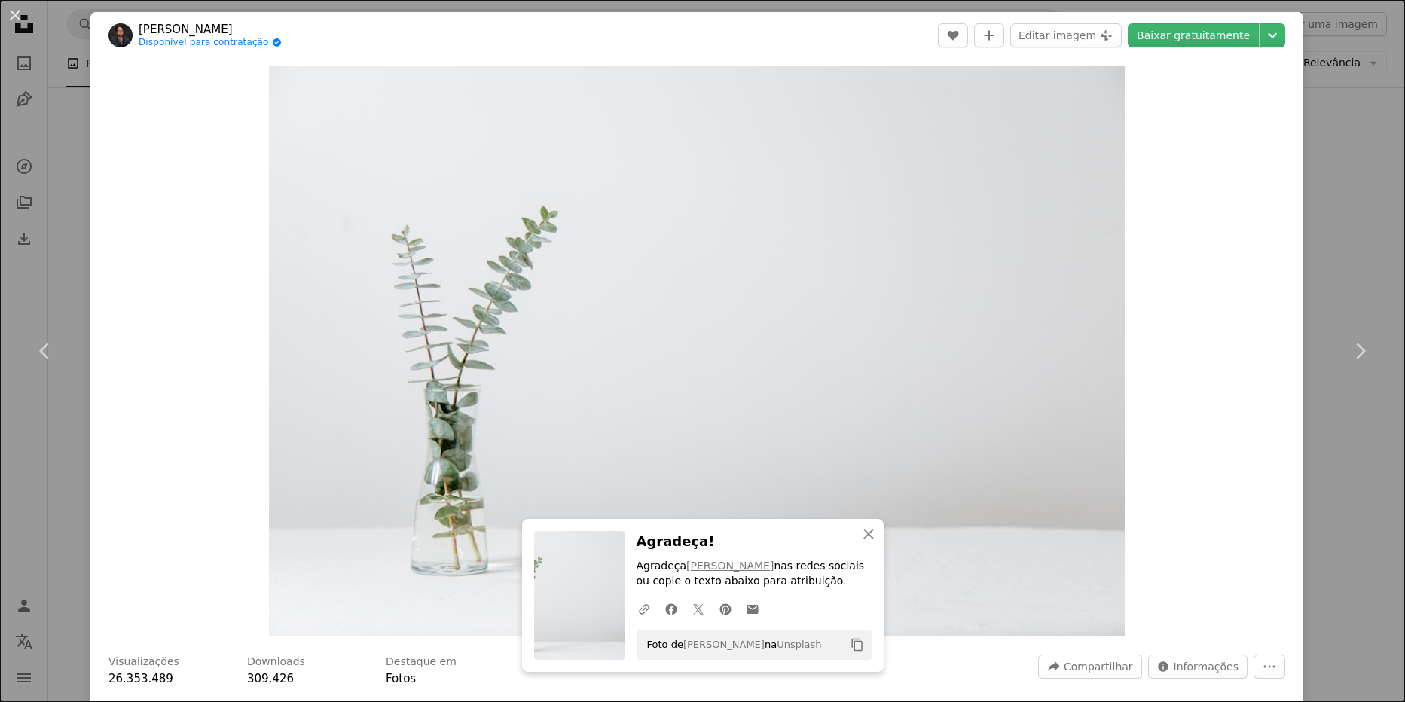
click at [1344, 183] on div "An X shape Chevron left Chevron right [PERSON_NAME] Disponível para contratação…" at bounding box center [702, 351] width 1405 height 702
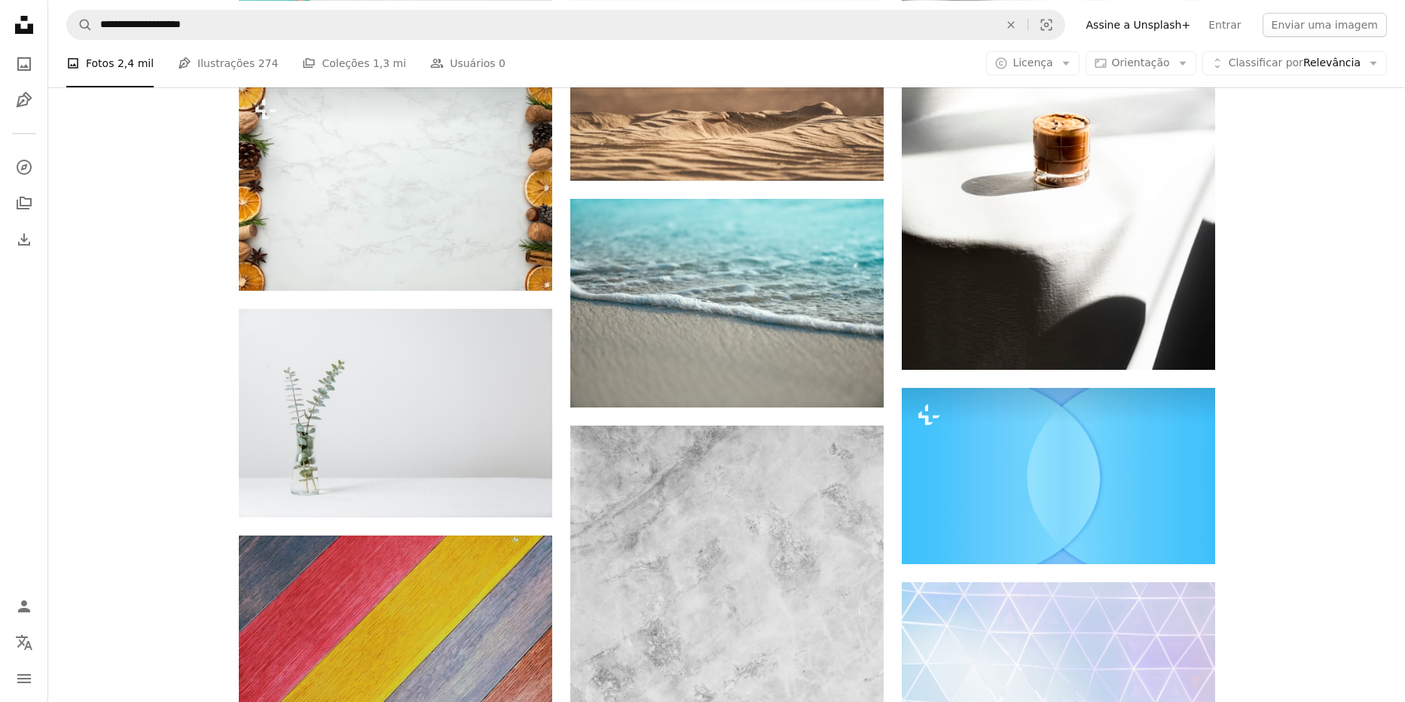
scroll to position [11950, 0]
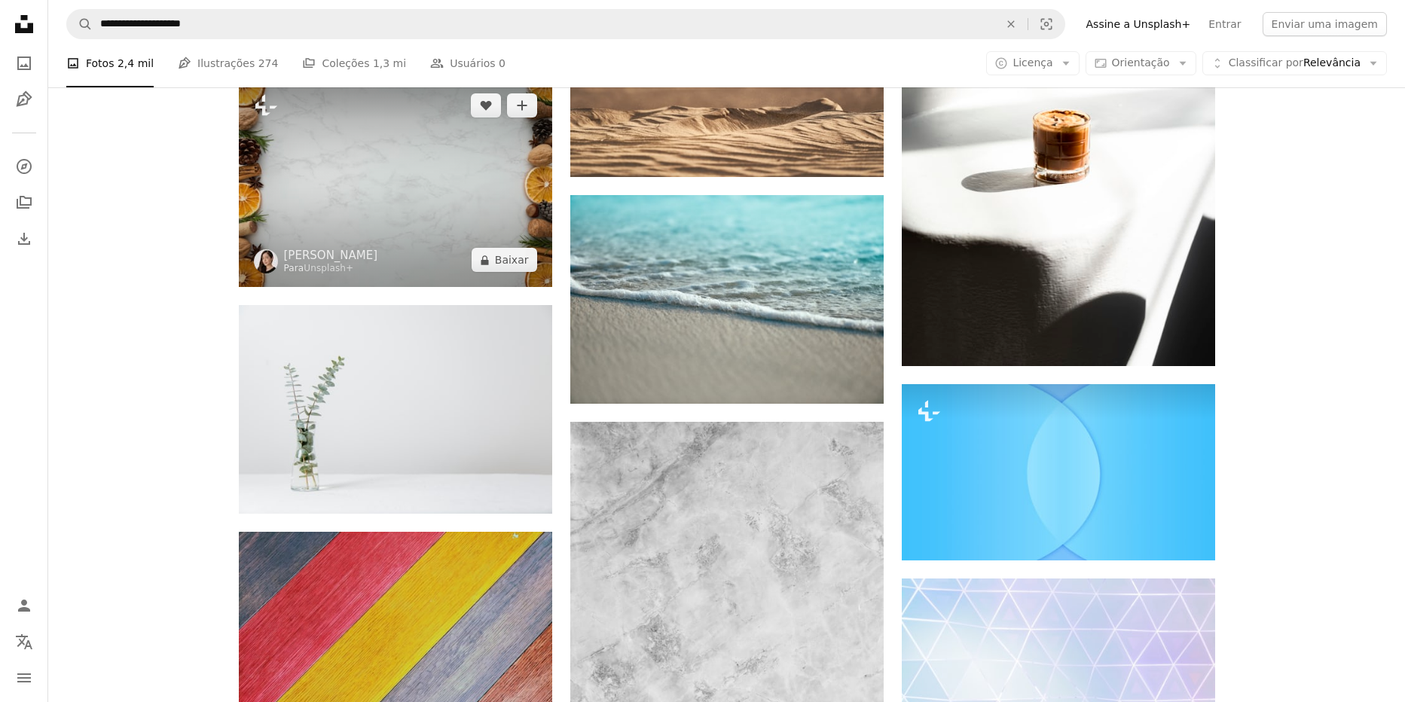
click at [506, 166] on img at bounding box center [395, 182] width 313 height 209
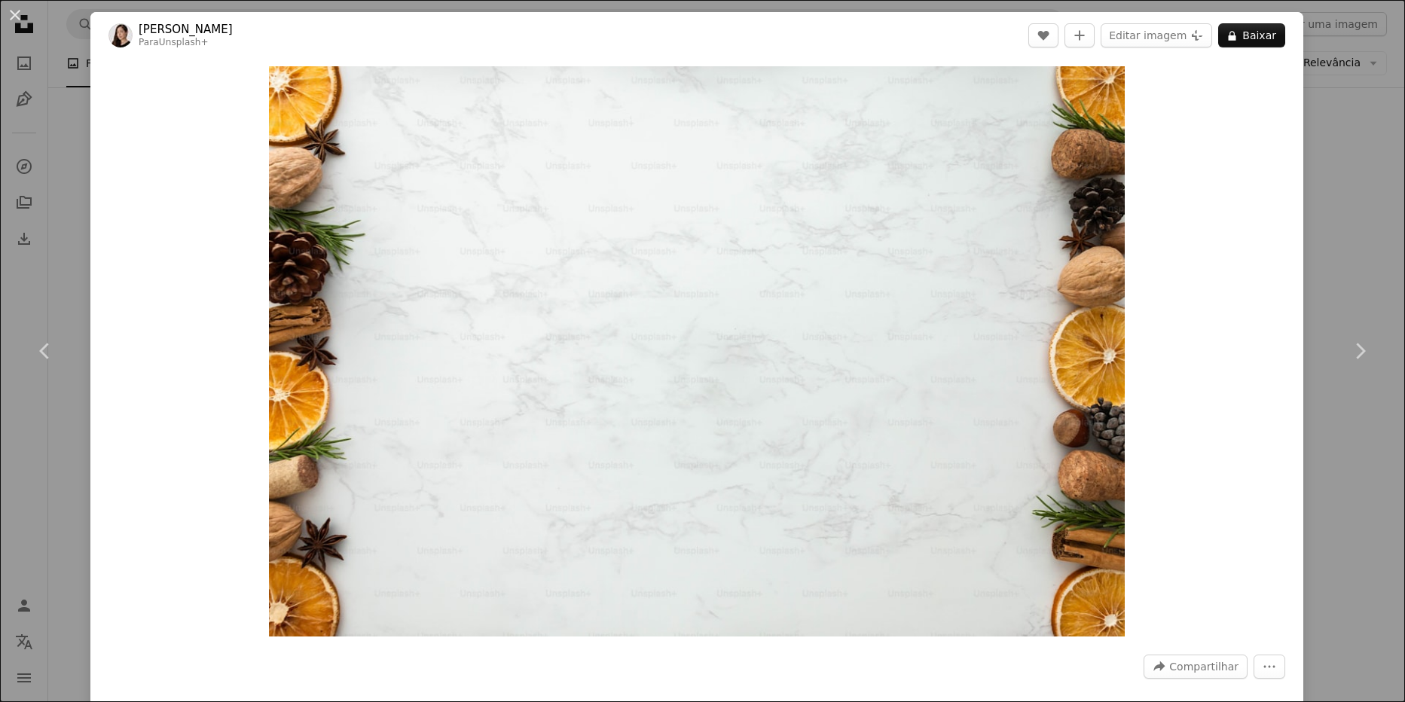
click at [1358, 219] on div "An X shape Chevron left Chevron right Maryam Sicard Para Unsplash+ A heart A pl…" at bounding box center [702, 351] width 1405 height 702
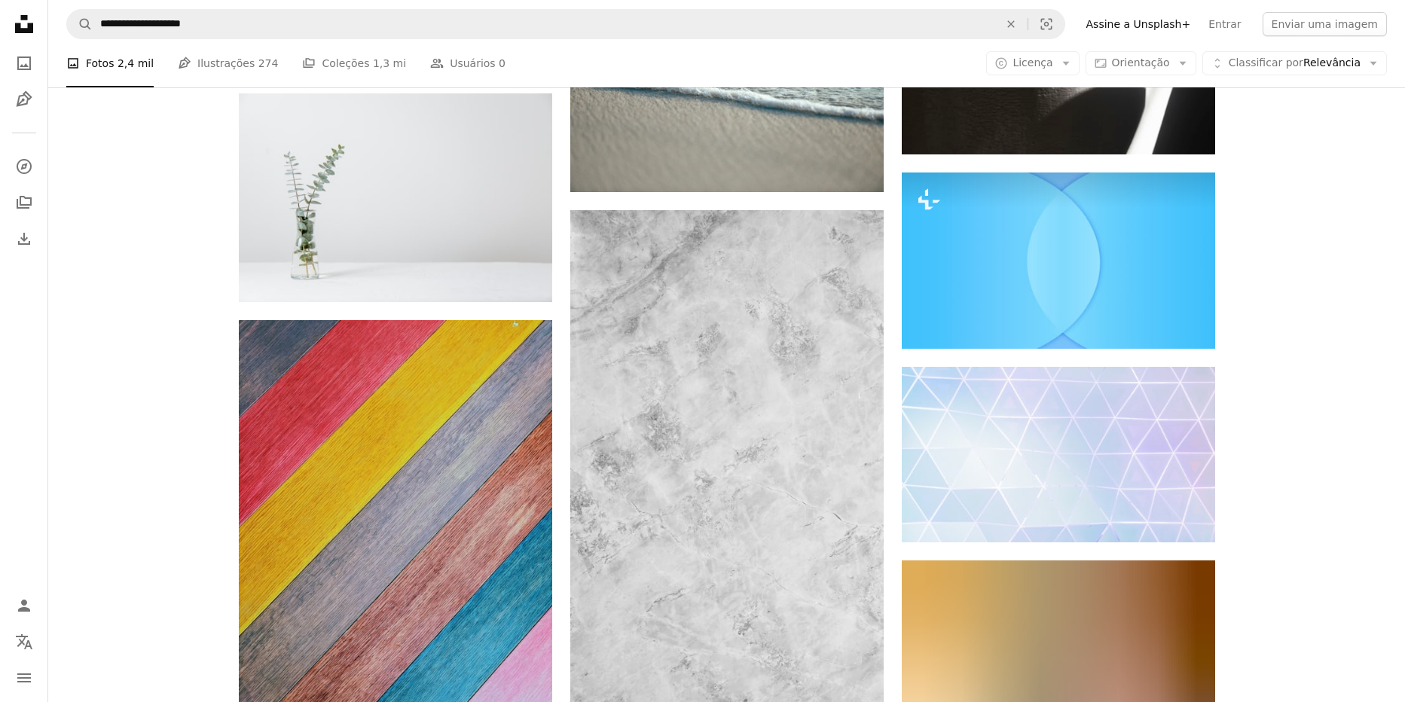
scroll to position [12163, 0]
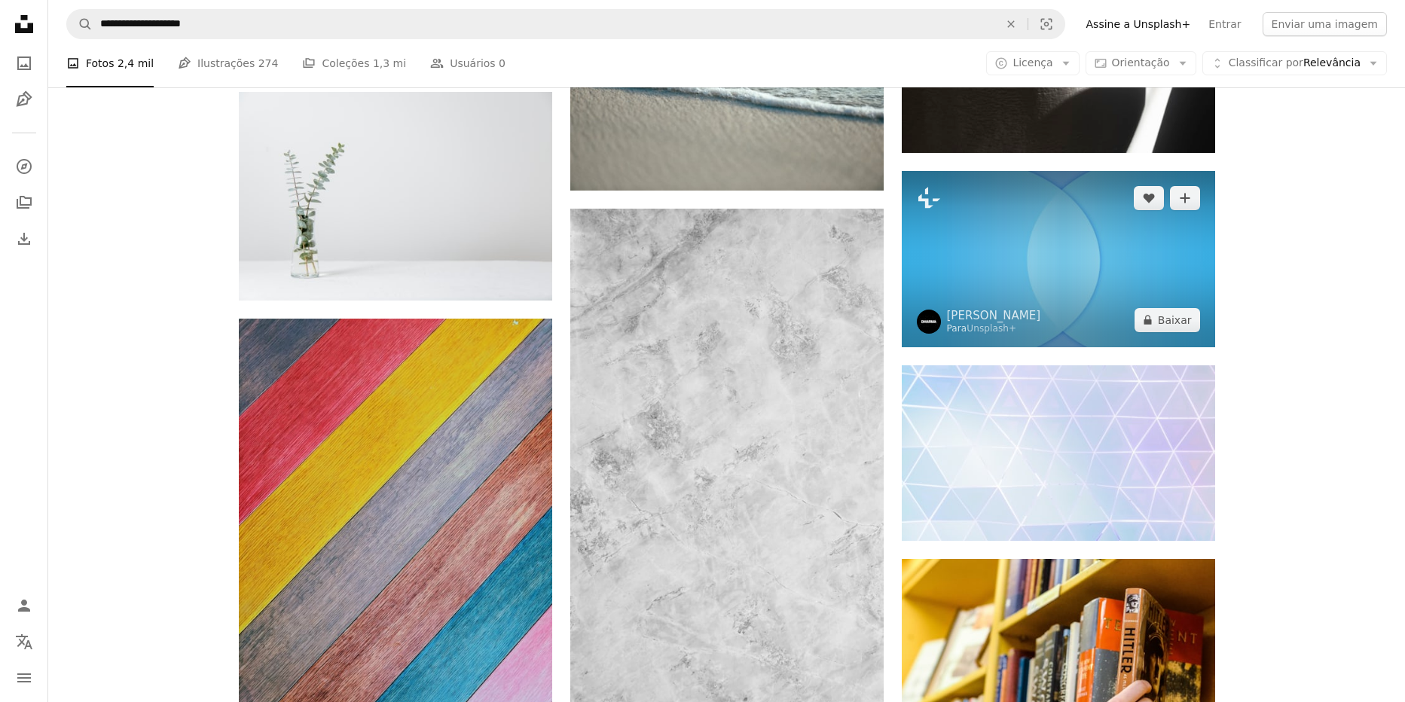
click at [1053, 238] on img at bounding box center [1058, 259] width 313 height 176
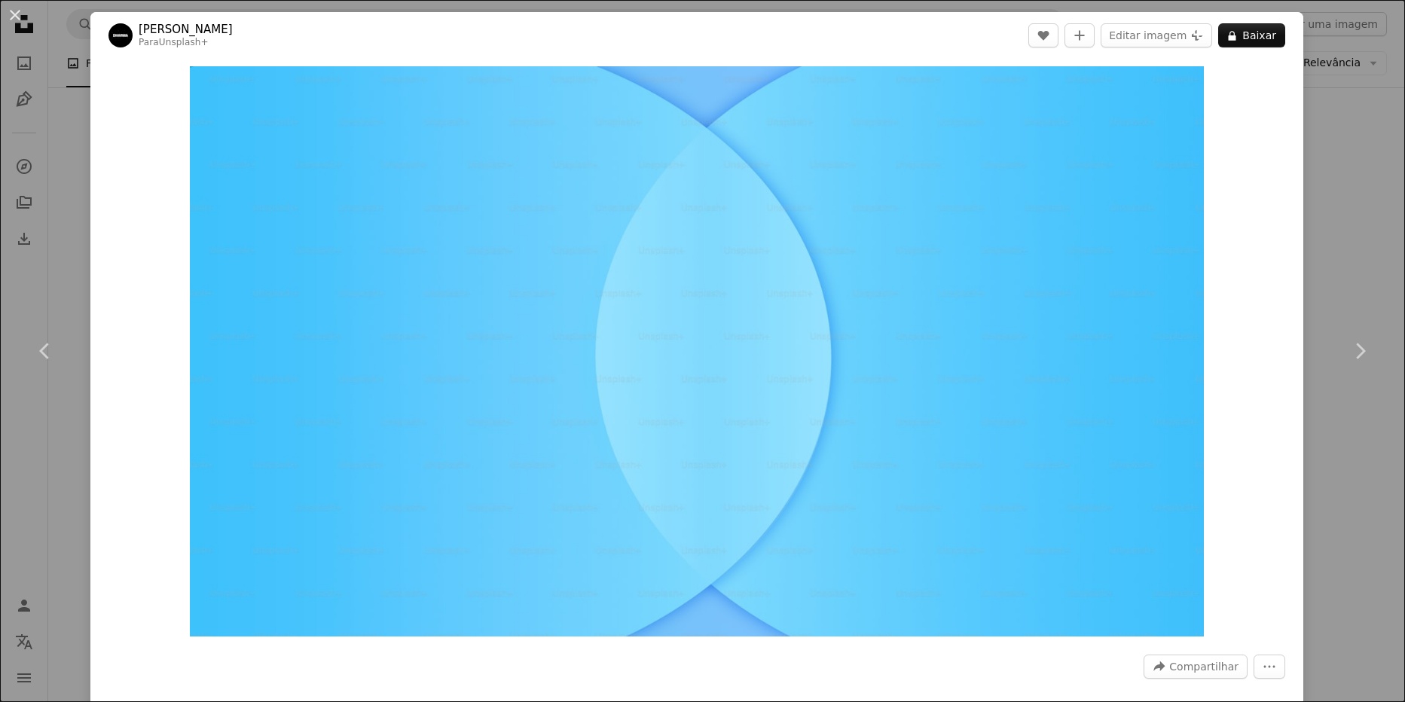
click at [1332, 238] on div "An X shape Chevron left Chevron right Swati B Para Unsplash+ A heart A plus sig…" at bounding box center [702, 351] width 1405 height 702
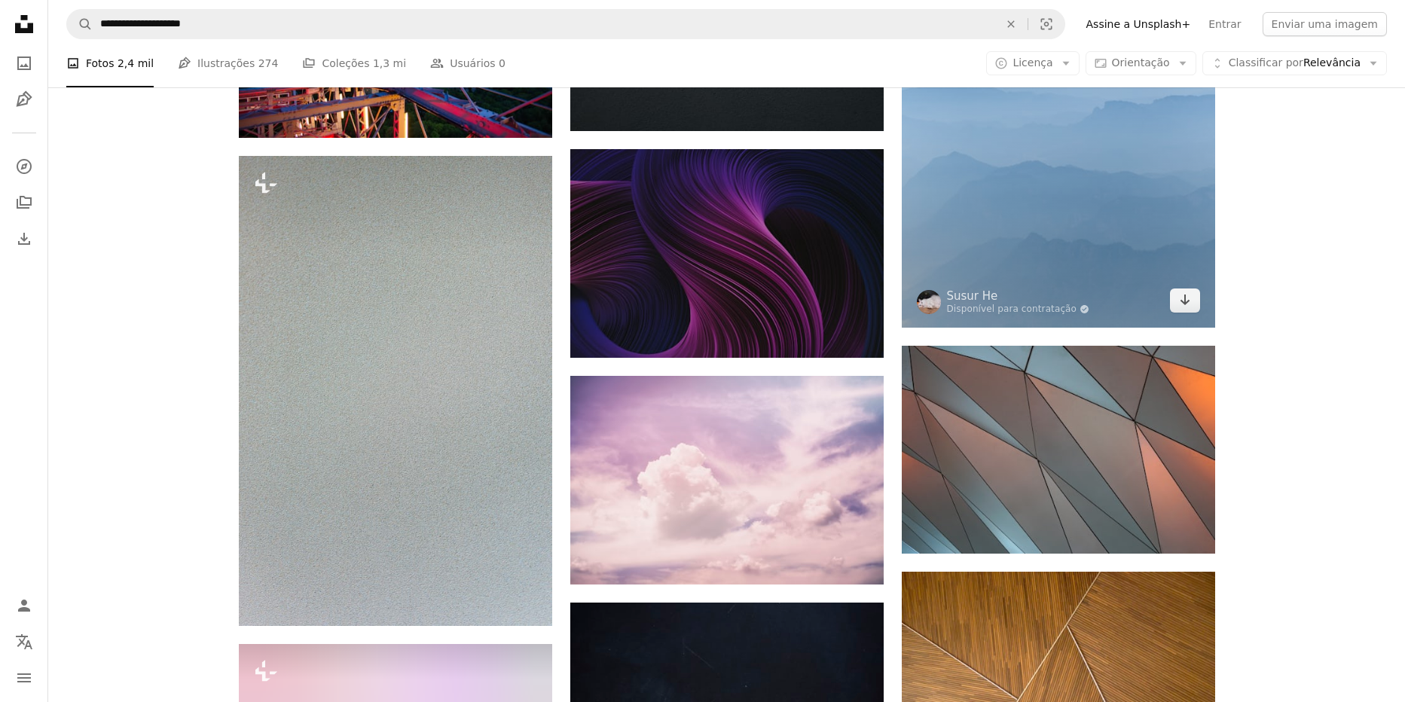
scroll to position [14590, 0]
